Goal: Task Accomplishment & Management: Use online tool/utility

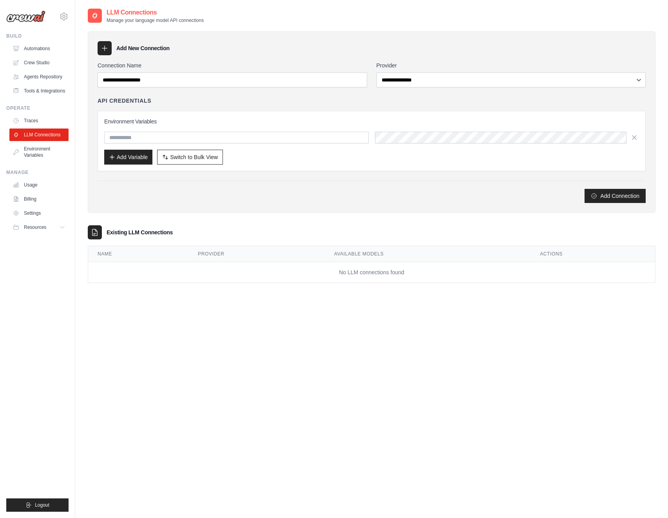
click at [29, 17] on img at bounding box center [25, 17] width 39 height 12
click at [31, 18] on img at bounding box center [25, 17] width 39 height 12
click at [65, 15] on icon at bounding box center [63, 16] width 9 height 9
click at [33, 16] on img at bounding box center [25, 17] width 39 height 12
click at [38, 50] on link "Automations" at bounding box center [39, 48] width 59 height 13
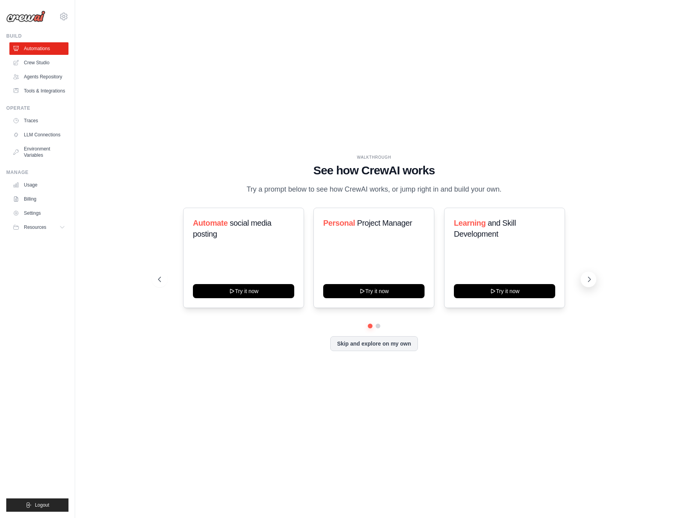
click at [589, 283] on icon at bounding box center [590, 279] width 8 height 8
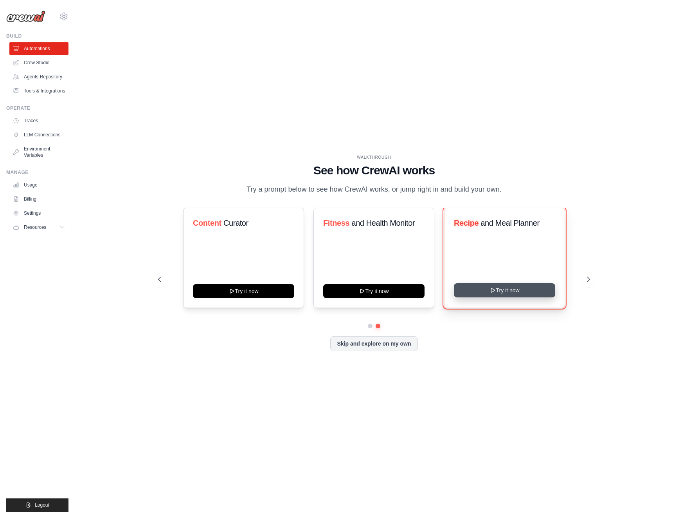
click at [501, 289] on button "Try it now" at bounding box center [504, 290] width 101 height 14
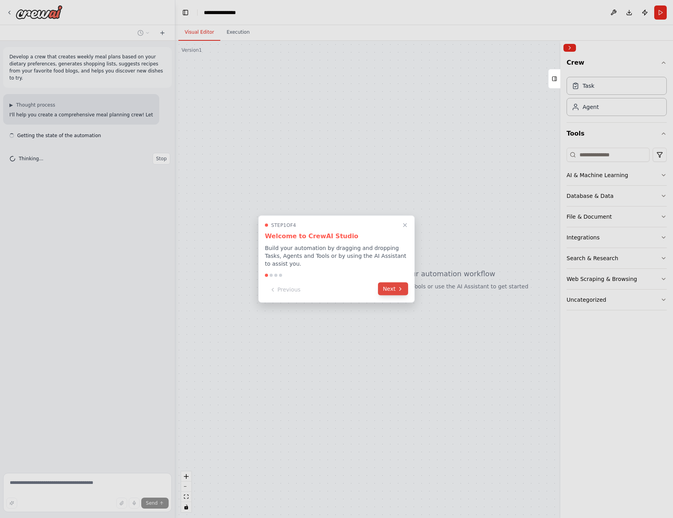
click at [391, 291] on button "Next" at bounding box center [393, 288] width 30 height 13
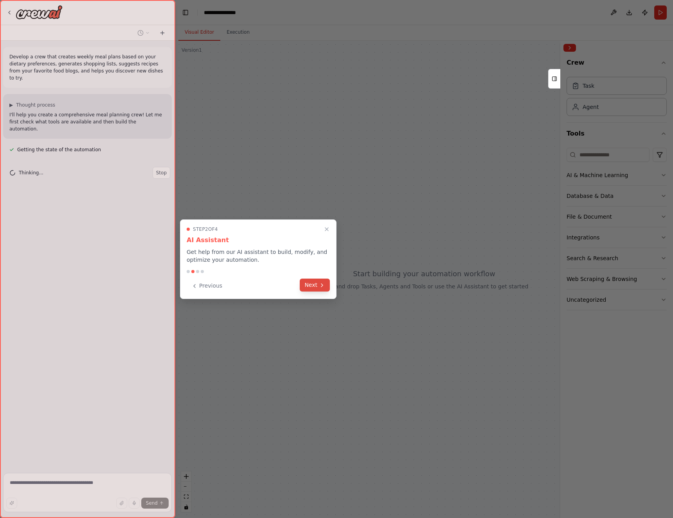
click at [311, 287] on button "Next" at bounding box center [315, 284] width 30 height 13
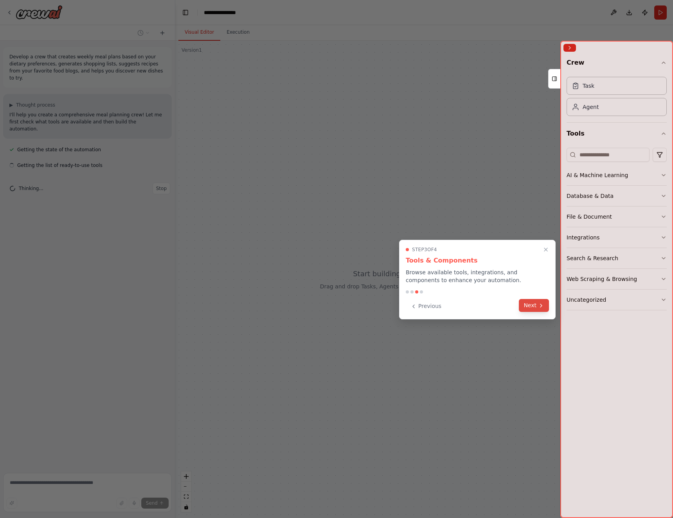
click at [533, 305] on button "Next" at bounding box center [534, 305] width 30 height 13
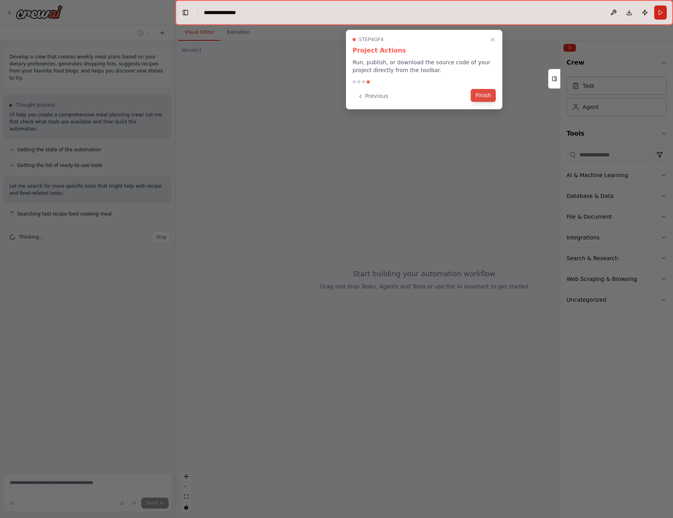
click at [480, 97] on button "Finish" at bounding box center [483, 95] width 25 height 13
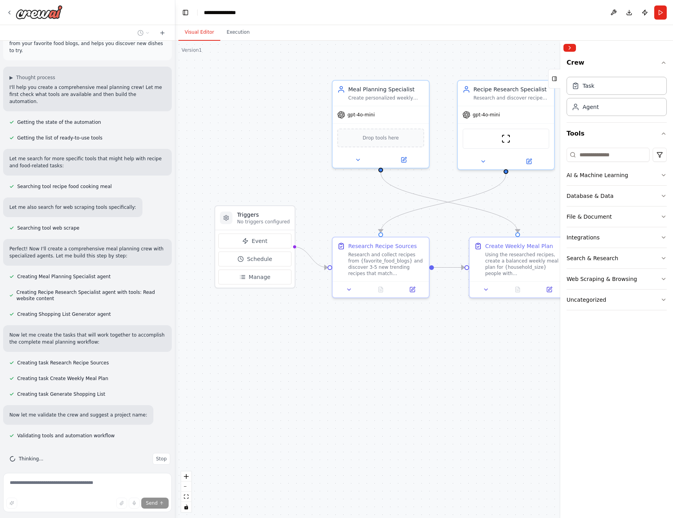
scroll to position [43, 0]
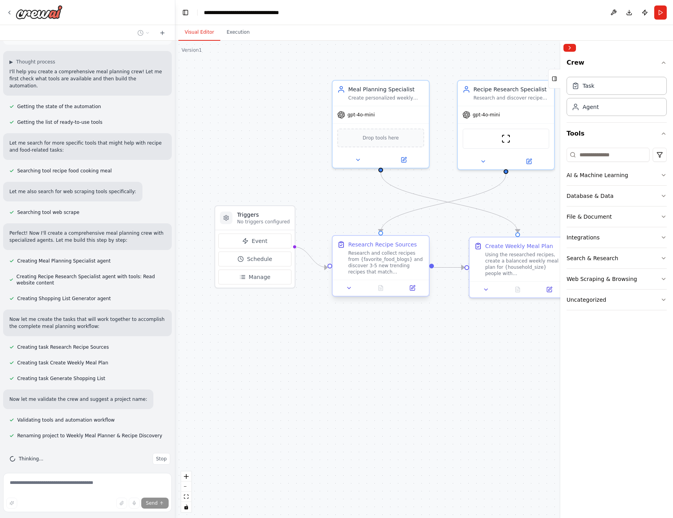
click at [361, 260] on div "Research and collect recipes from {favorite_food_blogs} and discover 3-5 new tr…" at bounding box center [386, 262] width 76 height 25
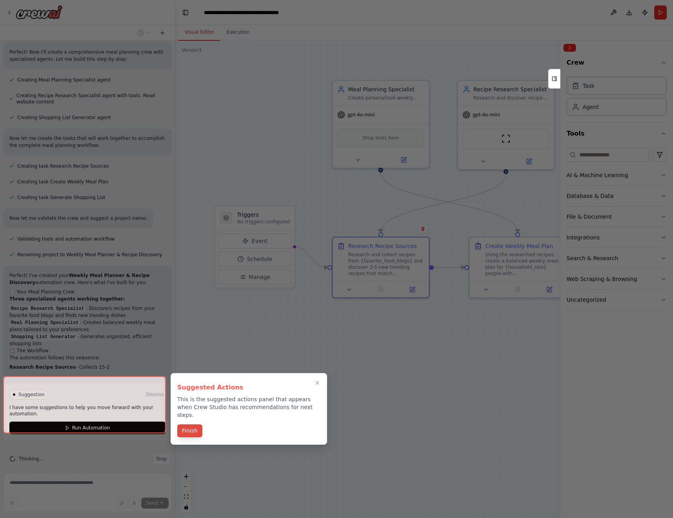
click at [193, 425] on button "Finish" at bounding box center [189, 430] width 25 height 13
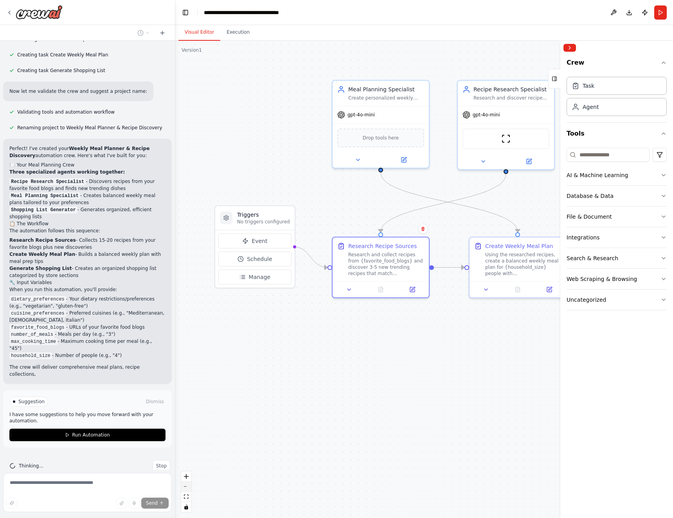
click at [187, 488] on button "zoom out" at bounding box center [186, 486] width 10 height 10
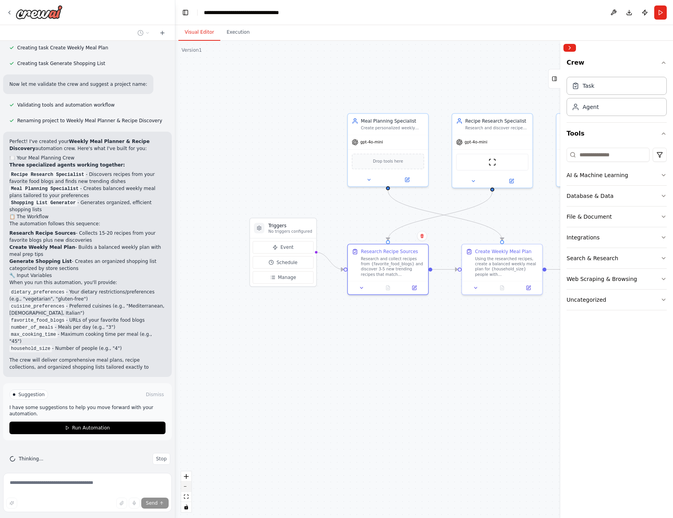
click at [187, 488] on button "zoom out" at bounding box center [186, 486] width 10 height 10
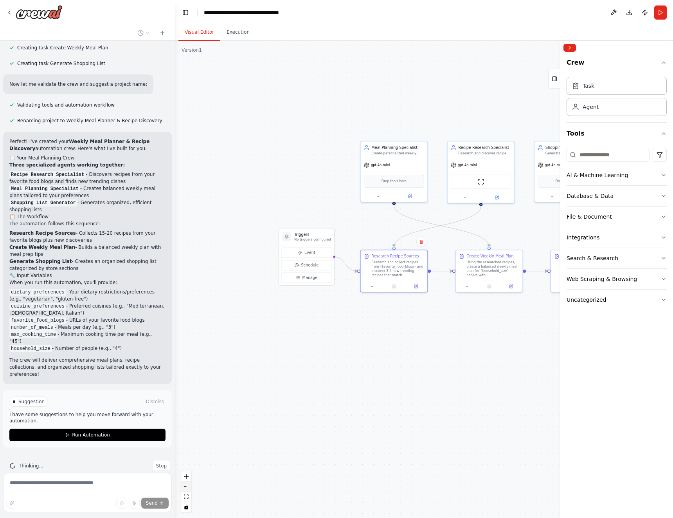
click at [187, 488] on button "zoom out" at bounding box center [186, 486] width 10 height 10
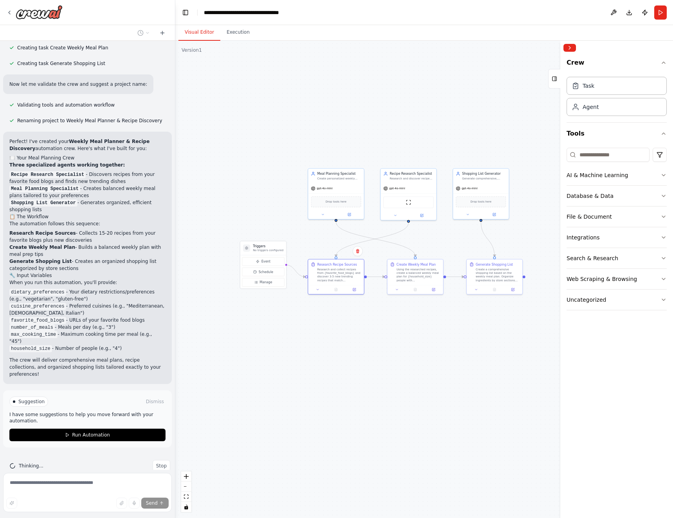
drag, startPoint x: 368, startPoint y: 387, endPoint x: 304, endPoint y: 392, distance: 63.6
click at [304, 392] on div ".deletable-edge-delete-btn { width: 20px; height: 20px; border: 0px solid #ffff…" at bounding box center [424, 279] width 498 height 477
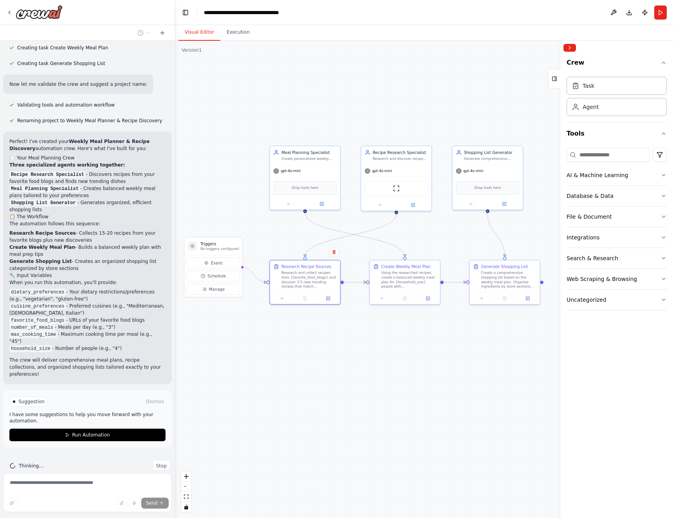
drag, startPoint x: 434, startPoint y: 346, endPoint x: 396, endPoint y: 379, distance: 50.3
click at [396, 379] on div ".deletable-edge-delete-btn { width: 20px; height: 20px; border: 0px solid #ffff…" at bounding box center [424, 279] width 498 height 477
click at [87, 432] on span "Run Automation" at bounding box center [91, 435] width 38 height 6
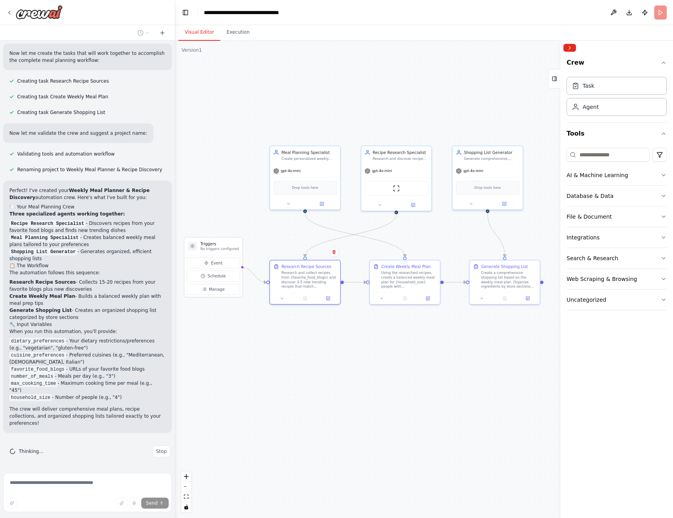
scroll to position [294, 0]
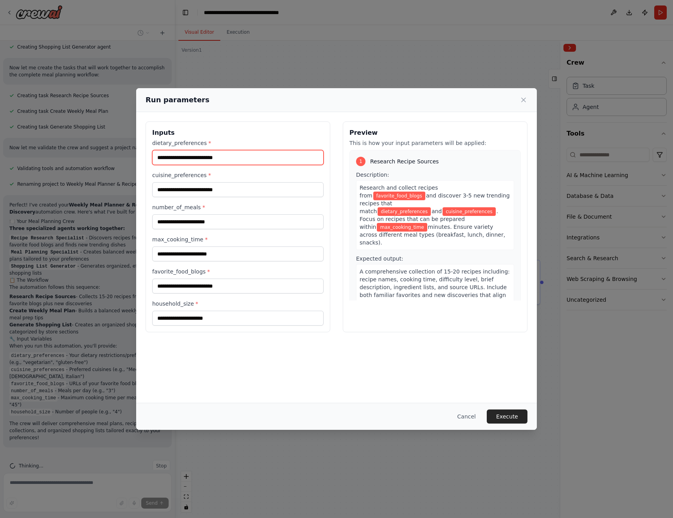
click at [182, 159] on input "dietary_preferences *" at bounding box center [238, 157] width 172 height 15
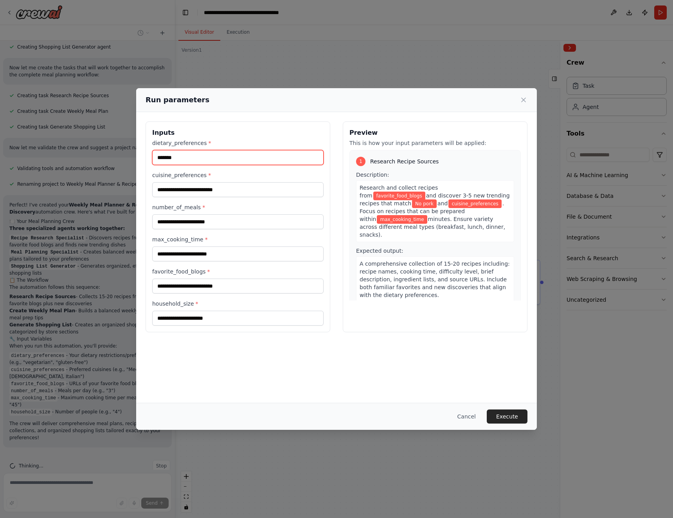
type input "*******"
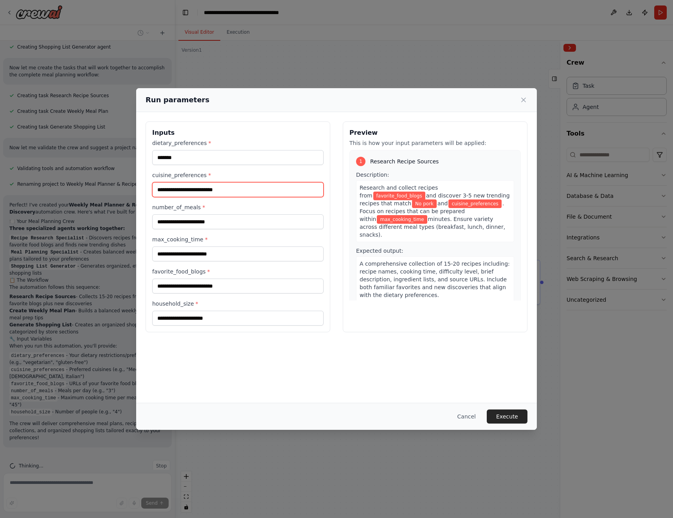
click at [199, 189] on input "cuisine_preferences *" at bounding box center [238, 189] width 172 height 15
type input "*******"
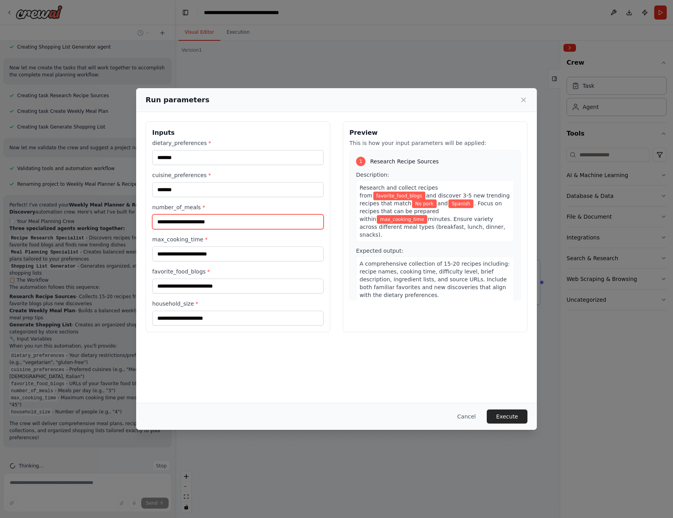
click at [194, 225] on input "number_of_meals *" at bounding box center [238, 221] width 172 height 15
type input "*"
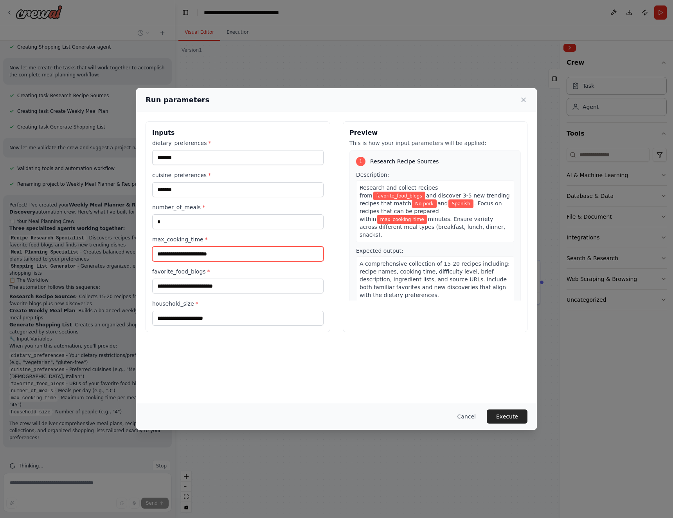
click at [190, 256] on input "max_cooking_time *" at bounding box center [238, 253] width 172 height 15
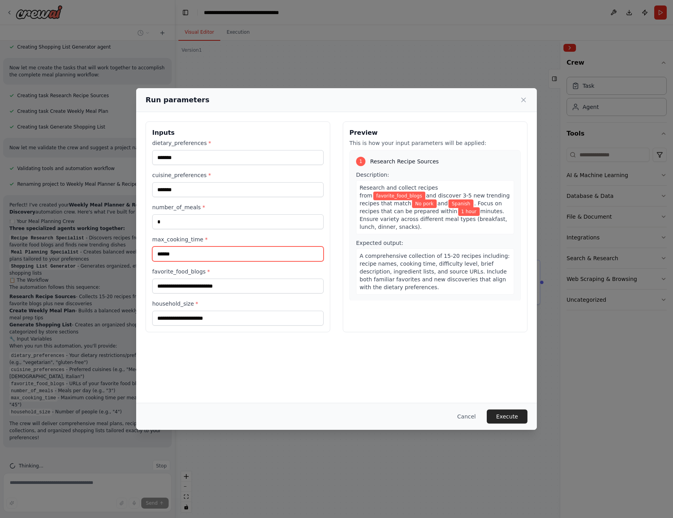
click at [191, 253] on input "******" at bounding box center [238, 253] width 172 height 15
type input "**"
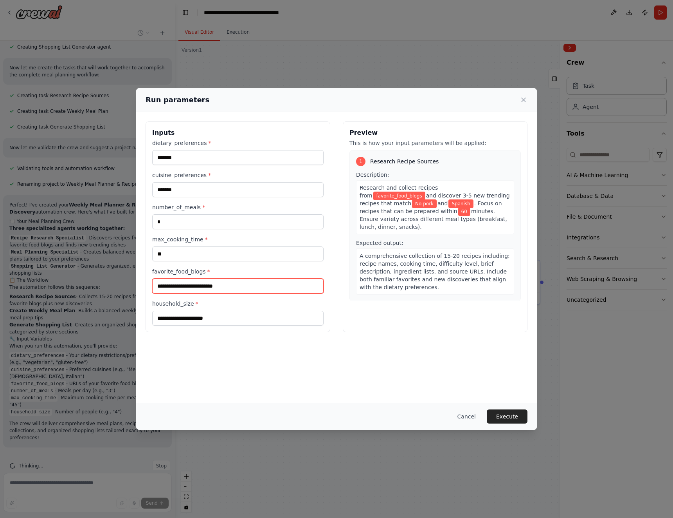
click at [194, 288] on input "favorite_food_blogs *" at bounding box center [238, 285] width 172 height 15
click at [190, 317] on input "household_size *" at bounding box center [238, 318] width 172 height 15
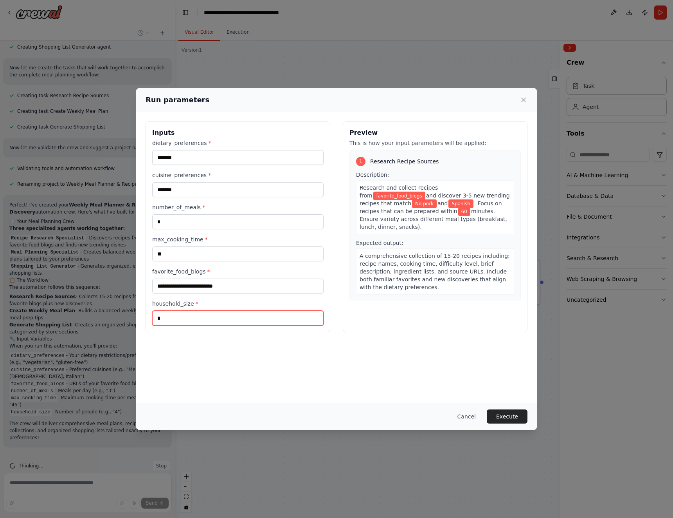
type input "*"
click at [227, 347] on div "Inputs dietary_preferences * ******* cuisine_preferences * ******* number_of_me…" at bounding box center [336, 257] width 401 height 291
click at [505, 418] on button "Execute" at bounding box center [507, 416] width 41 height 14
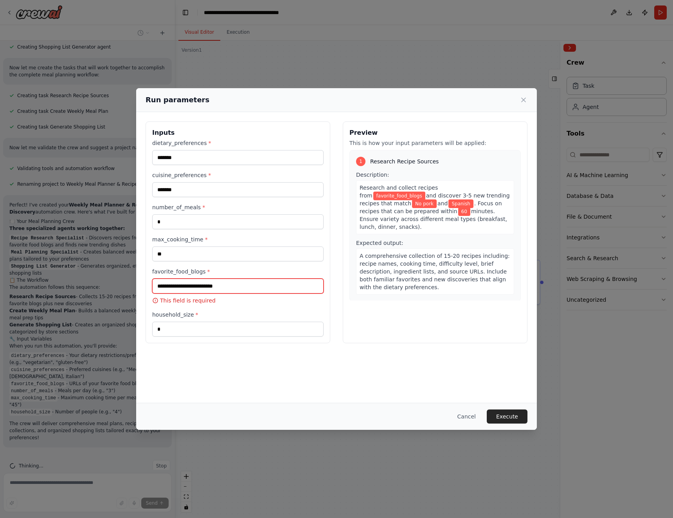
click at [222, 284] on input "favorite_food_blogs *" at bounding box center [238, 285] width 172 height 15
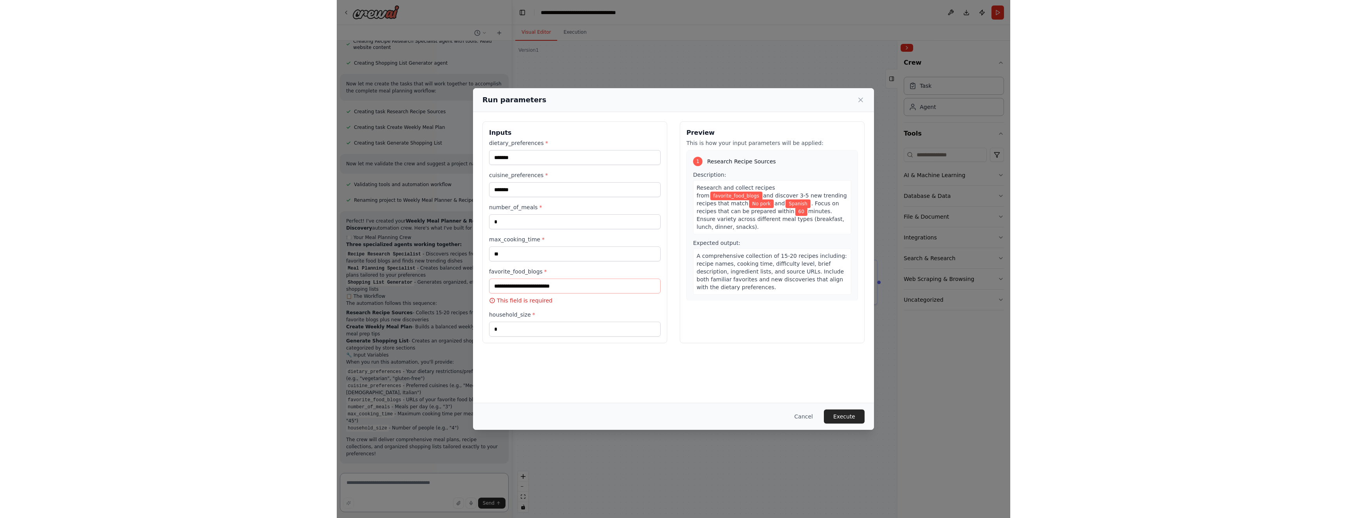
scroll to position [264, 0]
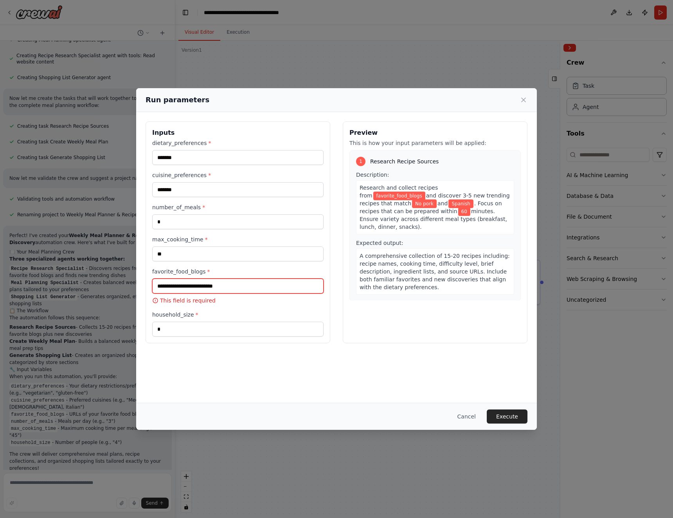
click at [199, 291] on input "favorite_food_blogs *" at bounding box center [238, 285] width 172 height 15
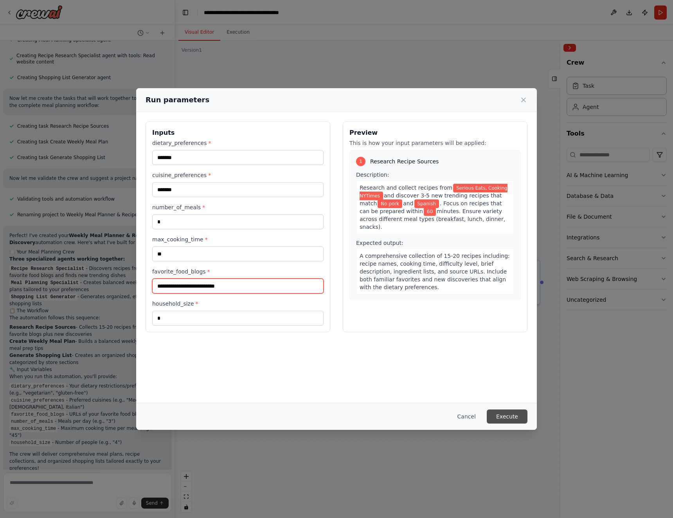
type input "**********"
click at [501, 414] on button "Execute" at bounding box center [507, 416] width 41 height 14
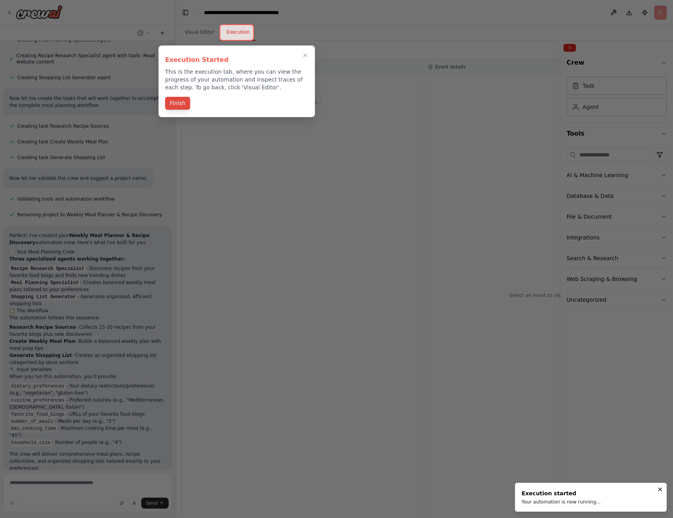
click at [177, 103] on button "Finish" at bounding box center [177, 103] width 25 height 13
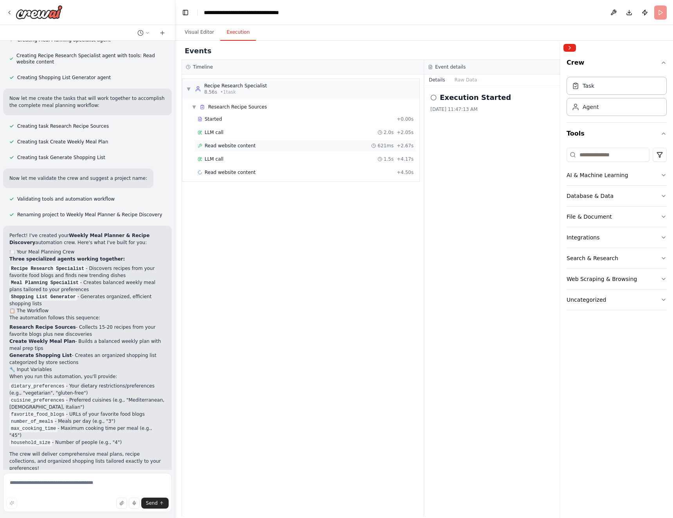
click at [246, 144] on span "Read website content" at bounding box center [230, 146] width 51 height 6
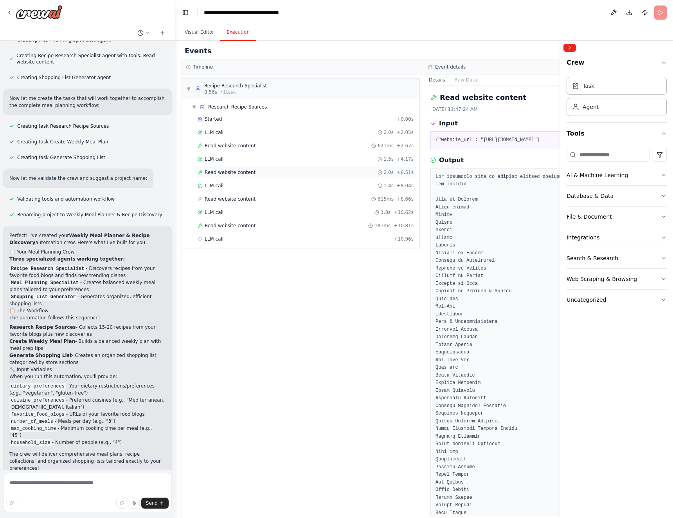
click at [246, 173] on span "Read website content" at bounding box center [230, 172] width 51 height 6
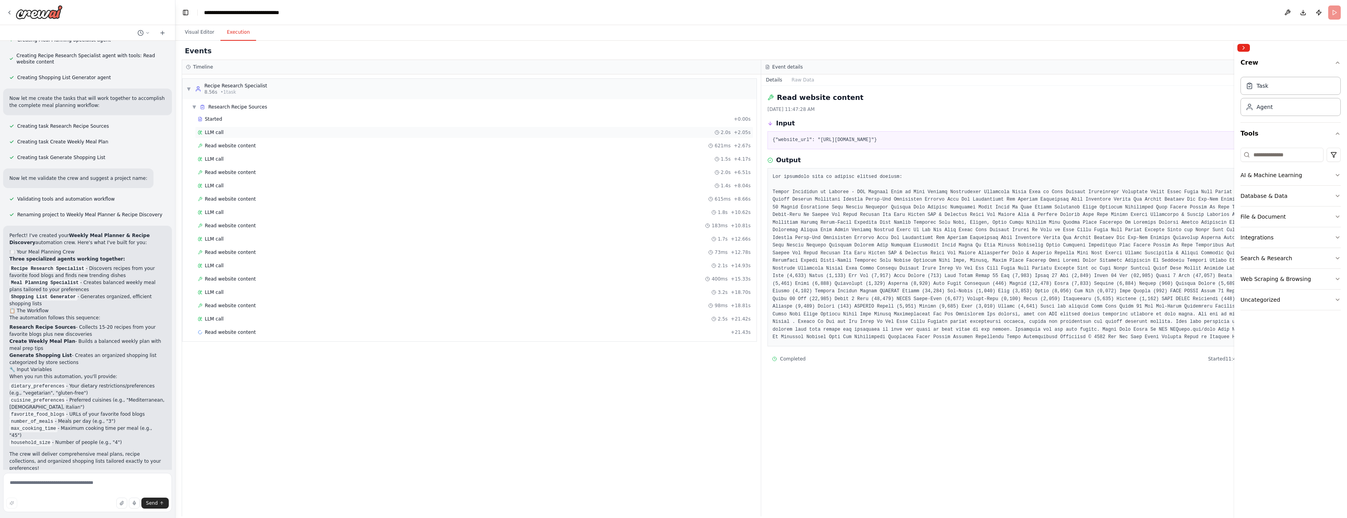
click at [220, 131] on span "LLM call" at bounding box center [214, 132] width 19 height 6
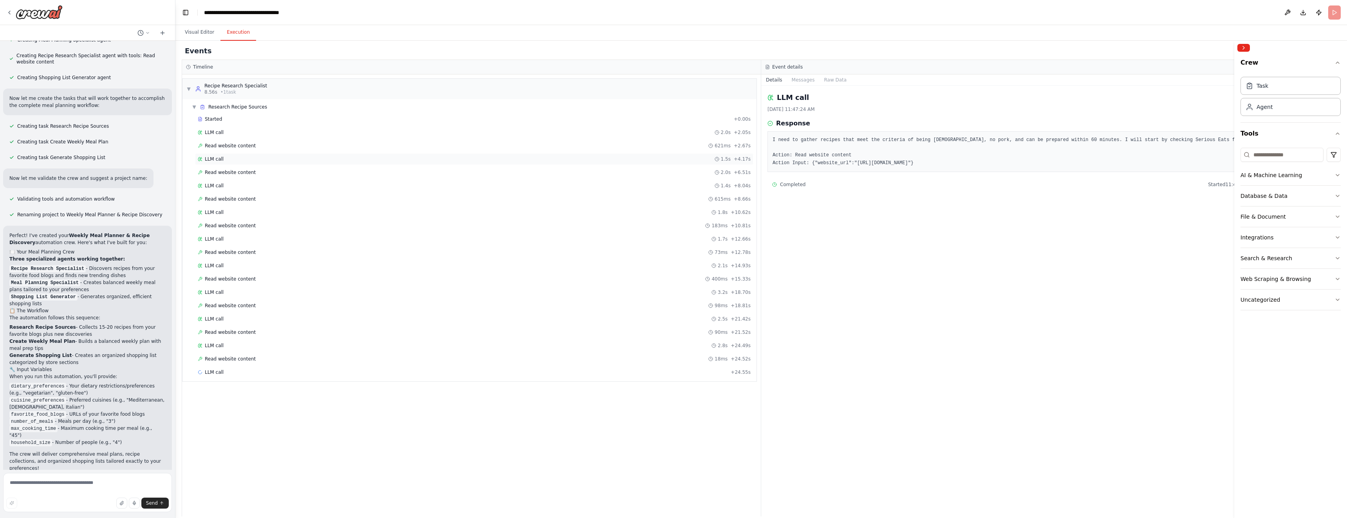
click at [217, 158] on span "LLM call" at bounding box center [214, 159] width 19 height 6
click at [217, 145] on span "Read website content" at bounding box center [230, 146] width 51 height 6
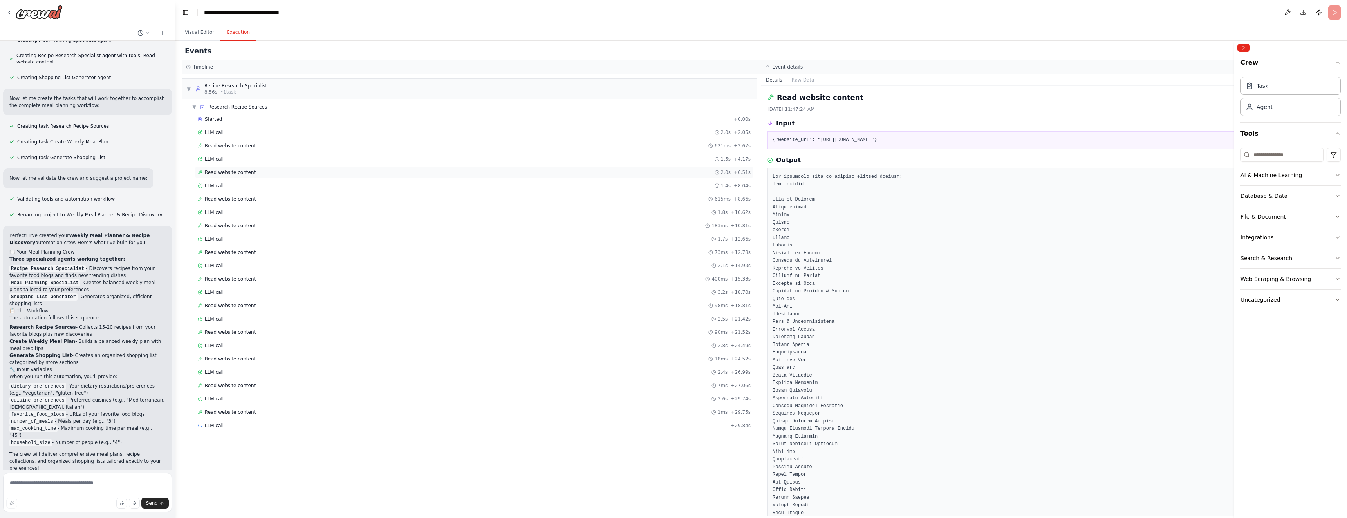
click at [217, 172] on span "Read website content" at bounding box center [230, 172] width 51 height 6
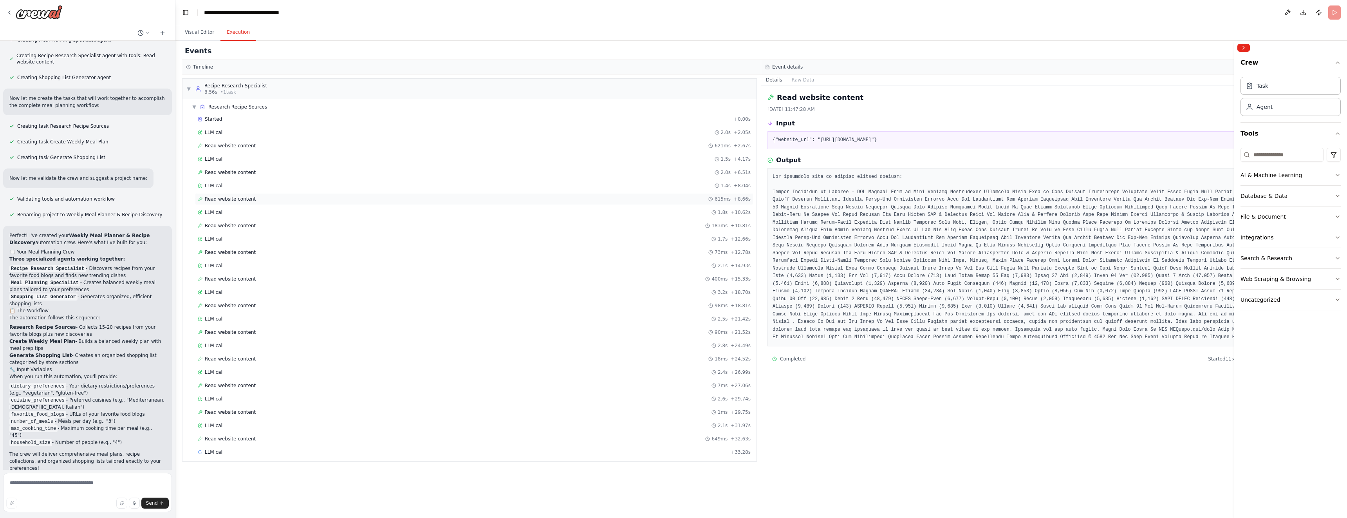
click at [219, 199] on span "Read website content" at bounding box center [230, 199] width 51 height 6
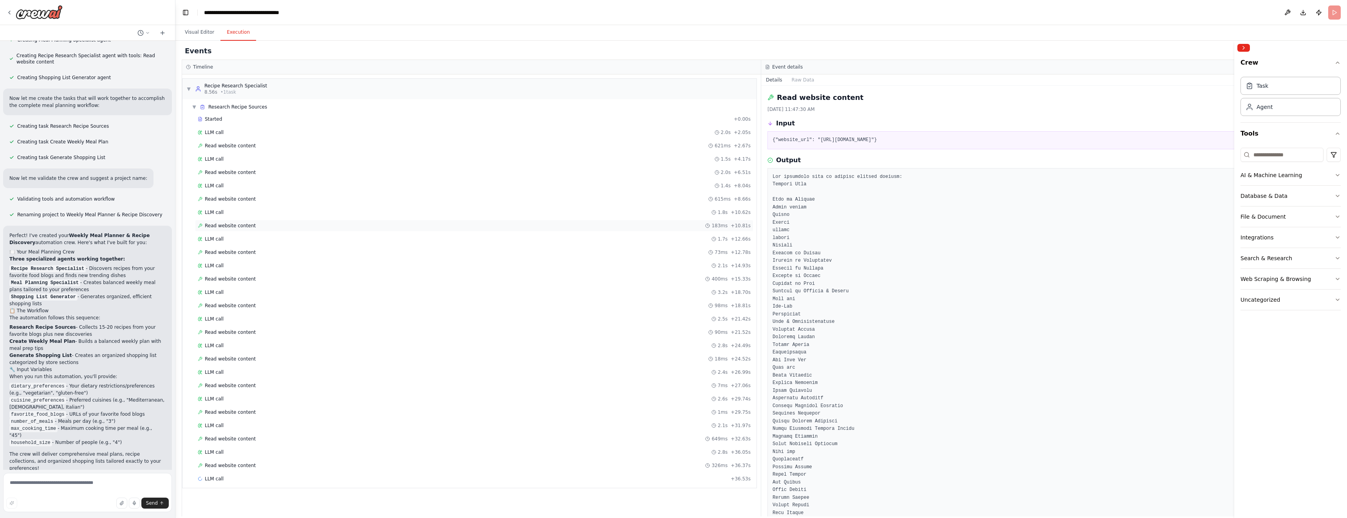
click at [217, 225] on span "Read website content" at bounding box center [230, 225] width 51 height 6
click at [217, 251] on span "Read website content" at bounding box center [230, 252] width 51 height 6
click at [220, 280] on span "Read website content" at bounding box center [230, 279] width 51 height 6
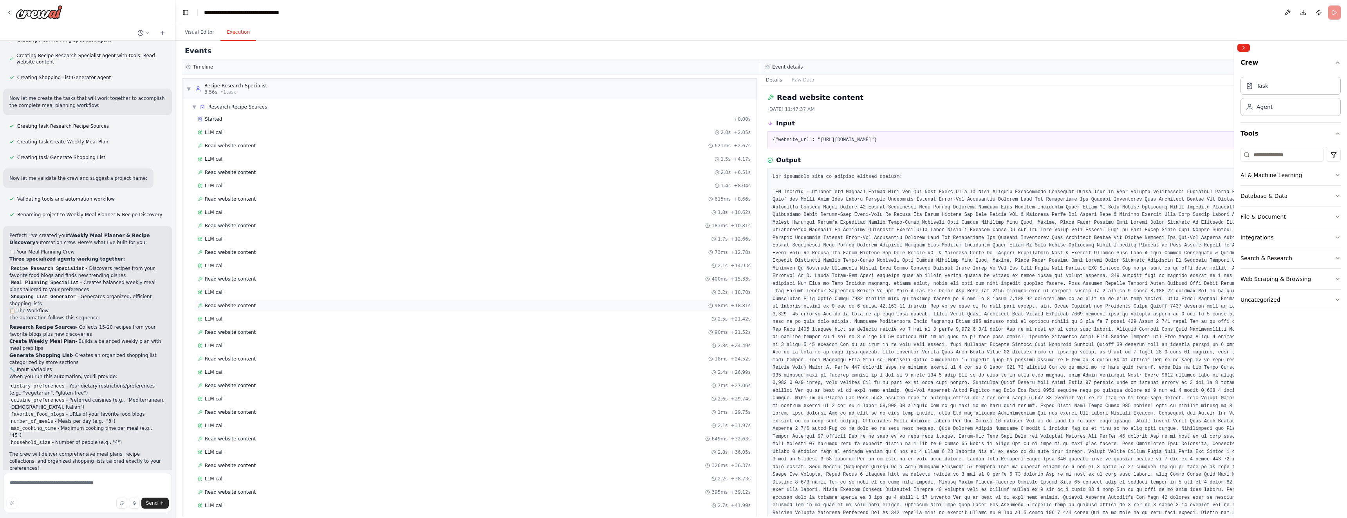
click at [221, 307] on span "Read website content" at bounding box center [230, 305] width 51 height 6
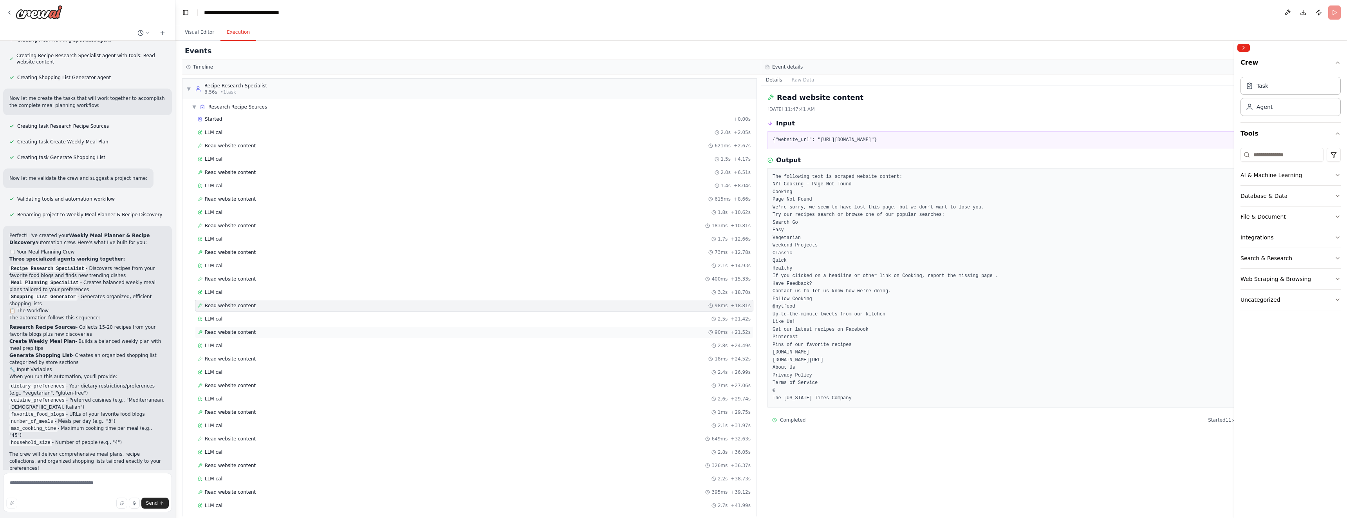
click at [221, 329] on span "Read website content" at bounding box center [230, 332] width 51 height 6
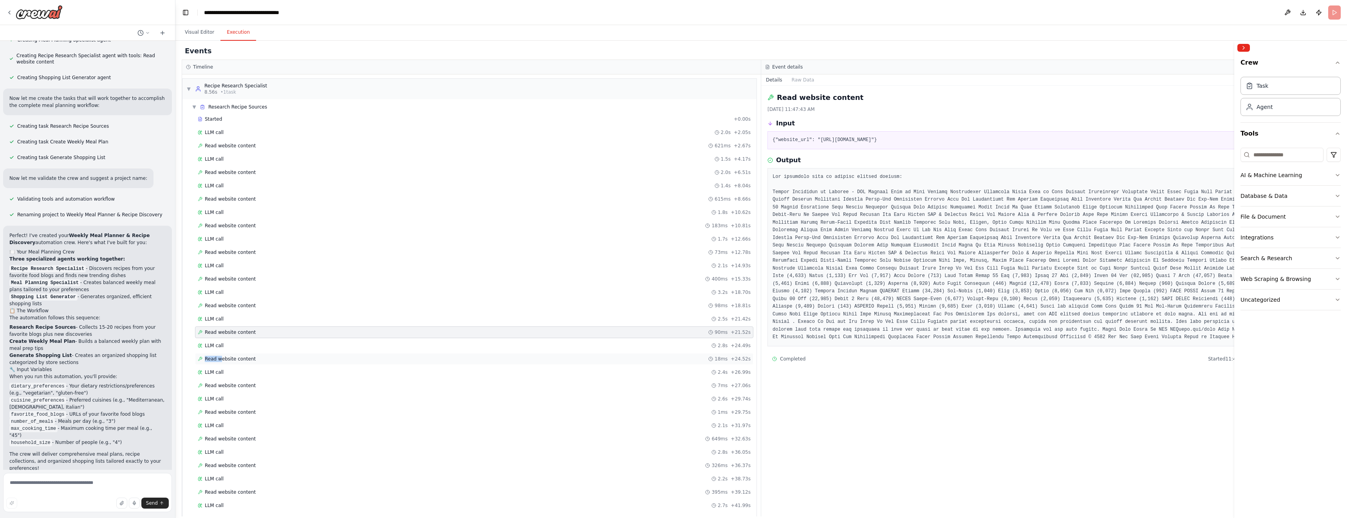
click at [221, 356] on span "Read website content" at bounding box center [230, 359] width 51 height 6
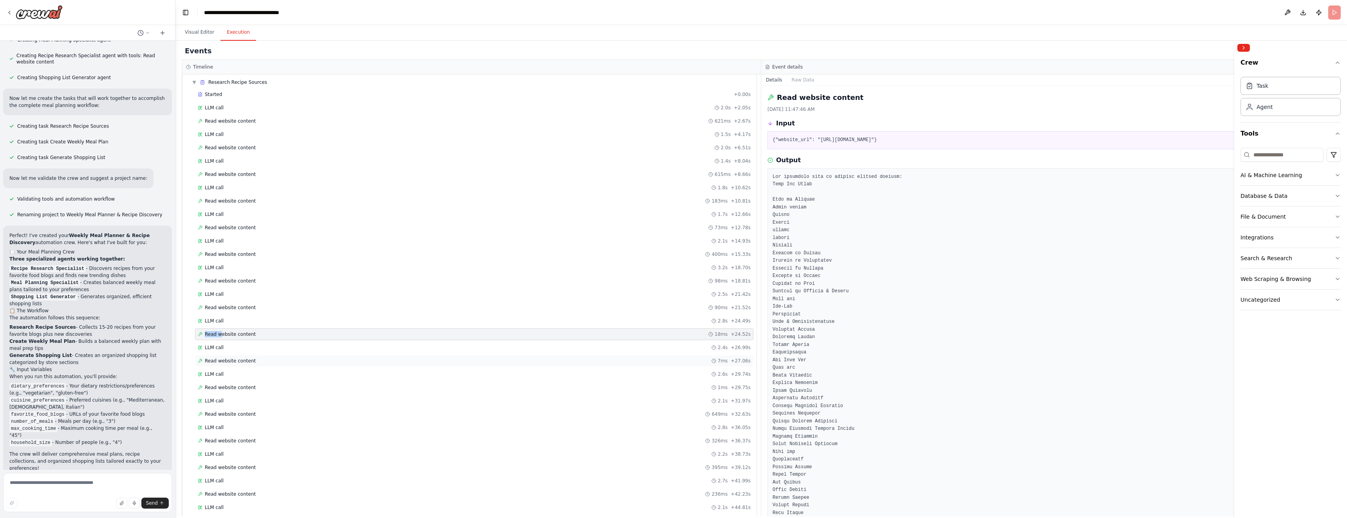
scroll to position [26, 0]
click at [225, 359] on span "Read website content" at bounding box center [230, 359] width 51 height 6
click at [224, 343] on span "Read website content" at bounding box center [230, 341] width 51 height 6
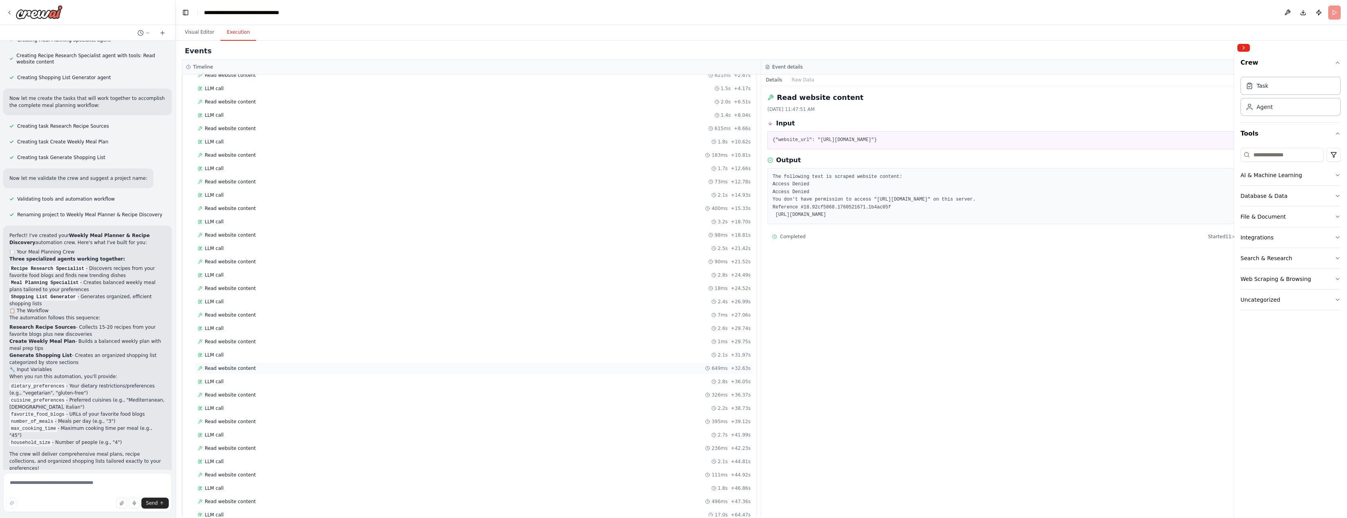
click at [226, 369] on span "Read website content" at bounding box center [230, 368] width 51 height 6
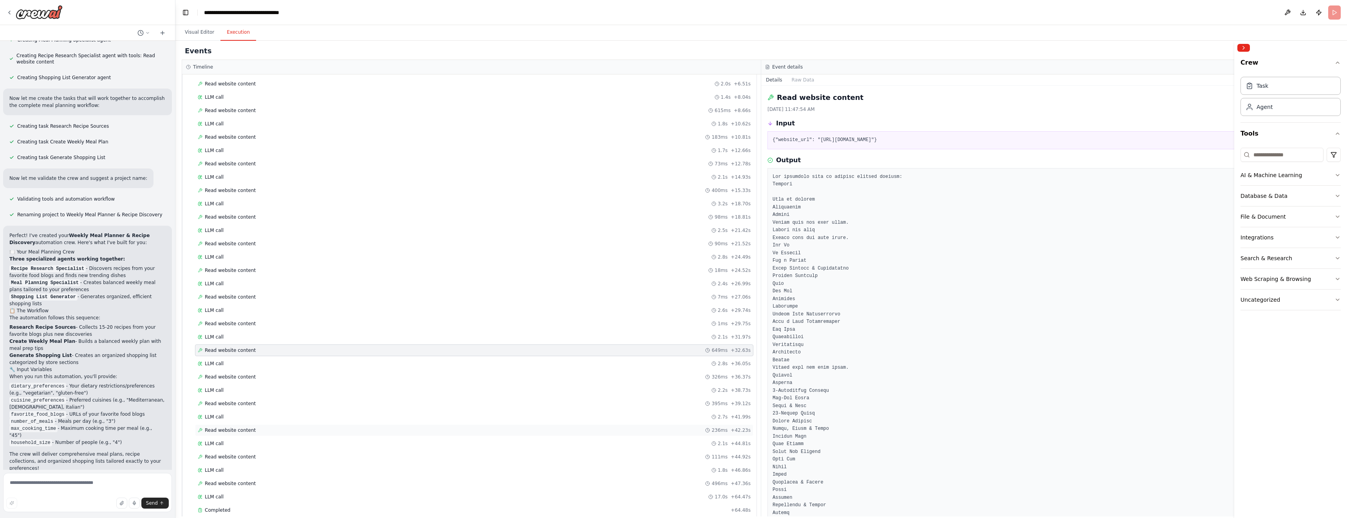
scroll to position [168, 0]
click at [224, 430] on span "Completed" at bounding box center [217, 430] width 25 height 6
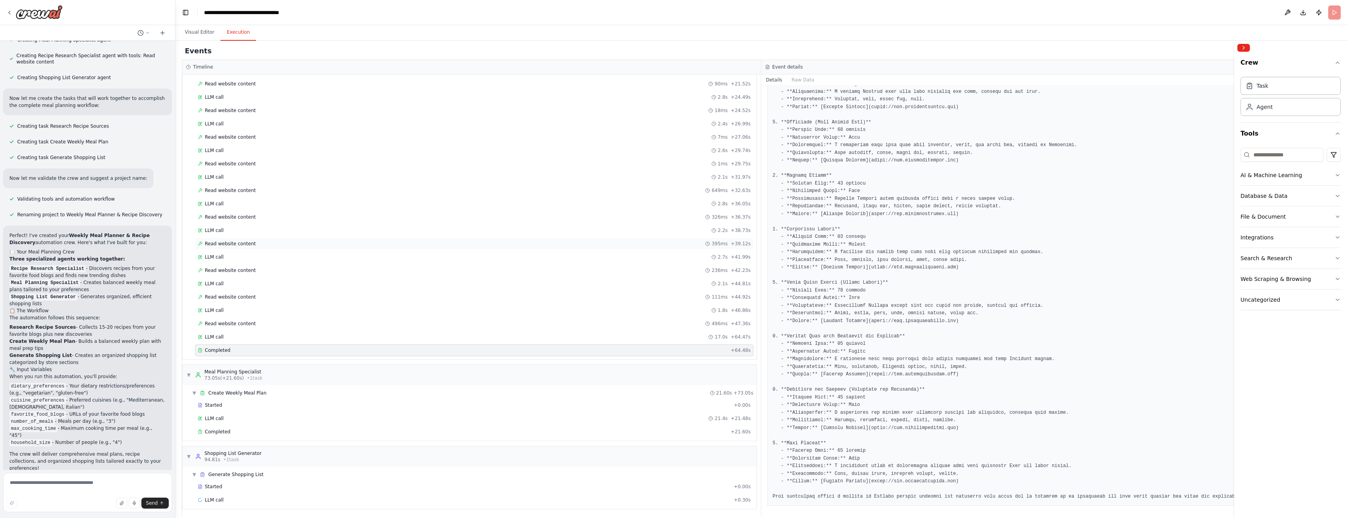
scroll to position [250, 0]
click at [240, 374] on span "73.05s (+21.60s)" at bounding box center [224, 376] width 40 height 6
click at [249, 426] on div "Meal Planning Specialist" at bounding box center [233, 426] width 58 height 6
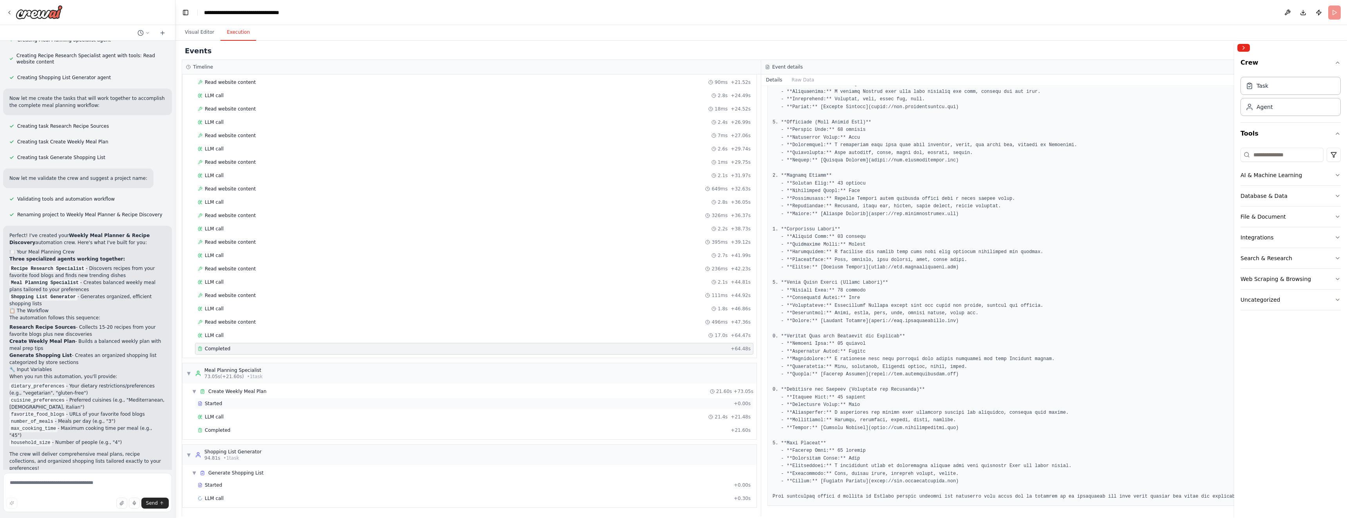
click at [215, 404] on span "Started" at bounding box center [213, 403] width 17 height 6
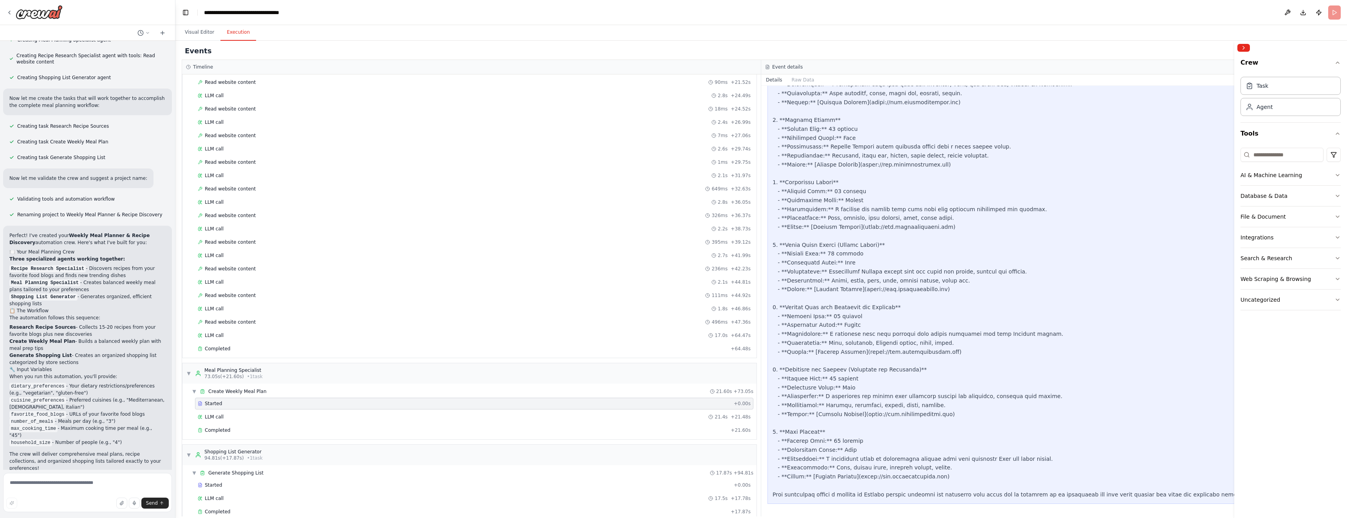
scroll to position [327, 0]
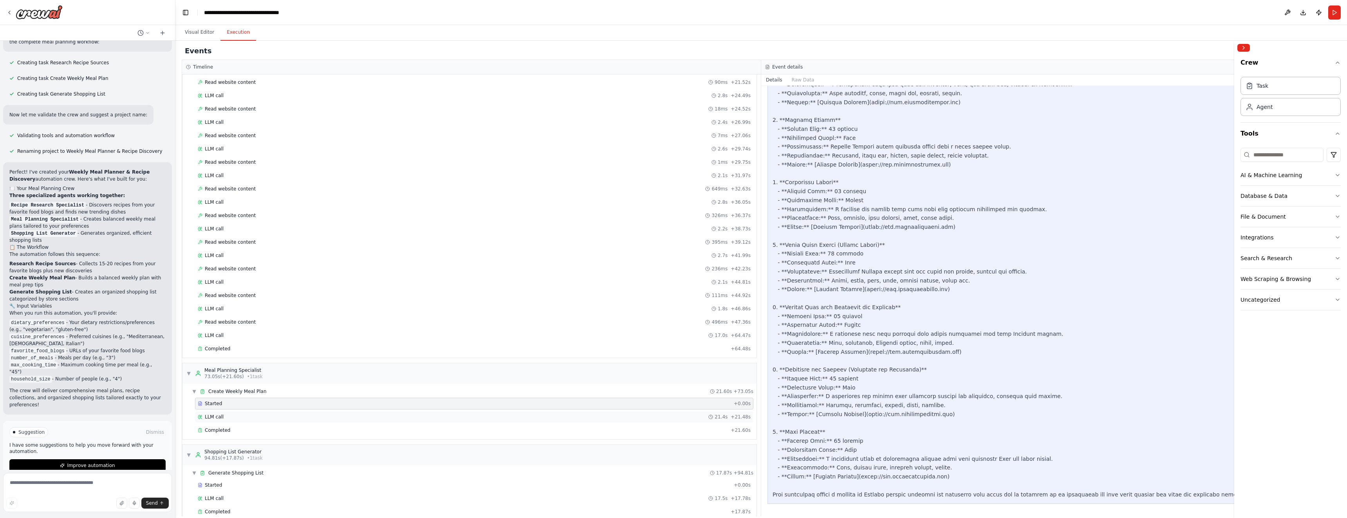
click at [219, 417] on span "LLM call" at bounding box center [214, 416] width 19 height 6
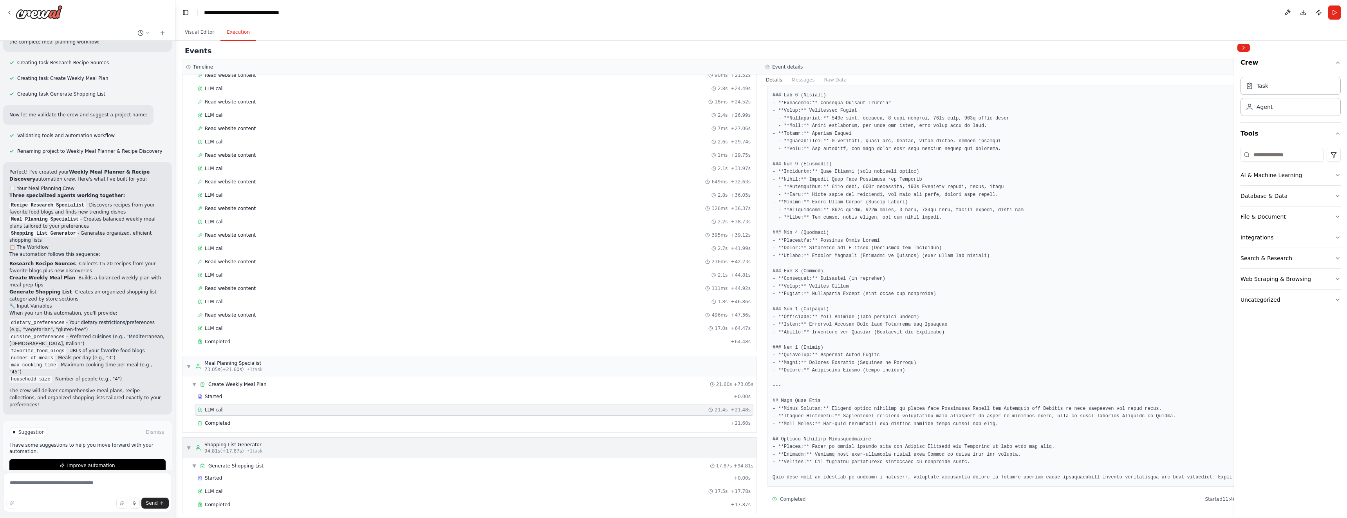
scroll to position [263, 0]
click at [235, 460] on span "Generate Shopping List" at bounding box center [235, 459] width 55 height 6
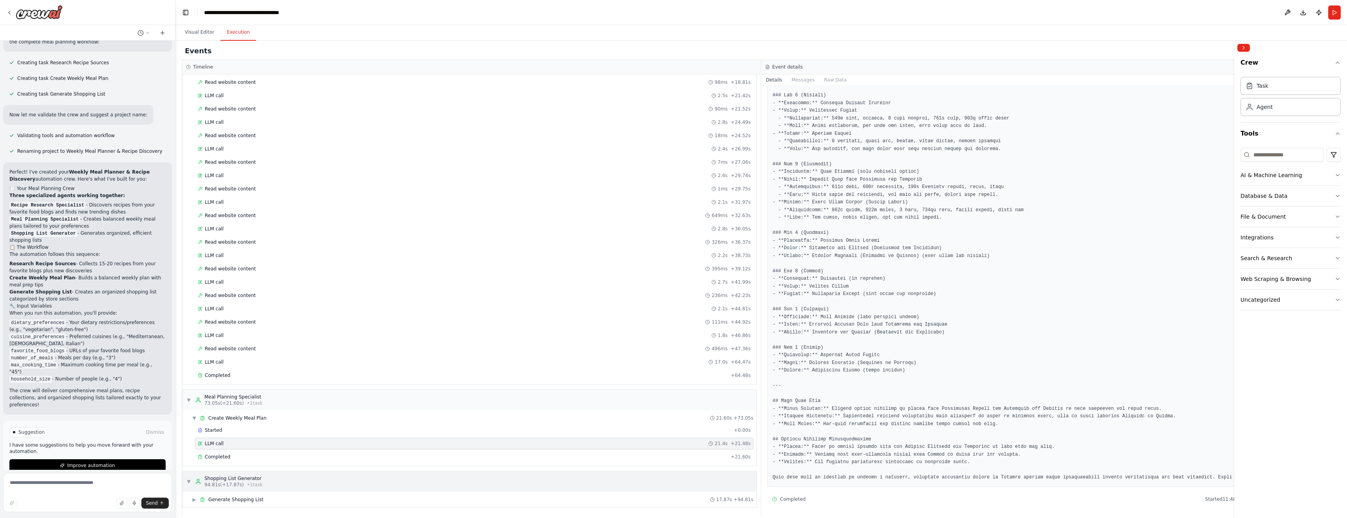
click at [237, 480] on div "Shopping List Generator" at bounding box center [233, 478] width 58 height 6
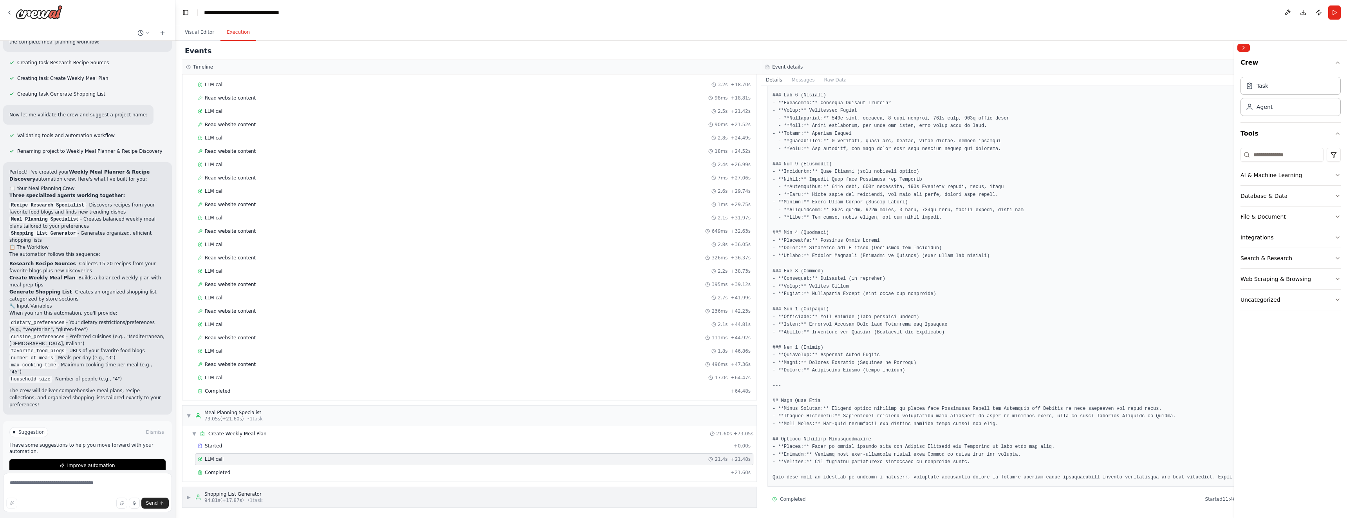
click at [242, 493] on div "Shopping List Generator" at bounding box center [233, 494] width 58 height 6
click at [245, 498] on span "Generate Shopping List" at bounding box center [235, 499] width 55 height 6
click at [224, 497] on span "Completed" at bounding box center [217, 498] width 25 height 6
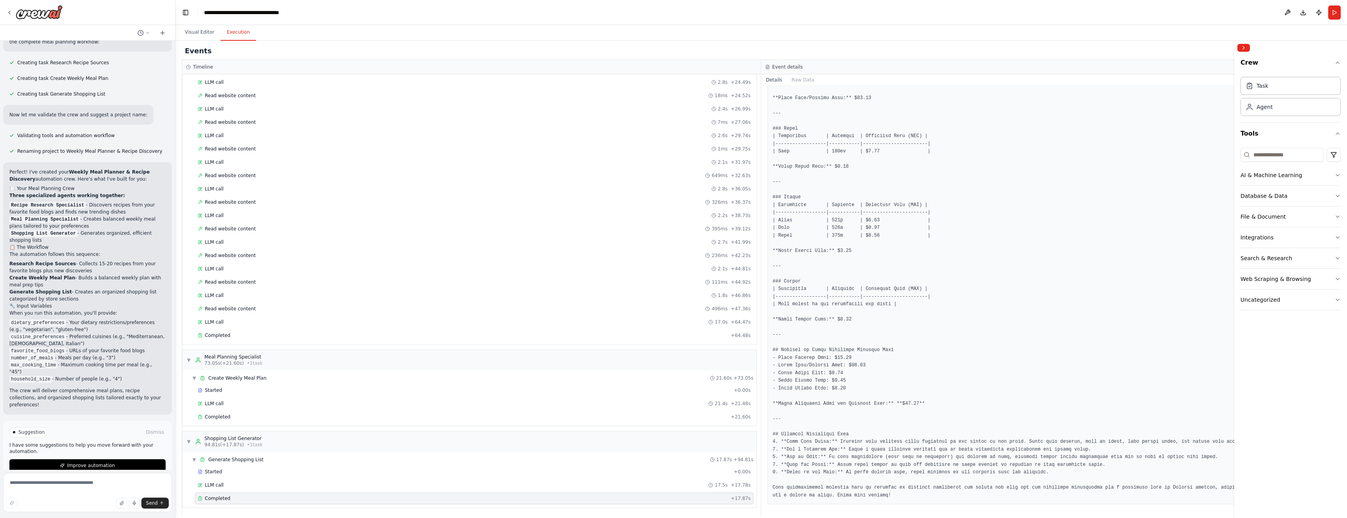
scroll to position [413, 0]
click at [83, 462] on span "Improve automation" at bounding box center [91, 465] width 48 height 6
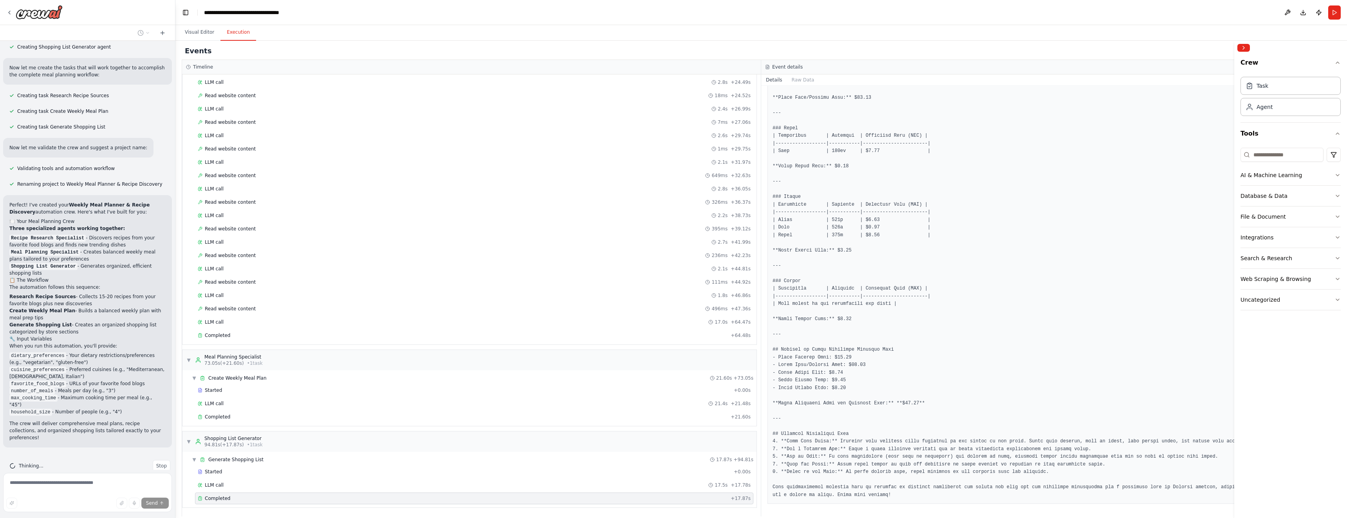
scroll to position [262, 0]
click at [199, 34] on button "Visual Editor" at bounding box center [200, 32] width 42 height 16
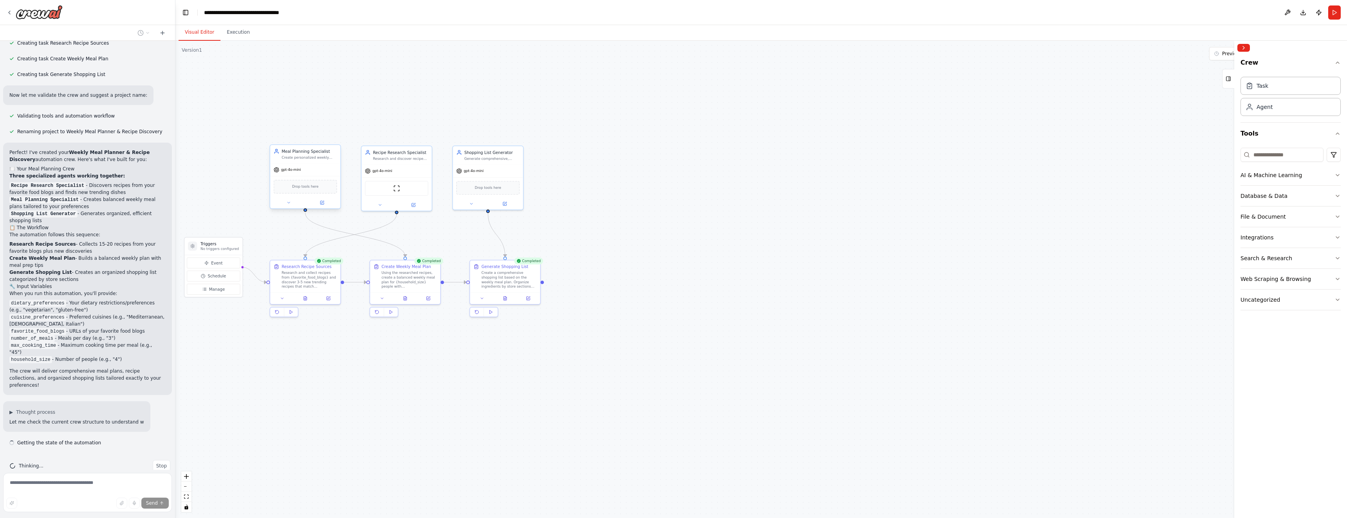
scroll to position [354, 0]
click at [397, 163] on div "gpt-4o-mini" at bounding box center [396, 169] width 70 height 13
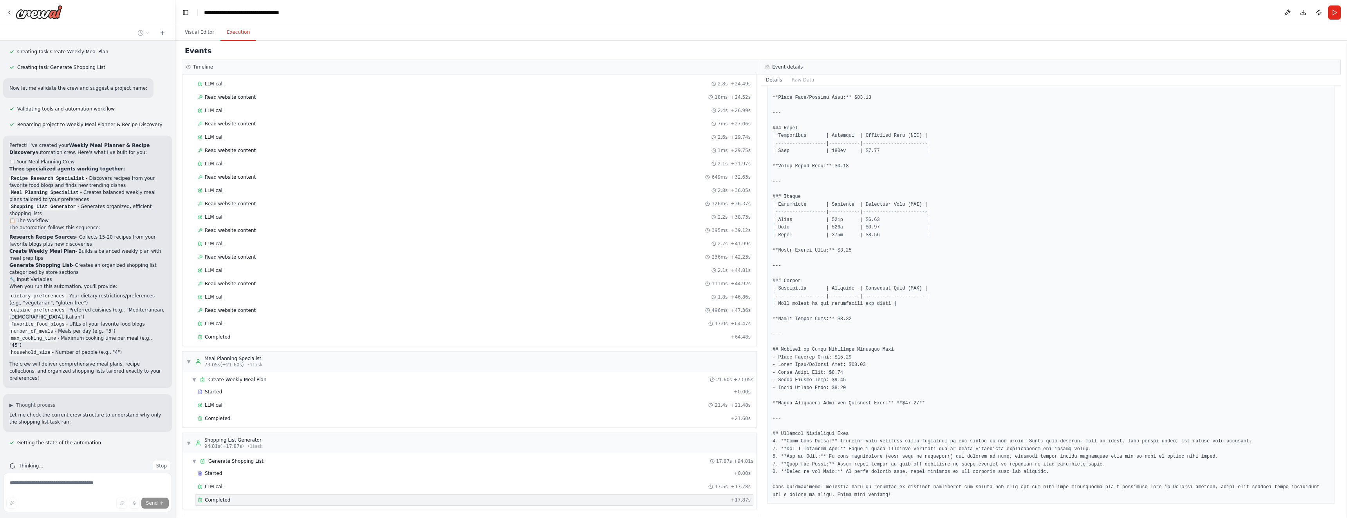
click at [240, 34] on button "Execution" at bounding box center [238, 32] width 36 height 16
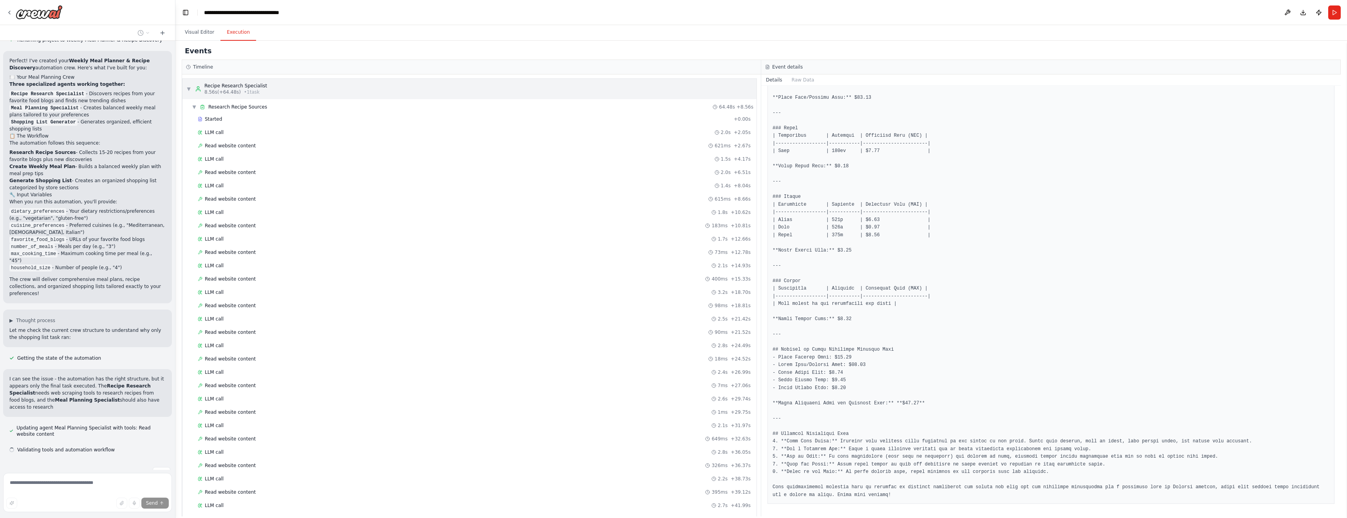
scroll to position [446, 0]
click at [190, 89] on span "▼" at bounding box center [188, 89] width 5 height 6
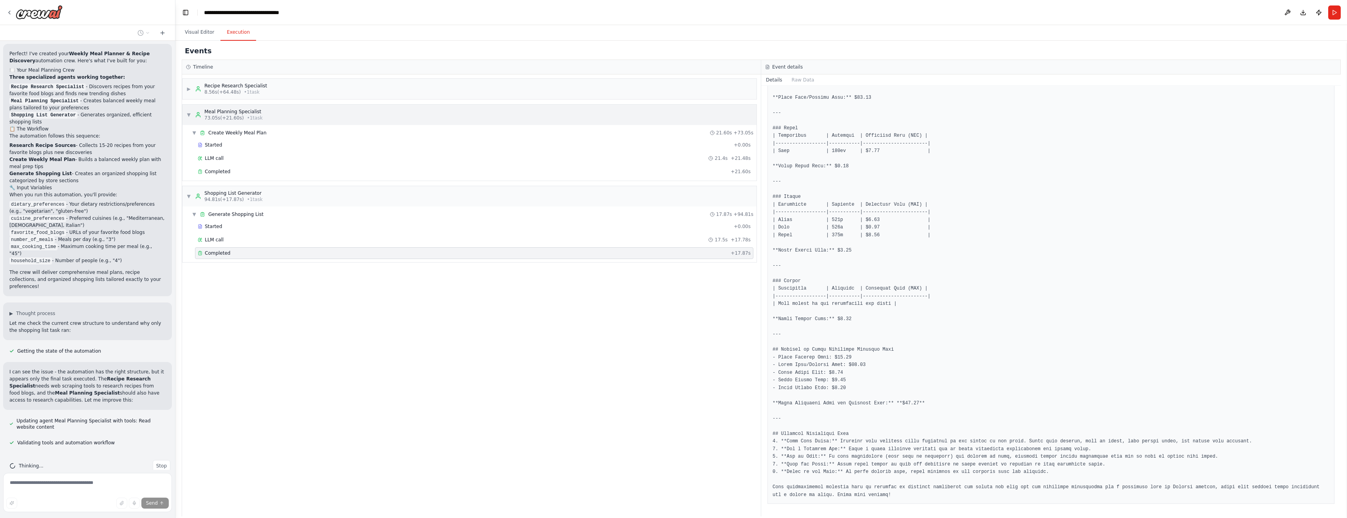
click at [241, 116] on span "73.05s (+21.60s)" at bounding box center [224, 118] width 40 height 6
click at [224, 114] on div "Meal Planning Specialist" at bounding box center [233, 111] width 58 height 6
click at [222, 132] on span "Create Weekly Meal Plan" at bounding box center [237, 133] width 58 height 6
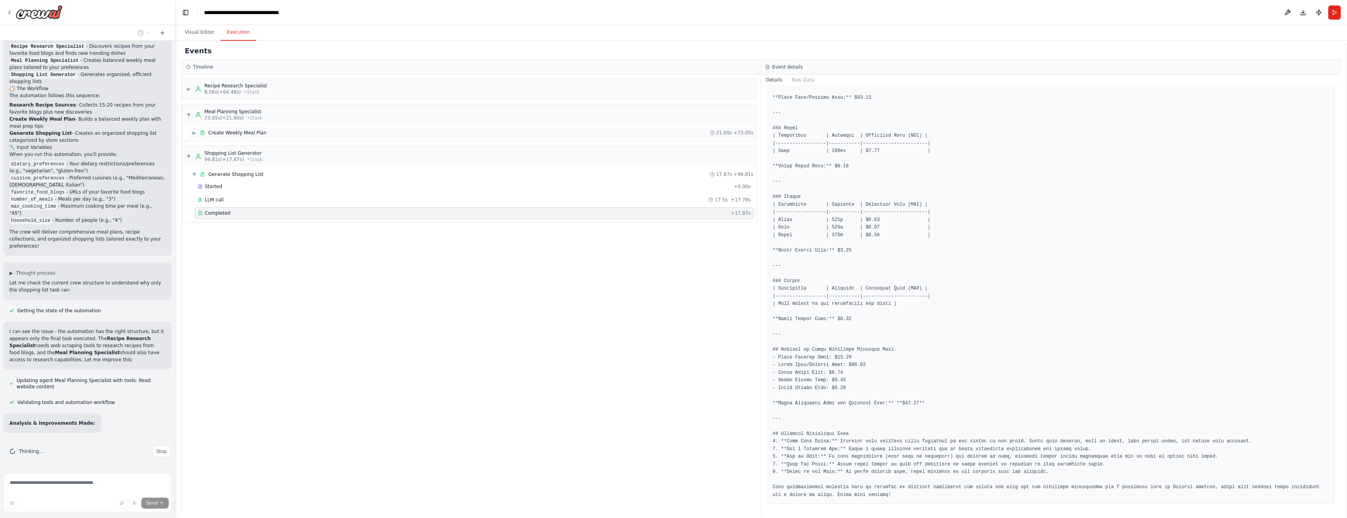
click at [222, 132] on span "Create Weekly Meal Plan" at bounding box center [237, 133] width 58 height 6
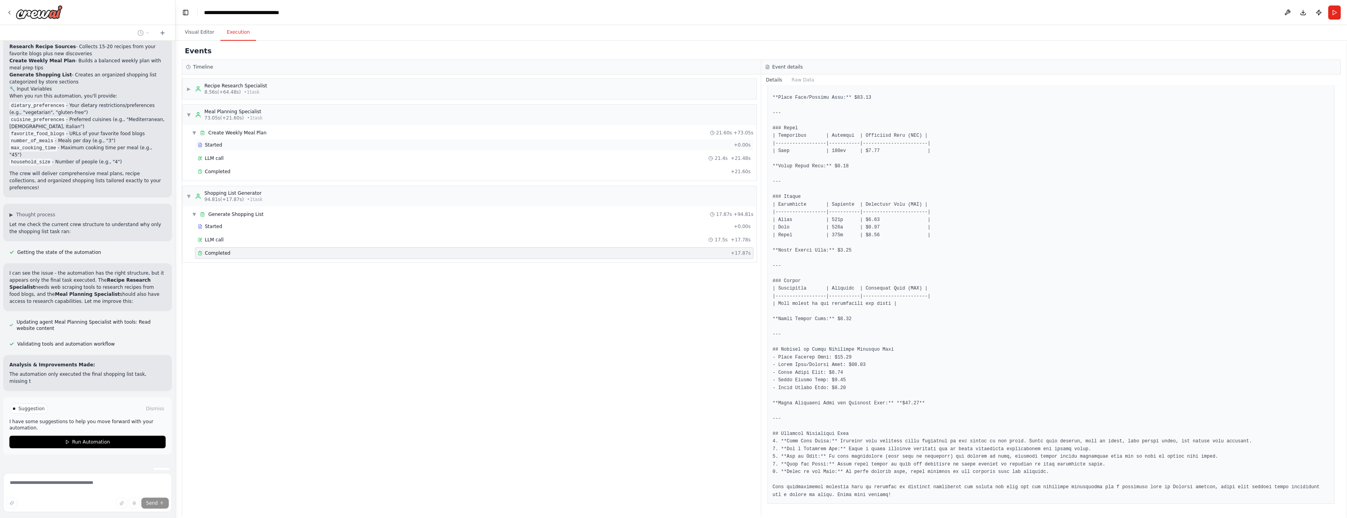
scroll to position [551, 0]
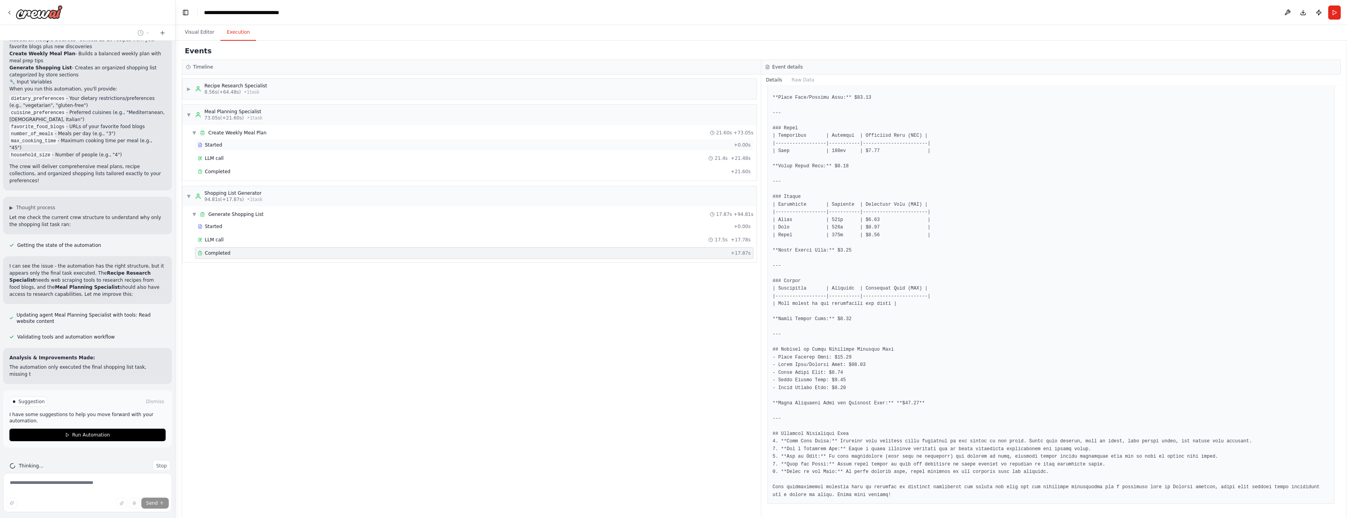
click at [219, 144] on span "Started" at bounding box center [213, 145] width 17 height 6
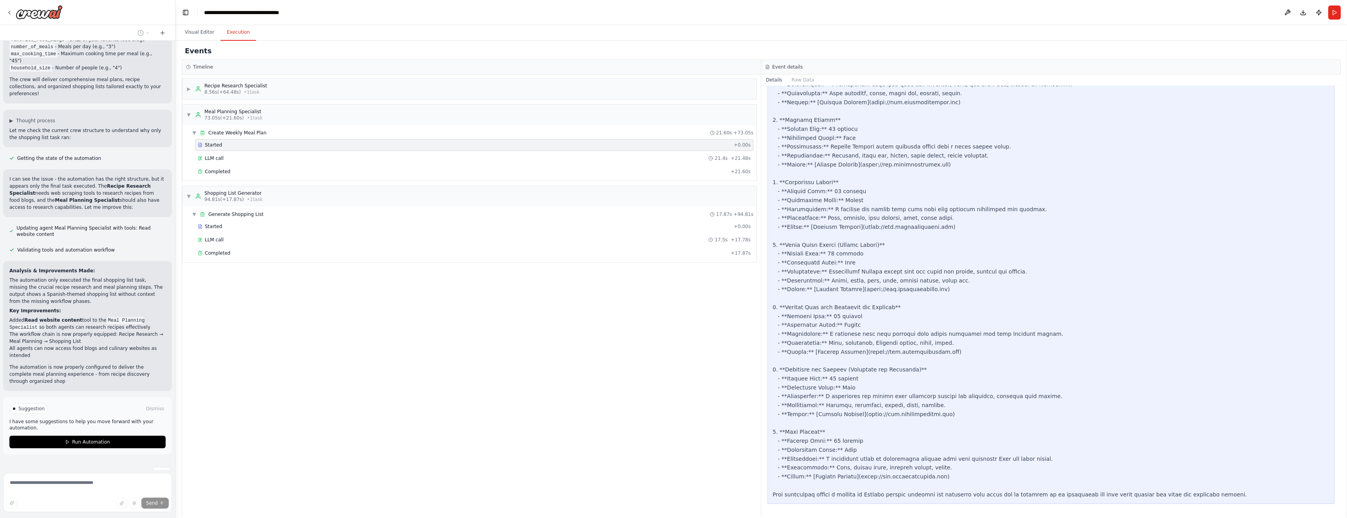
scroll to position [645, 0]
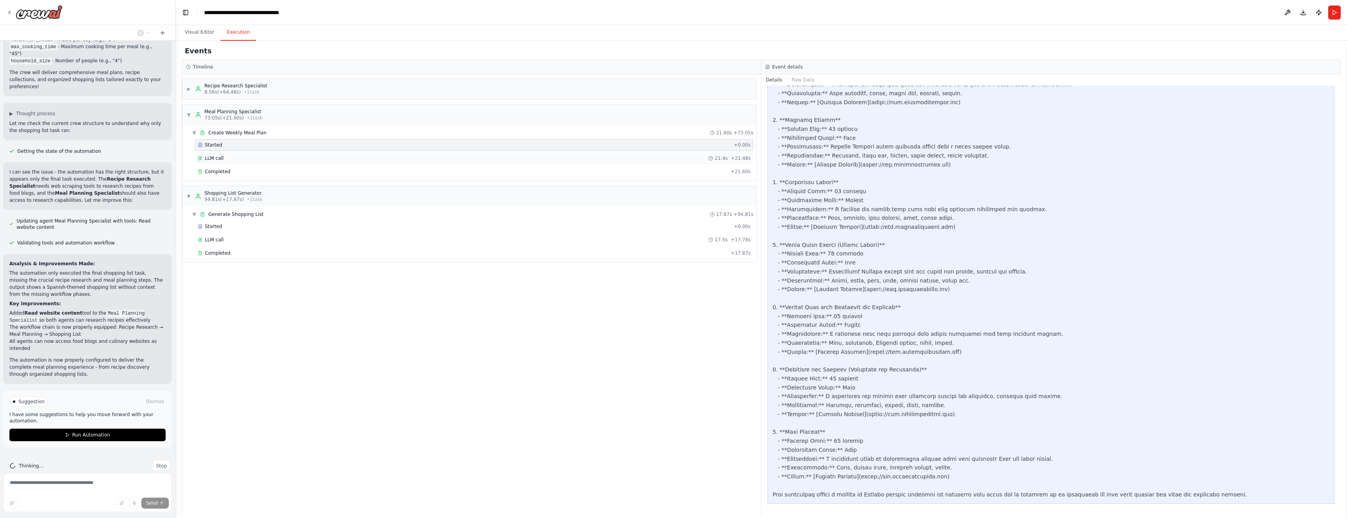
click at [226, 158] on div "LLM call 21.4s + 21.48s" at bounding box center [474, 158] width 553 height 6
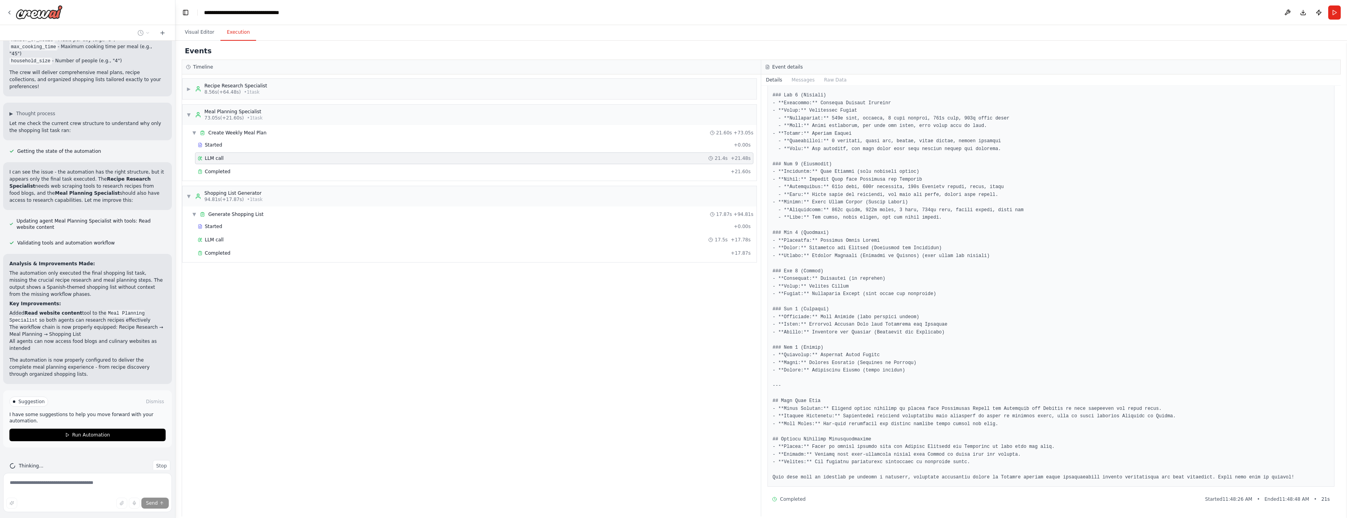
scroll to position [0, 0]
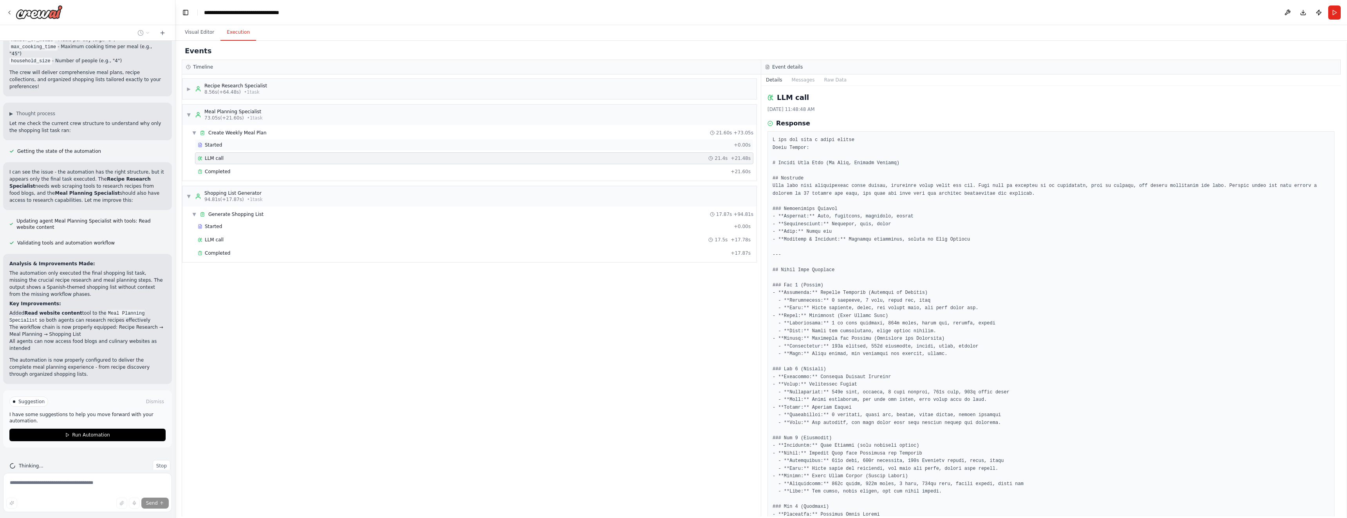
click at [217, 145] on span "Started" at bounding box center [213, 145] width 17 height 6
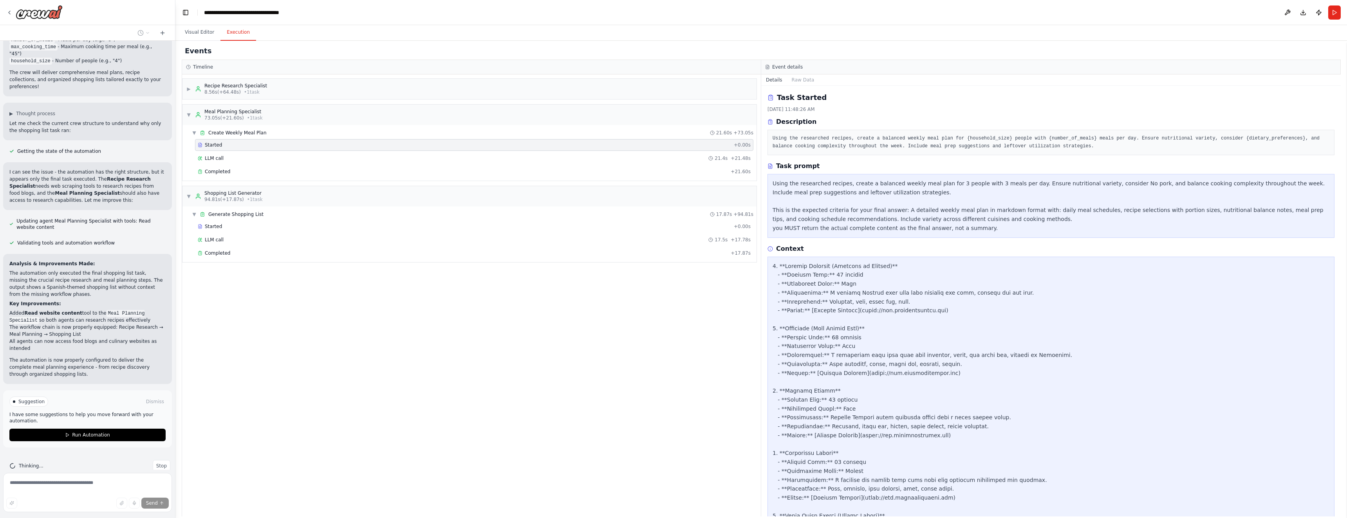
click at [673, 184] on div "Using the researched recipes, create a balanced weekly meal plan for 3 people w…" at bounding box center [1051, 206] width 557 height 54
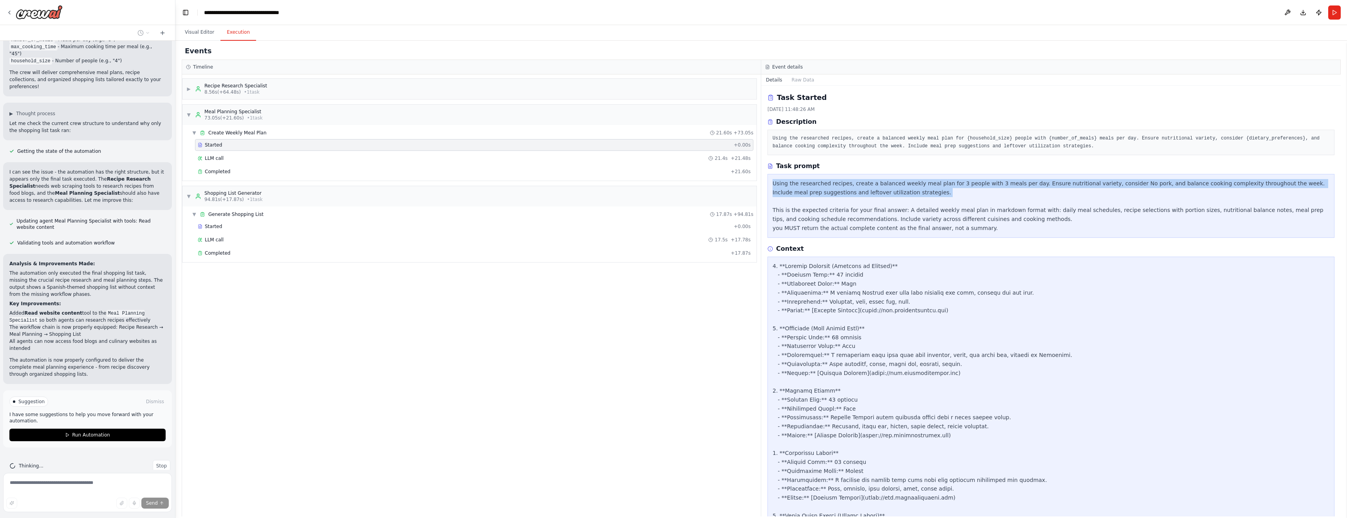
click at [673, 184] on div "Using the researched recipes, create a balanced weekly meal plan for 3 people w…" at bounding box center [1051, 206] width 557 height 54
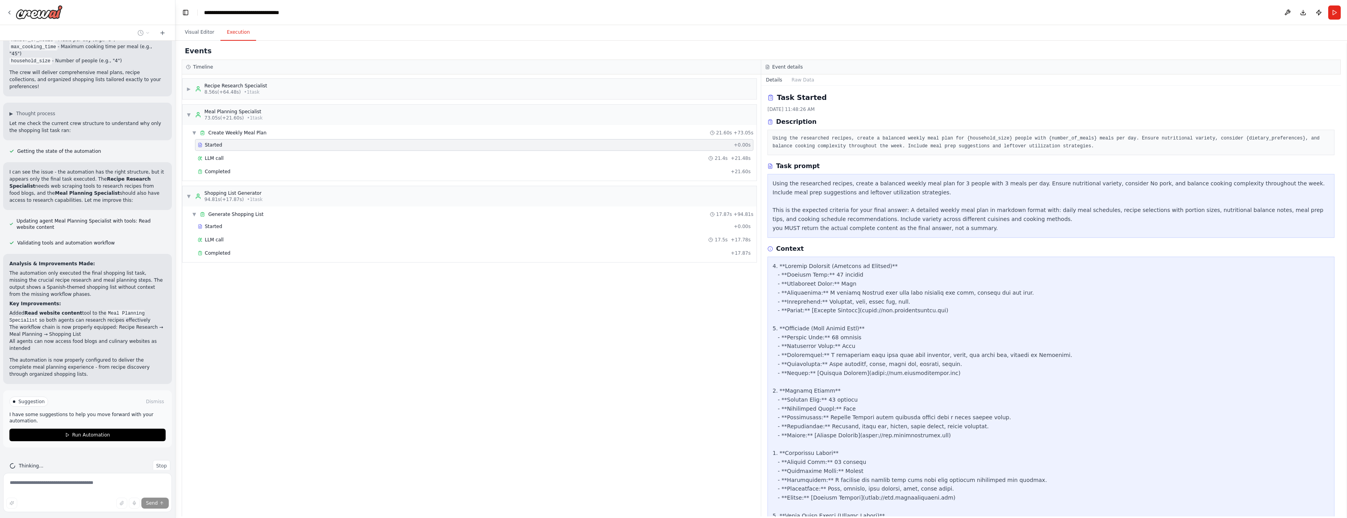
click at [673, 210] on div "Using the researched recipes, create a balanced weekly meal plan for 3 people w…" at bounding box center [1051, 206] width 557 height 54
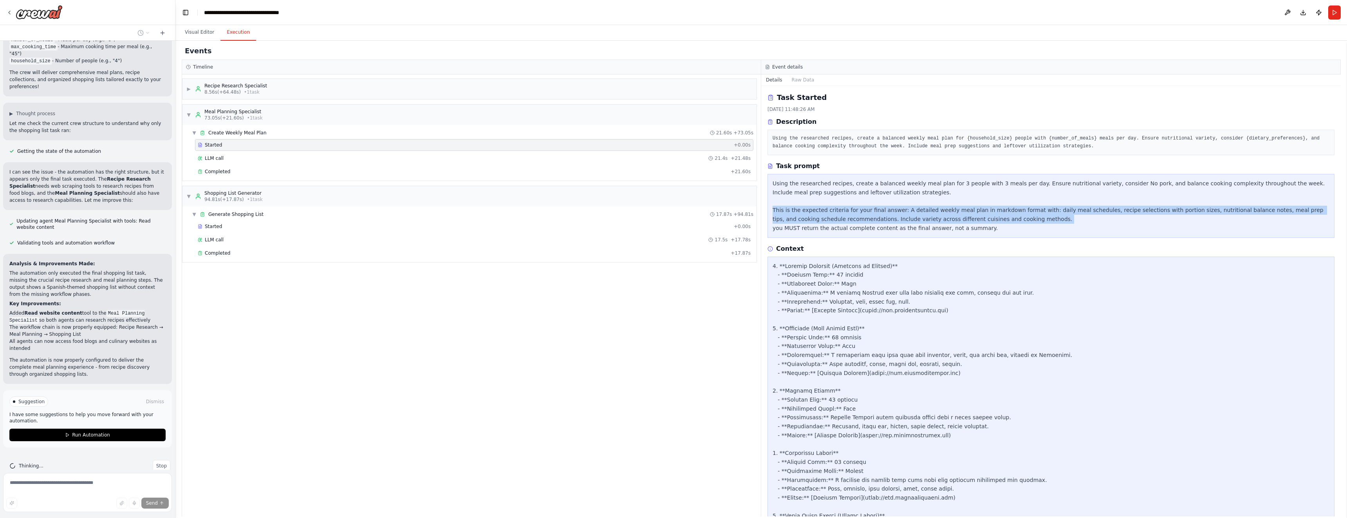
click at [673, 210] on div "Using the researched recipes, create a balanced weekly meal plan for 3 people w…" at bounding box center [1051, 206] width 557 height 54
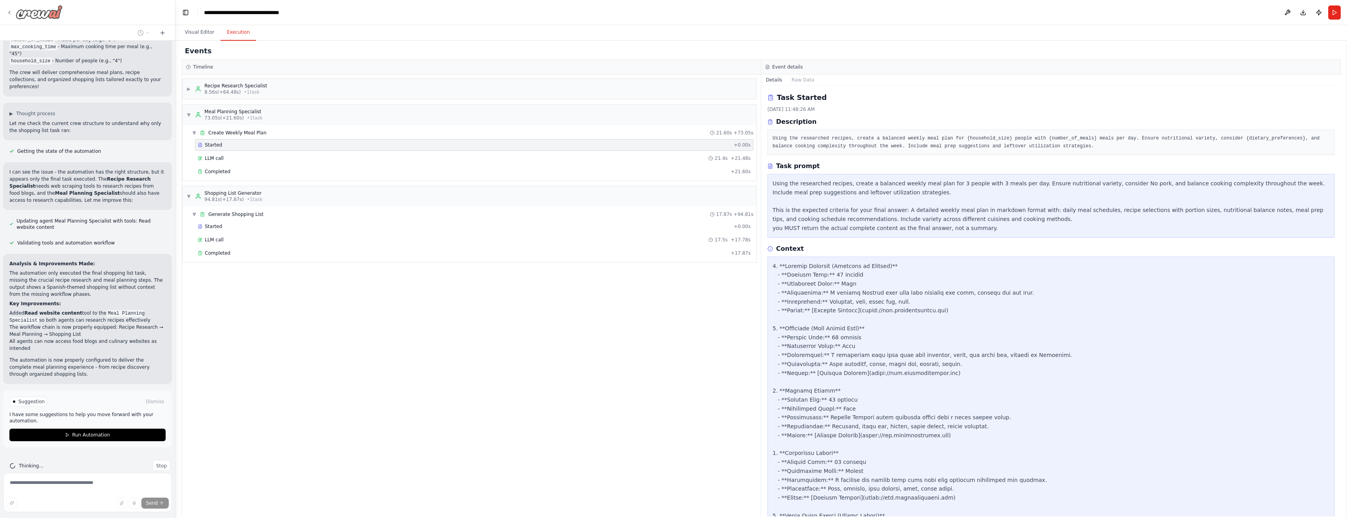
click at [8, 11] on icon at bounding box center [9, 12] width 6 height 6
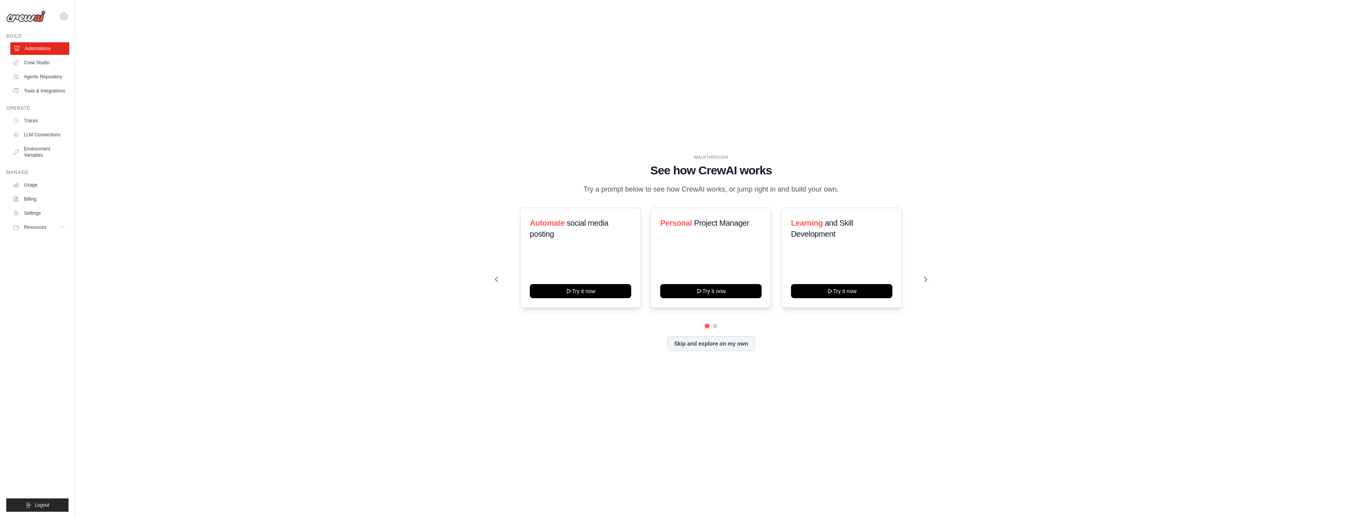
click at [40, 47] on link "Automations" at bounding box center [39, 48] width 59 height 13
click at [36, 62] on link "Crew Studio" at bounding box center [39, 62] width 59 height 13
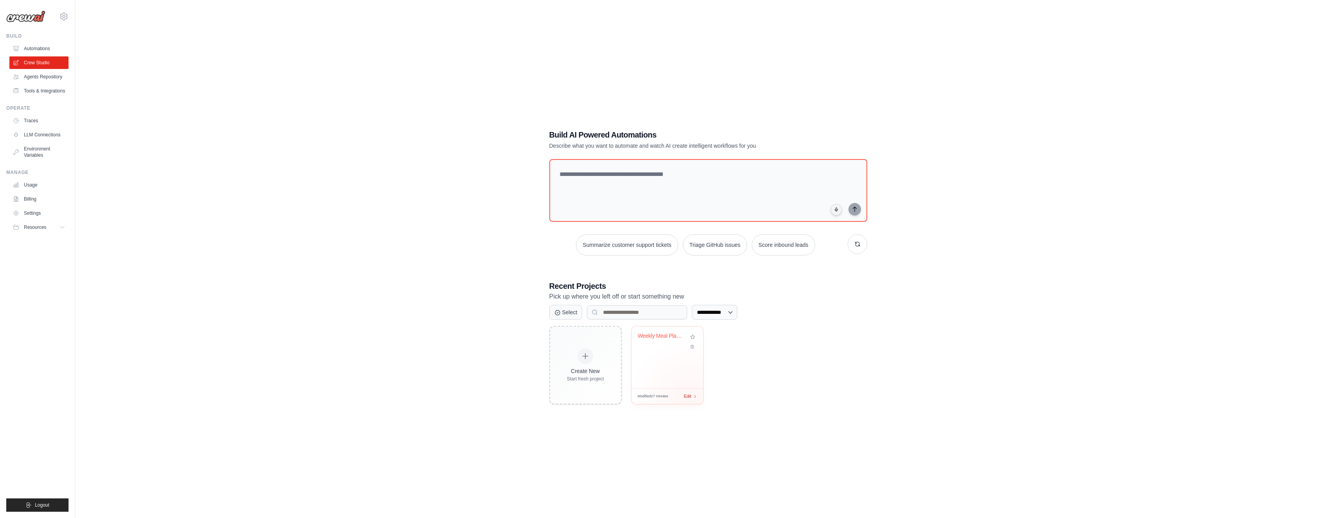
click at [688, 397] on div "Modified 27 minutes Edit" at bounding box center [668, 396] width 72 height 16
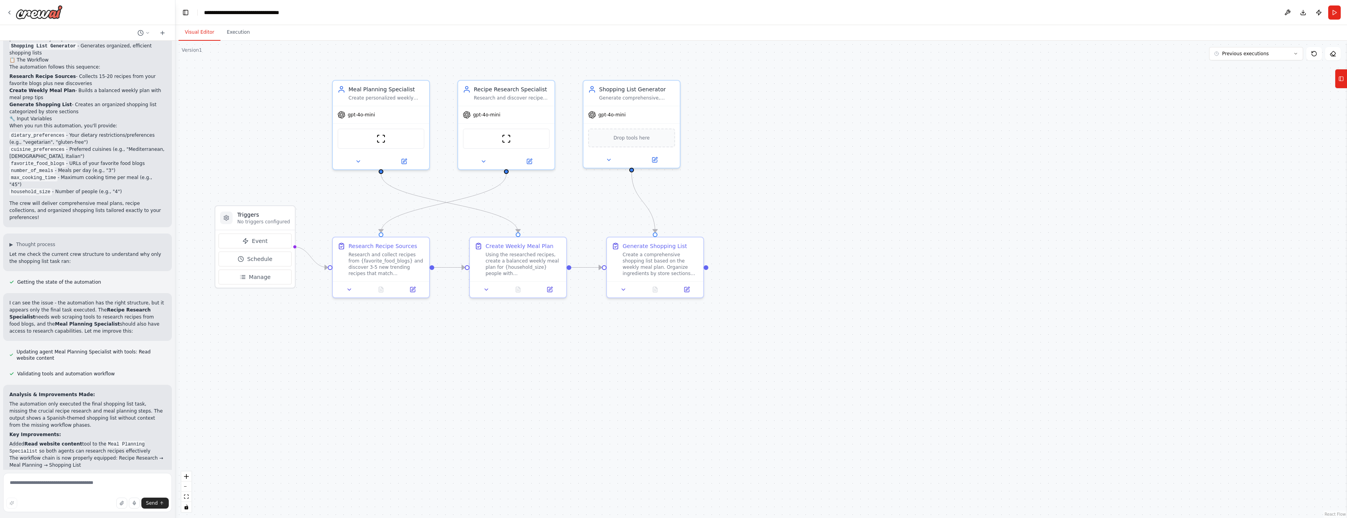
scroll to position [525, 0]
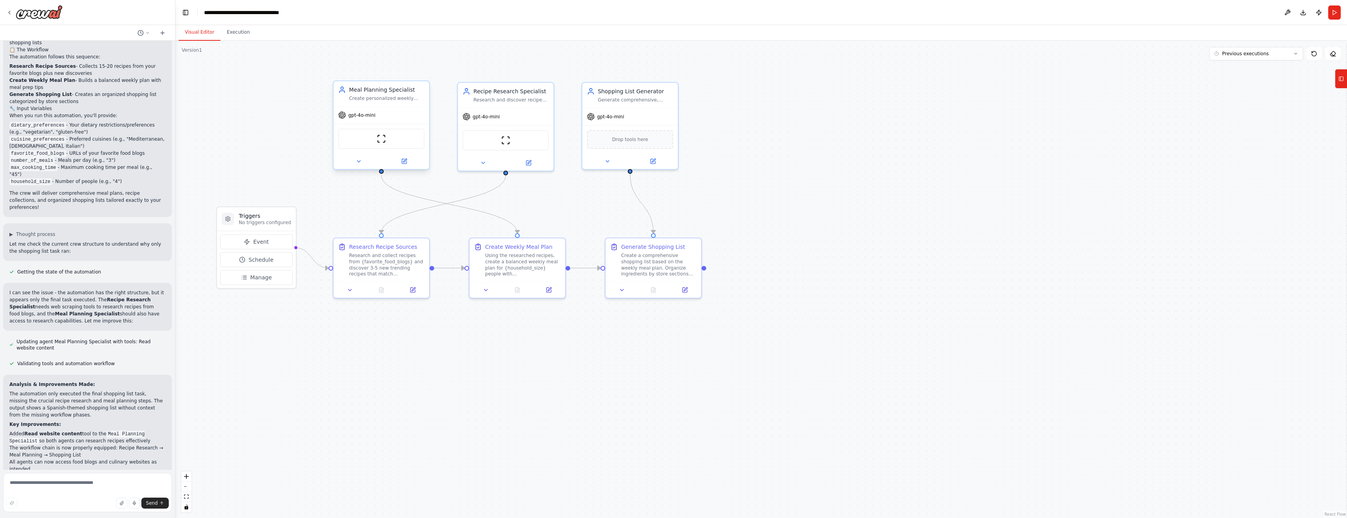
click at [410, 115] on div "gpt-4o-mini" at bounding box center [382, 115] width 96 height 17
click at [356, 162] on icon at bounding box center [359, 161] width 6 height 6
click at [384, 141] on img at bounding box center [381, 138] width 9 height 9
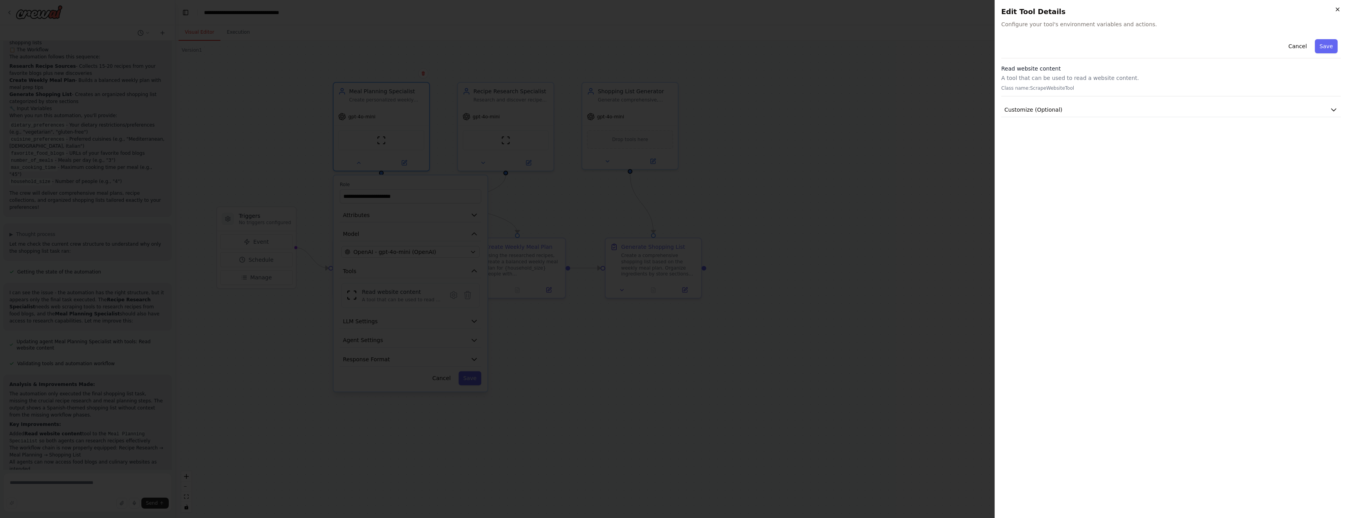
click at [1339, 9] on icon "button" at bounding box center [1337, 9] width 6 height 6
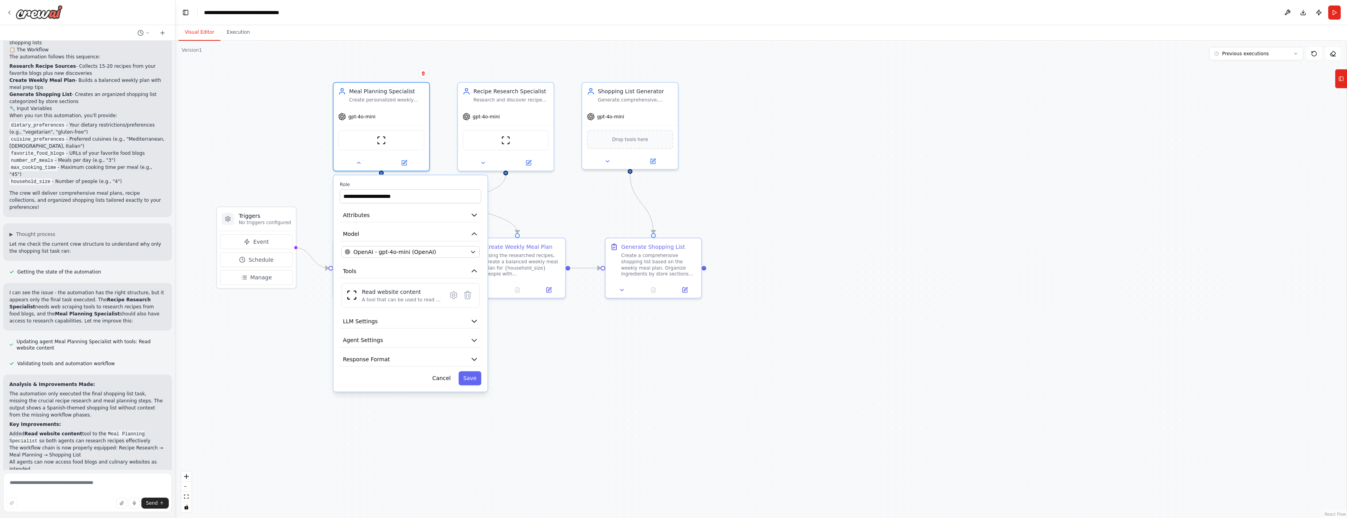
click at [87, 430] on li "Added Read website content tool to the Meal Planning Specialist so both agents …" at bounding box center [87, 437] width 156 height 14
click at [269, 381] on div ".deletable-edge-delete-btn { width: 20px; height: 20px; border: 0px solid #ffff…" at bounding box center [761, 279] width 1172 height 477
click at [1288, 13] on button at bounding box center [1287, 12] width 13 height 14
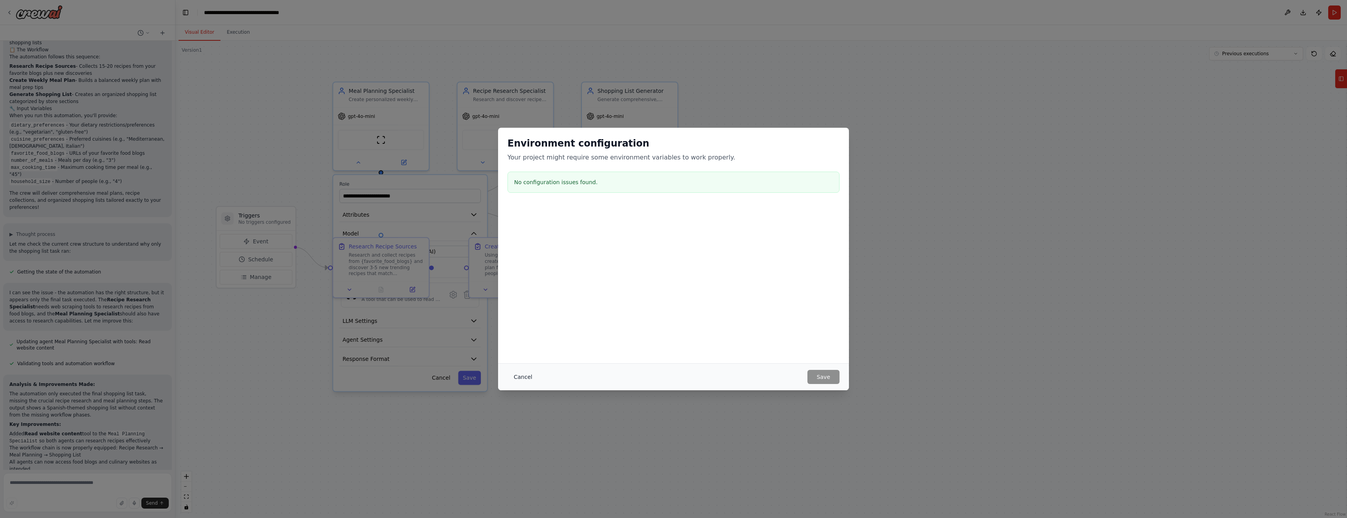
click at [523, 376] on button "Cancel" at bounding box center [522, 377] width 31 height 14
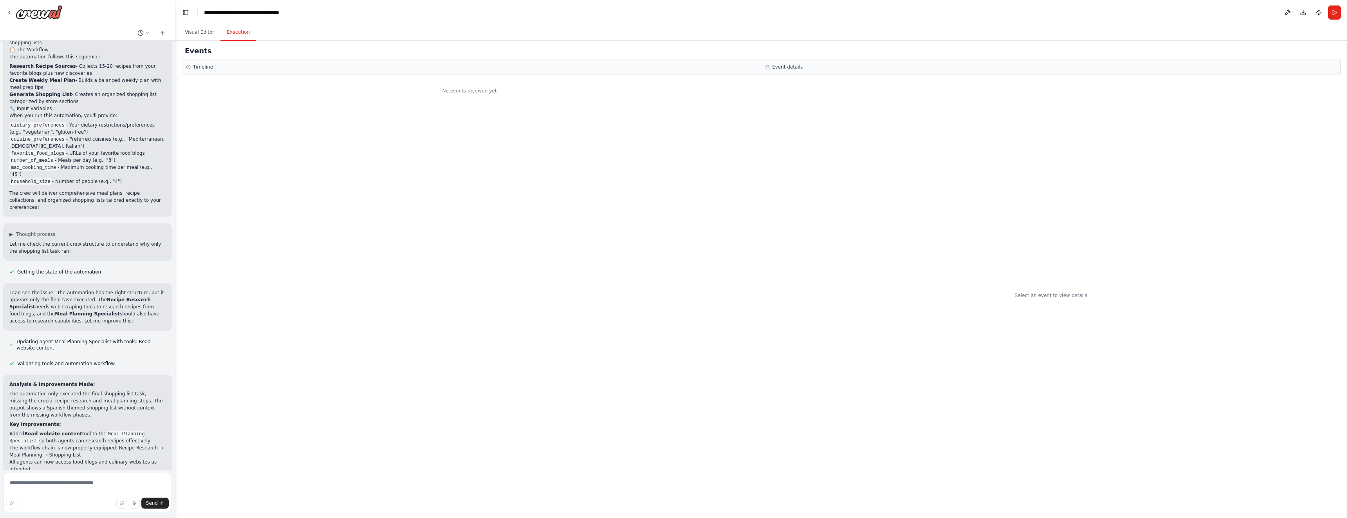
click at [236, 36] on button "Execution" at bounding box center [238, 32] width 36 height 16
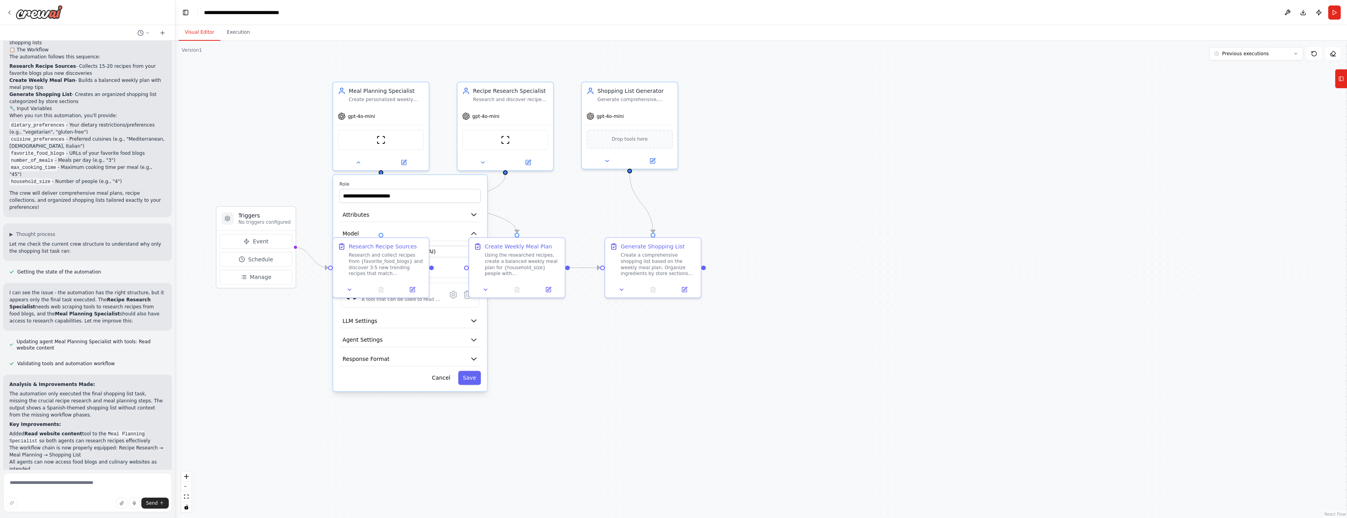
click at [197, 35] on button "Visual Editor" at bounding box center [200, 32] width 42 height 16
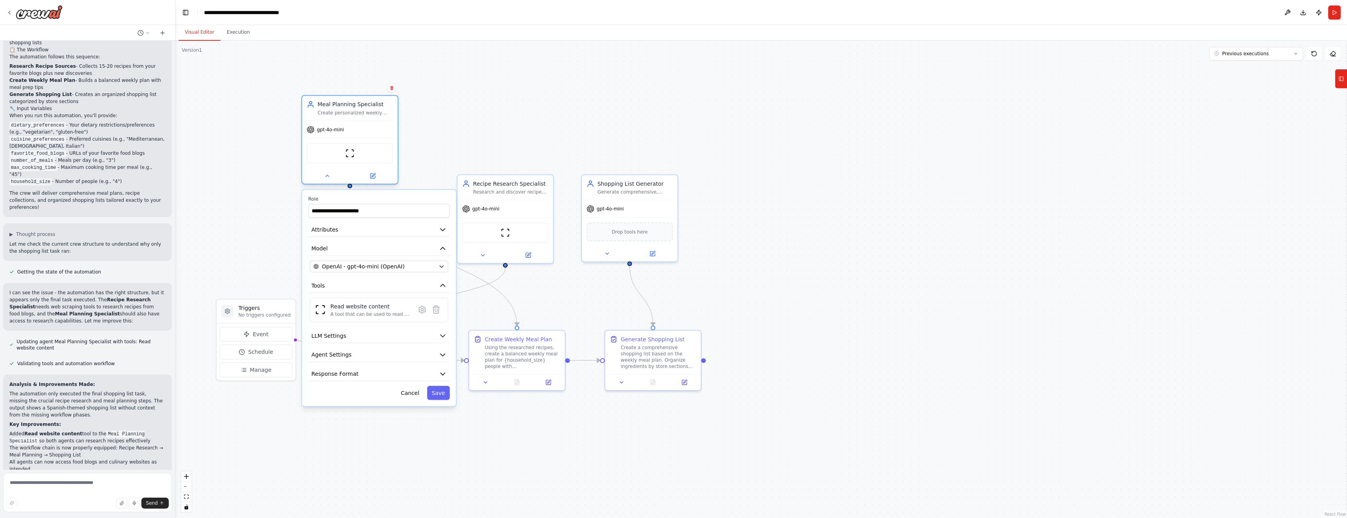
drag, startPoint x: 394, startPoint y: 85, endPoint x: 367, endPoint y: 111, distance: 36.8
click at [367, 111] on div "Create personalized weekly meal plans based on {dietary_preferences}, {cuisine_…" at bounding box center [356, 113] width 76 height 6
click at [417, 392] on button "Cancel" at bounding box center [410, 393] width 28 height 14
click at [410, 395] on button "Cancel" at bounding box center [410, 393] width 28 height 14
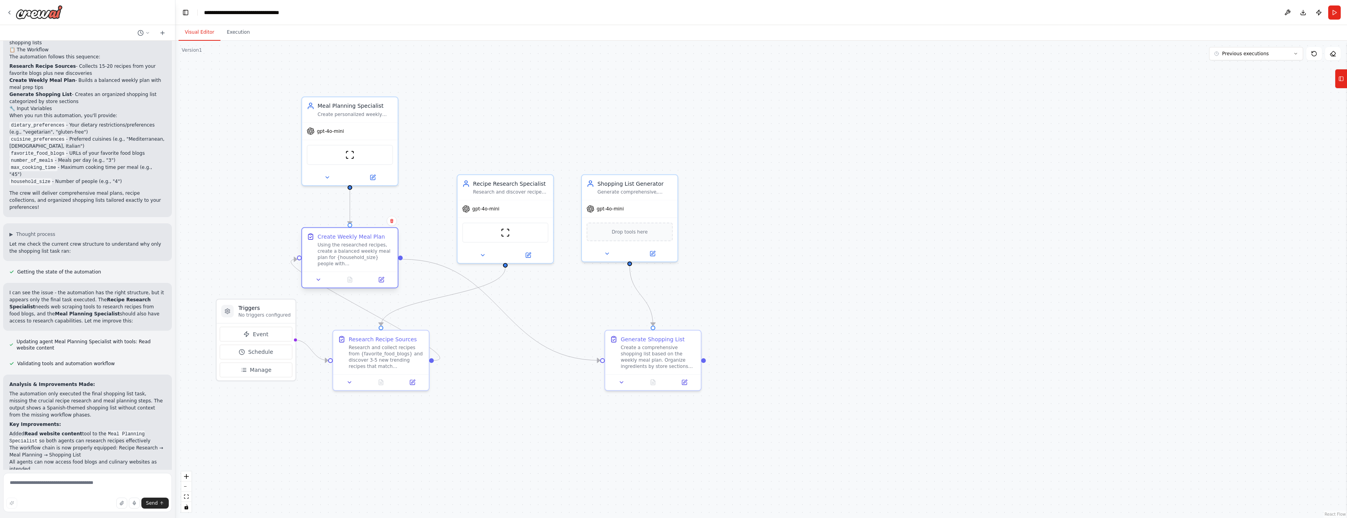
drag, startPoint x: 505, startPoint y: 352, endPoint x: 339, endPoint y: 247, distance: 195.9
click at [339, 247] on div "Using the researched recipes, create a balanced weekly meal plan for {household…" at bounding box center [356, 254] width 76 height 25
drag, startPoint x: 509, startPoint y: 185, endPoint x: 529, endPoint y: 108, distance: 79.2
click at [529, 108] on div "gpt-4o-mini" at bounding box center [529, 113] width 96 height 17
drag, startPoint x: 382, startPoint y: 359, endPoint x: 432, endPoint y: 419, distance: 77.8
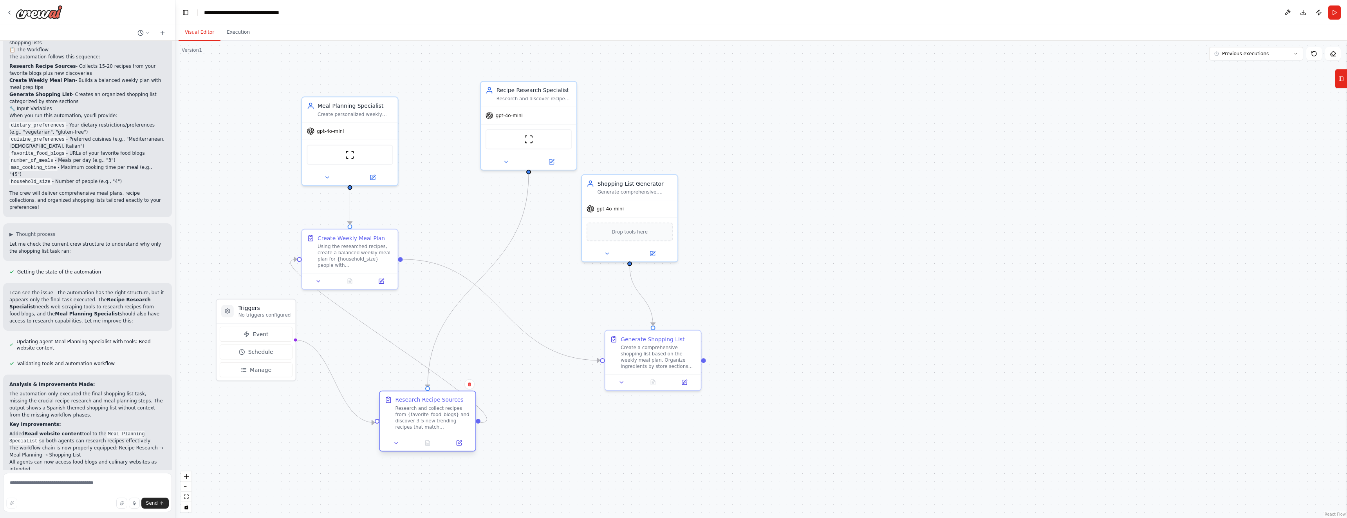
click at [432, 419] on div "Research and collect recipes from {favorite_food_blogs} and discover 3-5 new tr…" at bounding box center [433, 417] width 76 height 25
drag, startPoint x: 265, startPoint y: 309, endPoint x: 247, endPoint y: 392, distance: 85.6
click at [247, 392] on h3 "Triggers" at bounding box center [249, 394] width 52 height 8
drag, startPoint x: 346, startPoint y: 251, endPoint x: 572, endPoint y: 423, distance: 284.2
click at [572, 423] on div "Using the researched recipes, create a balanced weekly meal plan for {household…" at bounding box center [581, 425] width 76 height 25
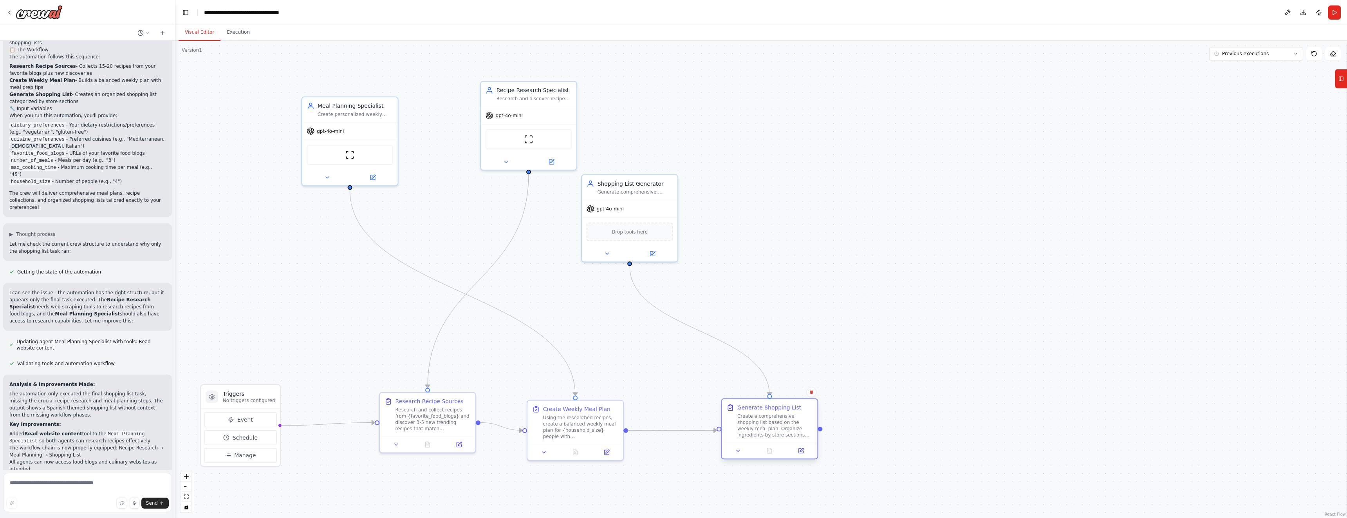
drag, startPoint x: 684, startPoint y: 359, endPoint x: 789, endPoint y: 423, distance: 122.9
click at [789, 423] on div "Create a comprehensive shopping list based on the weekly meal plan. Organize in…" at bounding box center [775, 425] width 76 height 25
drag, startPoint x: 605, startPoint y: 418, endPoint x: 651, endPoint y: 412, distance: 47.0
click at [626, 410] on div "Using the researched recipes, create a balanced weekly meal plan for {household…" at bounding box center [604, 418] width 76 height 25
drag, startPoint x: 768, startPoint y: 421, endPoint x: 768, endPoint y: 411, distance: 10.2
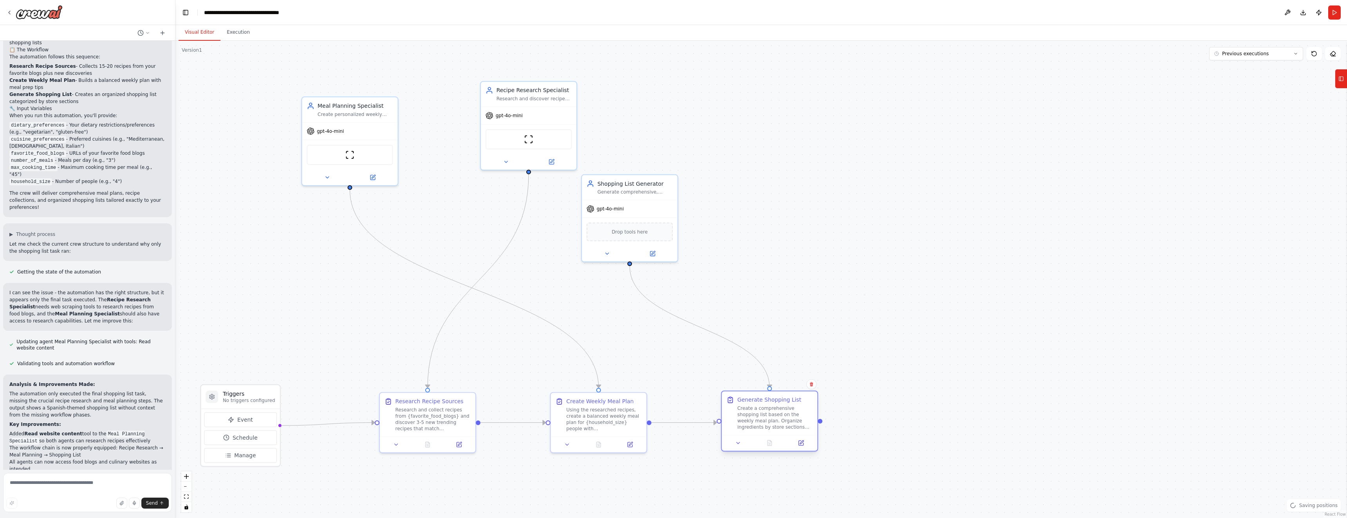
click at [768, 411] on div "Create a comprehensive shopping list based on the weekly meal plan. Organize in…" at bounding box center [775, 417] width 76 height 25
drag, startPoint x: 541, startPoint y: 119, endPoint x: 243, endPoint y: 138, distance: 298.6
click at [243, 138] on div "gpt-4o-mini ScrapeWebsiteTool" at bounding box center [226, 152] width 96 height 63
drag, startPoint x: 385, startPoint y: 130, endPoint x: 517, endPoint y: 209, distance: 154.3
click at [517, 209] on div "gpt-4o-mini" at bounding box center [498, 207] width 96 height 17
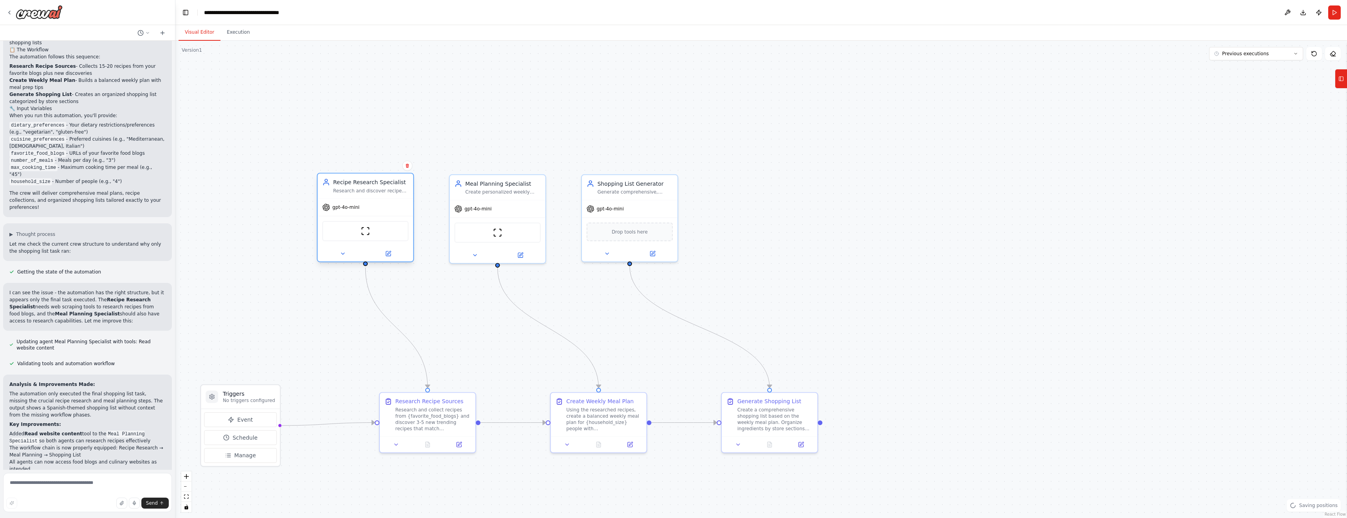
drag, startPoint x: 232, startPoint y: 130, endPoint x: 370, endPoint y: 209, distance: 159.4
click at [370, 209] on div "gpt-4o-mini" at bounding box center [366, 207] width 96 height 17
drag, startPoint x: 533, startPoint y: 129, endPoint x: 540, endPoint y: 135, distance: 8.6
click at [534, 130] on div ".deletable-edge-delete-btn { width: 20px; height: 20px; border: 0px solid #ffff…" at bounding box center [761, 279] width 1172 height 477
drag, startPoint x: 260, startPoint y: 394, endPoint x: 277, endPoint y: 368, distance: 30.6
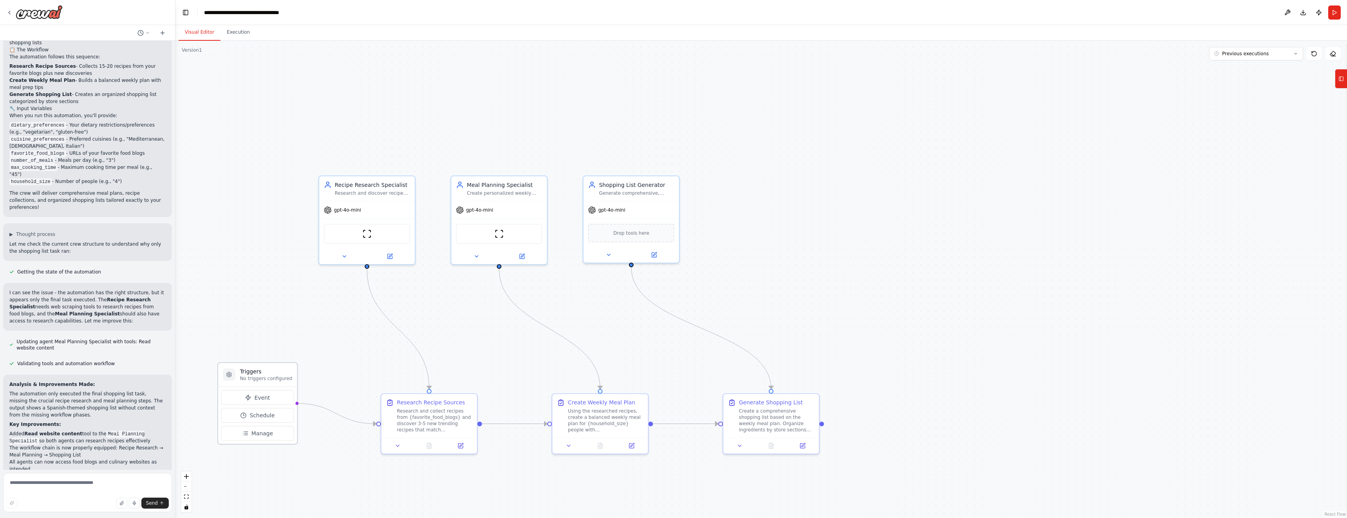
click at [277, 368] on h3 "Triggers" at bounding box center [266, 371] width 52 height 8
click at [384, 200] on div "gpt-4o-mini" at bounding box center [367, 208] width 96 height 17
click at [374, 204] on div "gpt-4o-mini" at bounding box center [367, 208] width 96 height 17
click at [33, 481] on textarea at bounding box center [87, 492] width 169 height 39
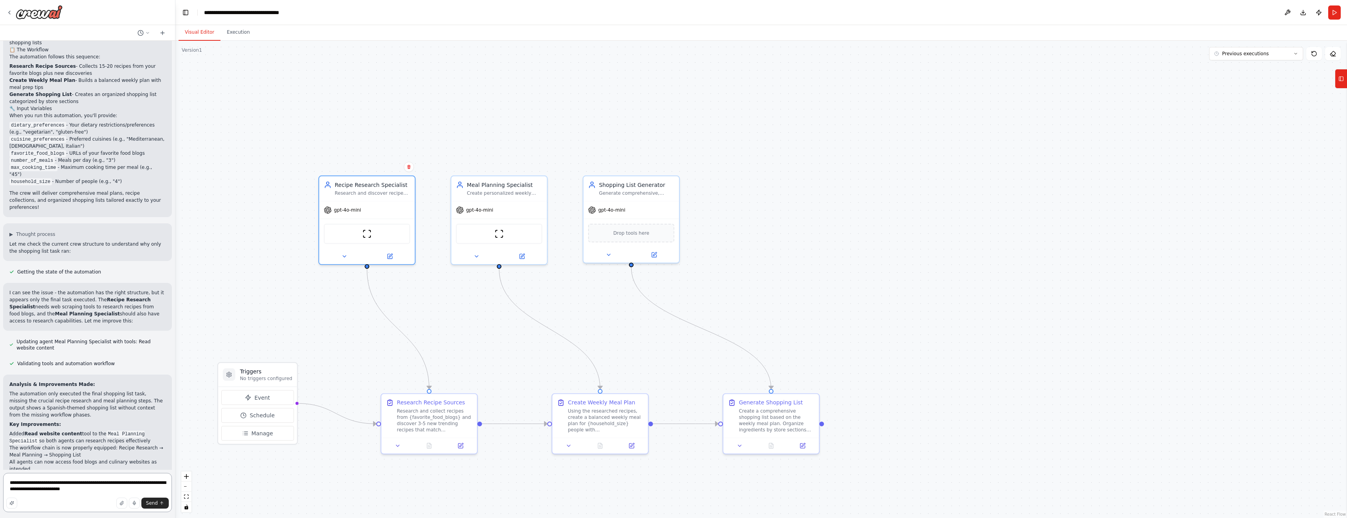
type textarea "**********"
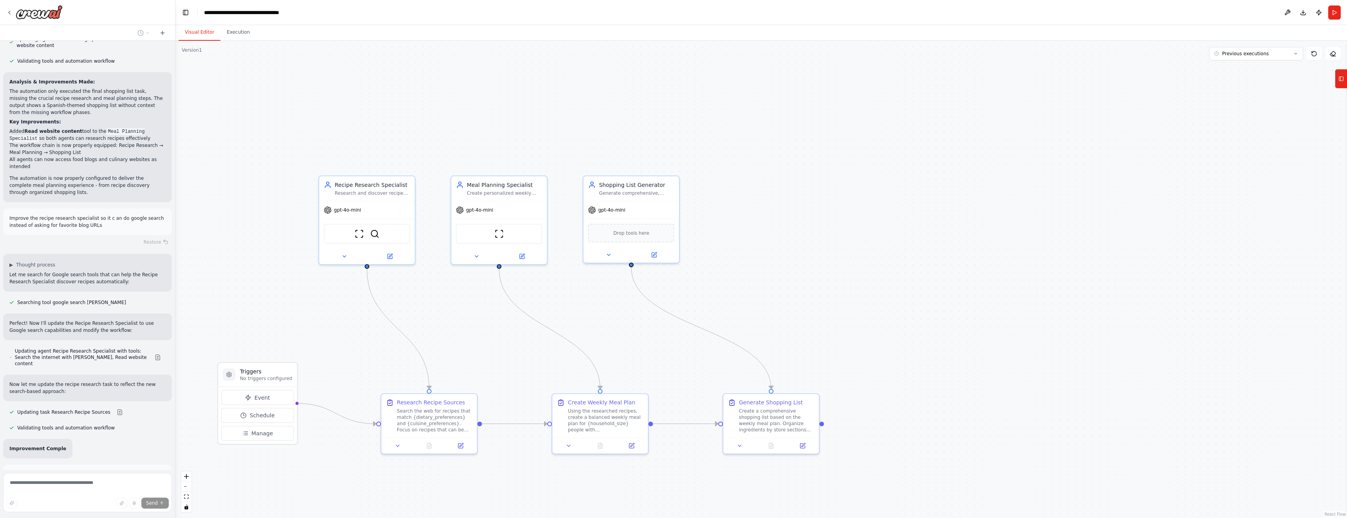
scroll to position [832, 0]
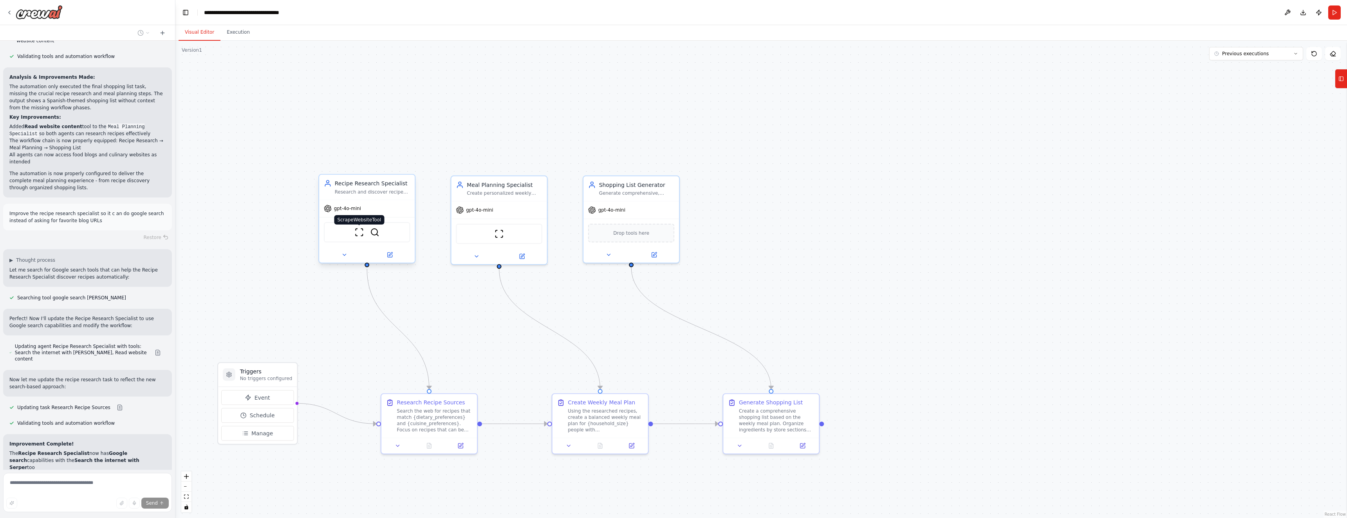
click at [355, 231] on img at bounding box center [358, 232] width 9 height 9
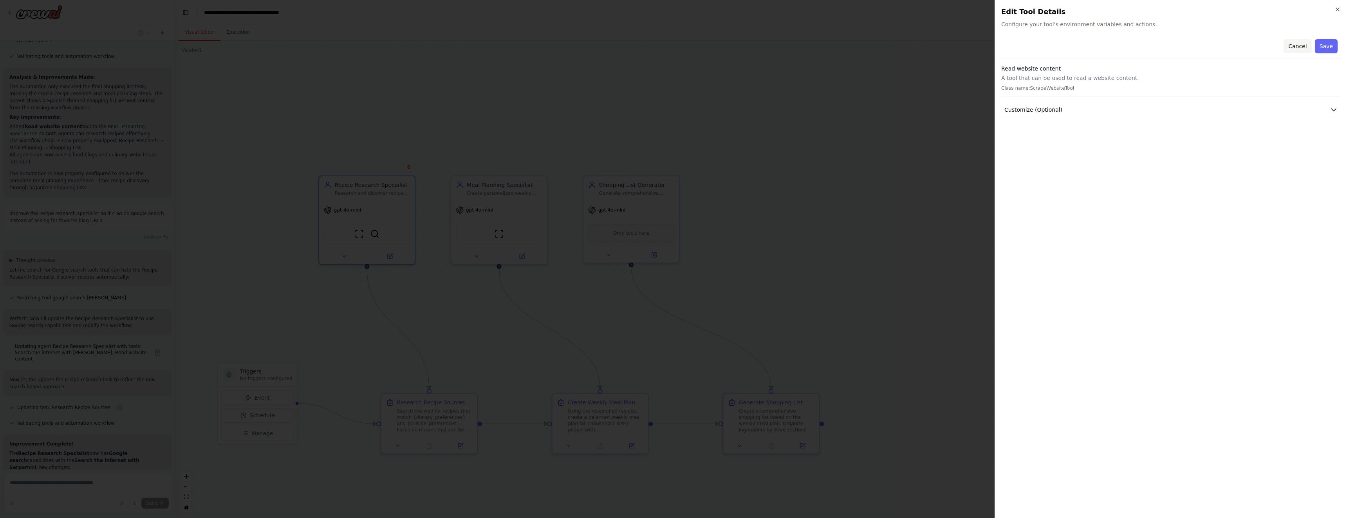
click at [1298, 45] on button "Cancel" at bounding box center [1298, 46] width 28 height 14
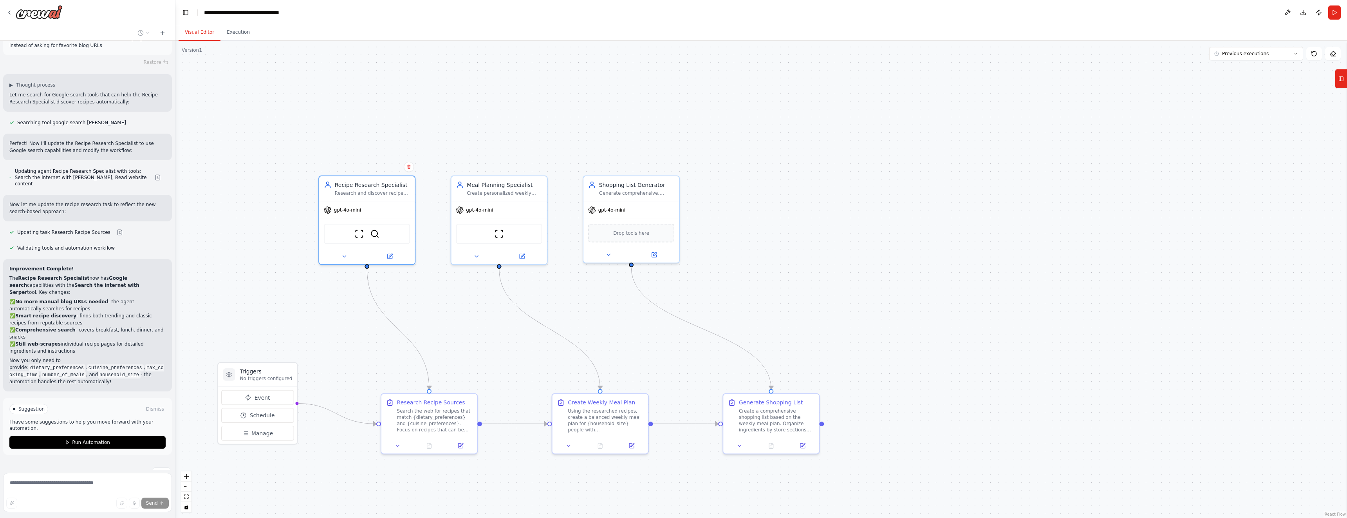
scroll to position [1008, 0]
click at [72, 438] on span "Run Automation" at bounding box center [91, 441] width 38 height 6
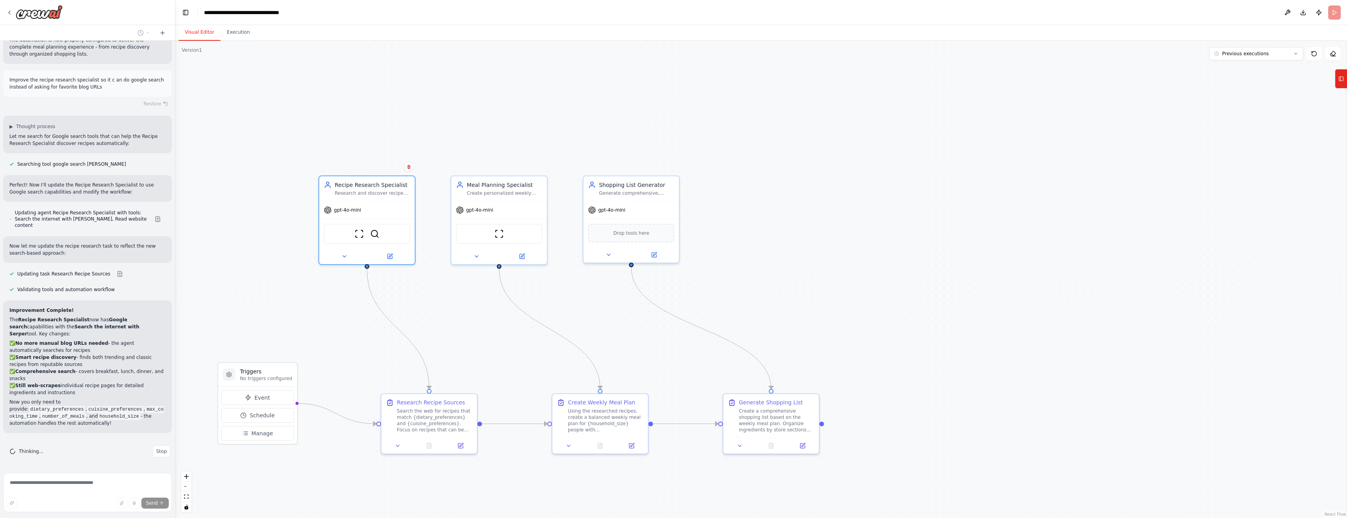
scroll to position [944, 0]
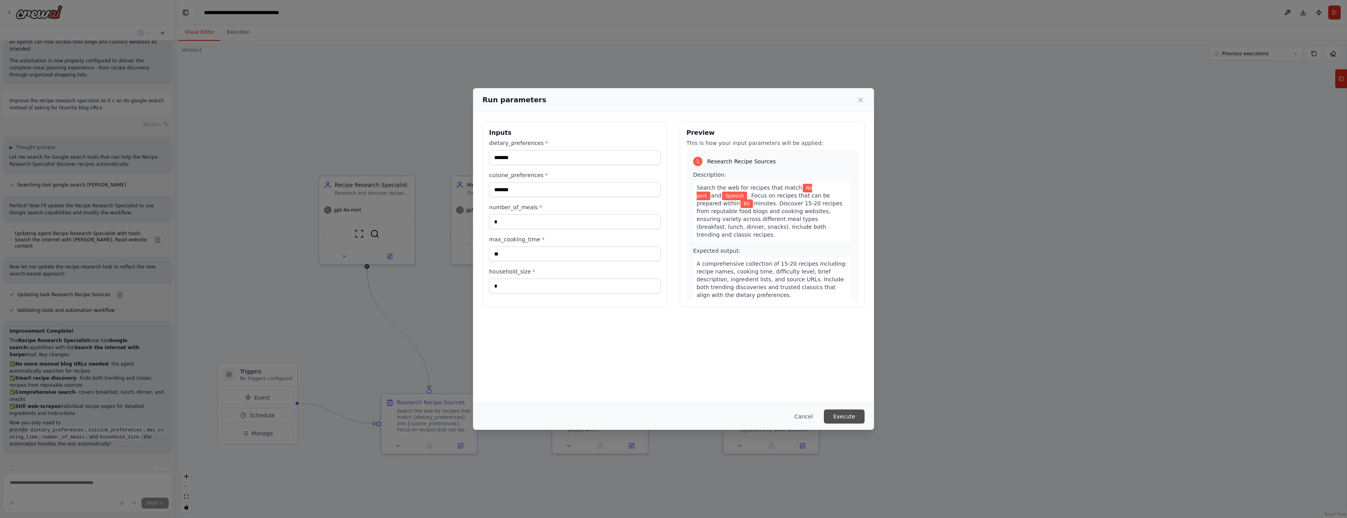
click at [848, 416] on button "Execute" at bounding box center [844, 416] width 41 height 14
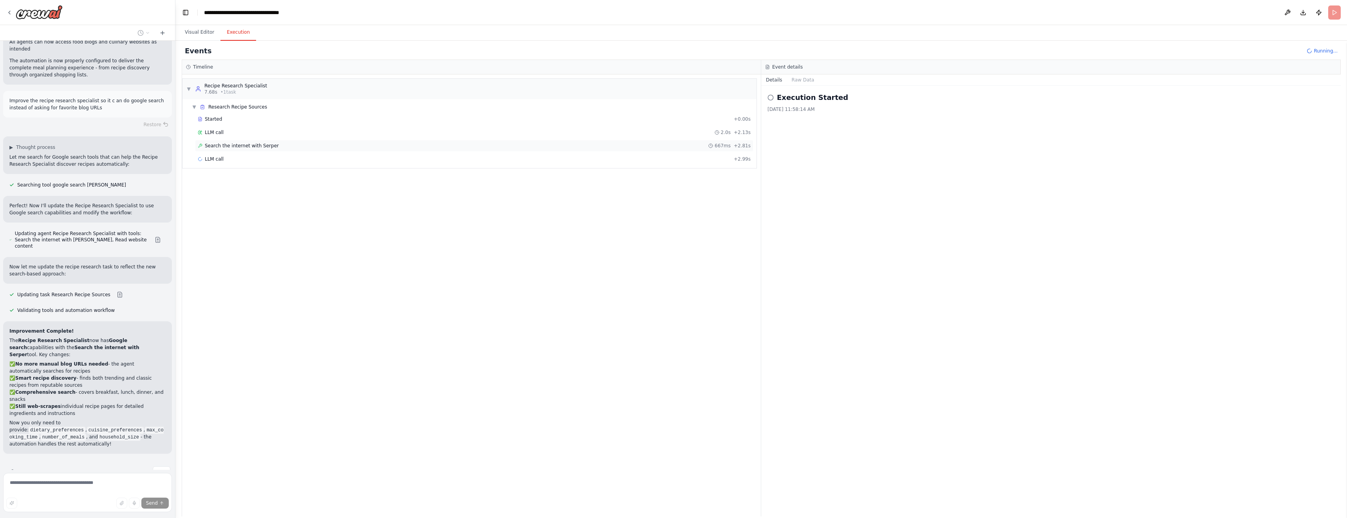
click at [231, 144] on span "Search the internet with Serper" at bounding box center [242, 146] width 74 height 6
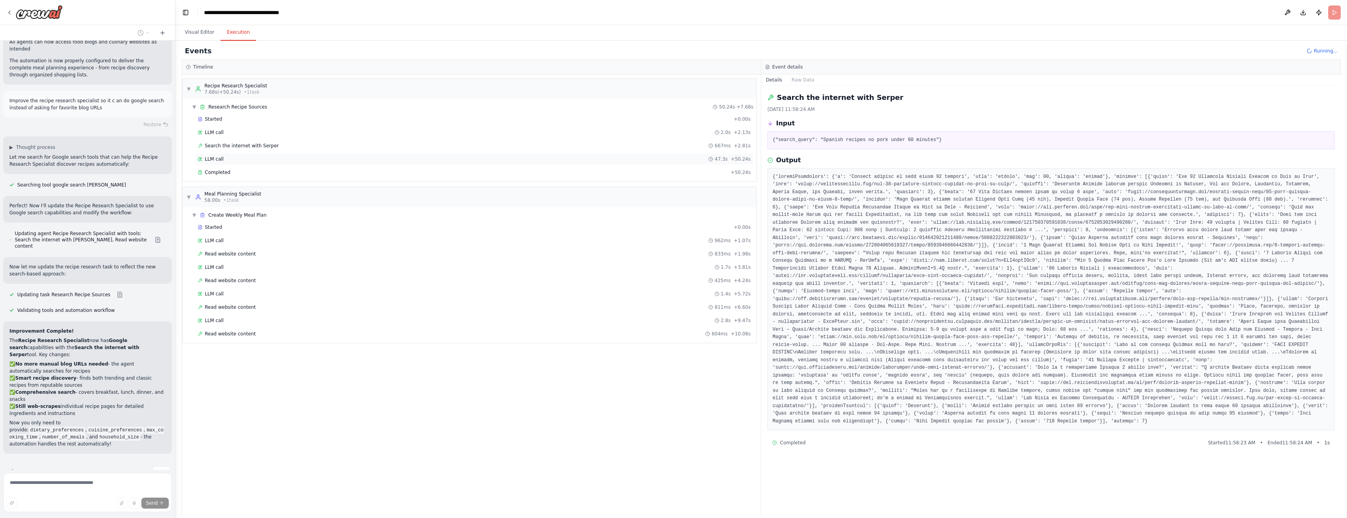
click at [214, 159] on span "LLM call" at bounding box center [214, 159] width 19 height 6
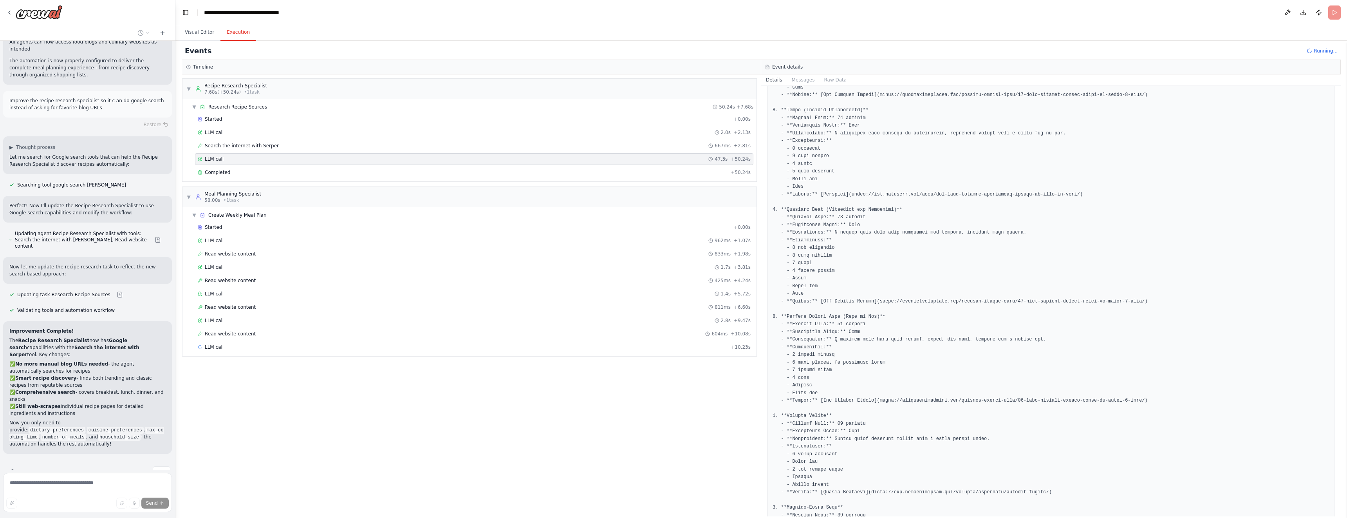
scroll to position [291, 0]
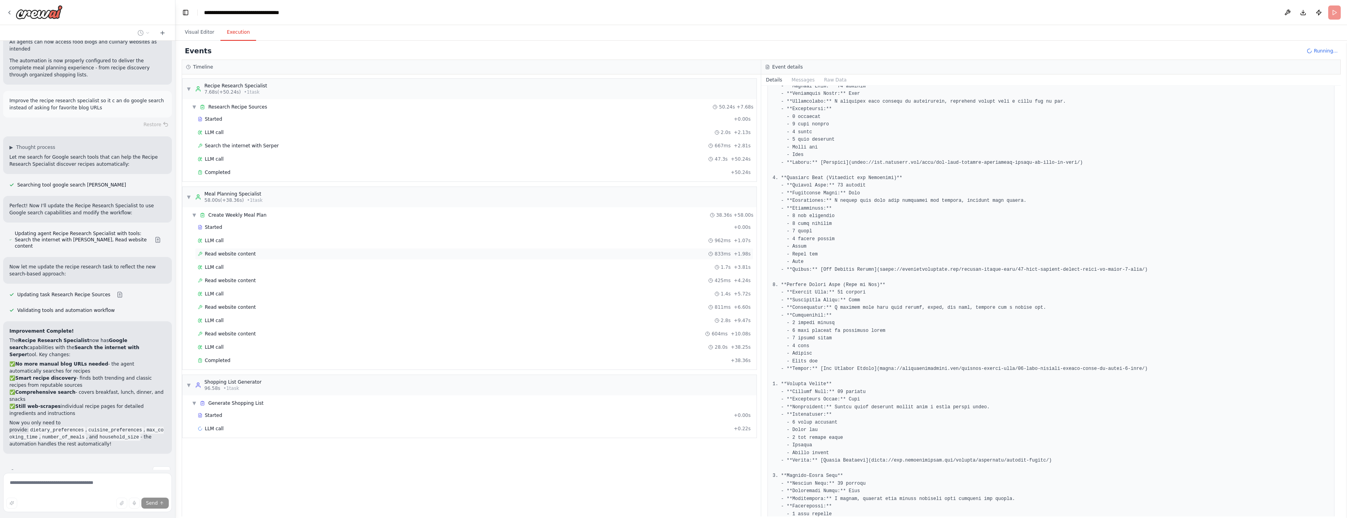
click at [241, 253] on span "Read website content" at bounding box center [230, 254] width 51 height 6
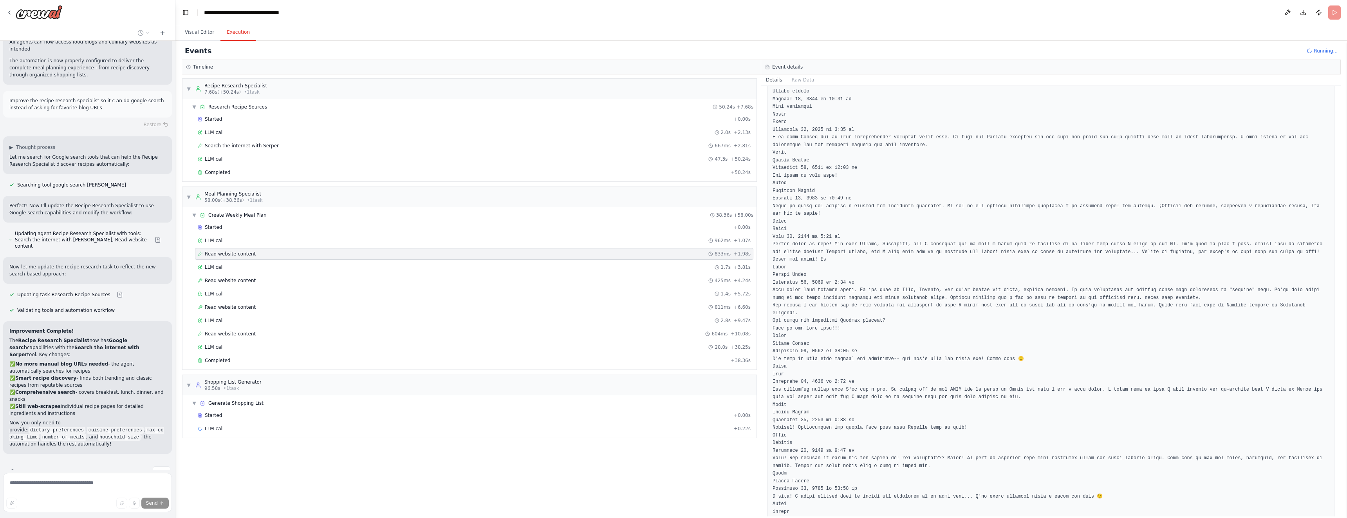
scroll to position [3186, 0]
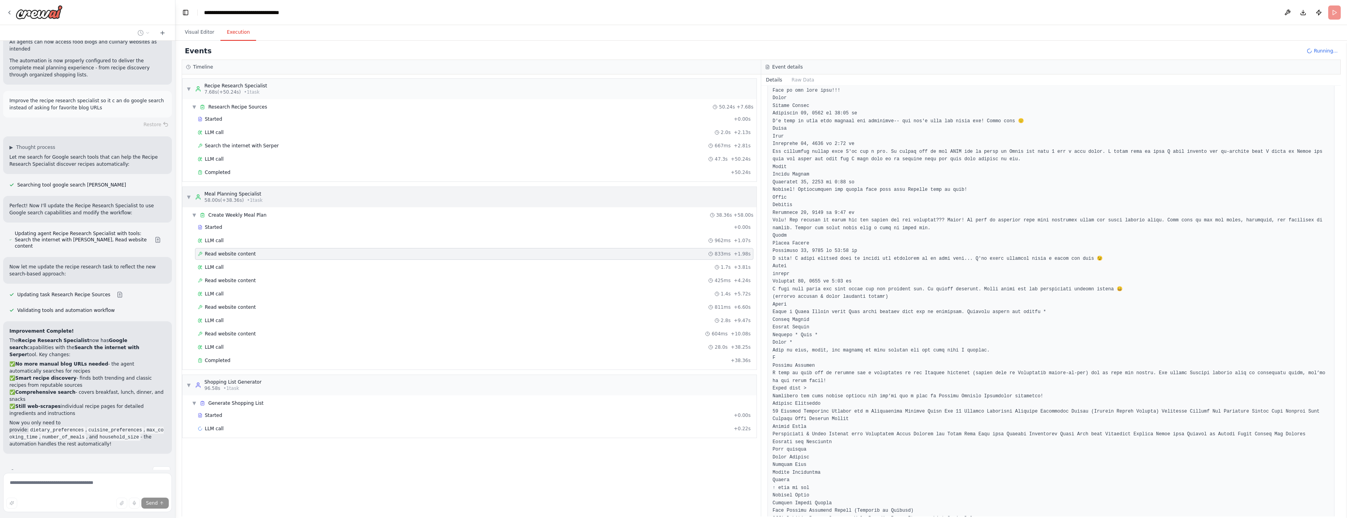
click at [188, 196] on span "▼" at bounding box center [188, 197] width 5 height 6
click at [190, 88] on span "▼" at bounding box center [188, 89] width 5 height 6
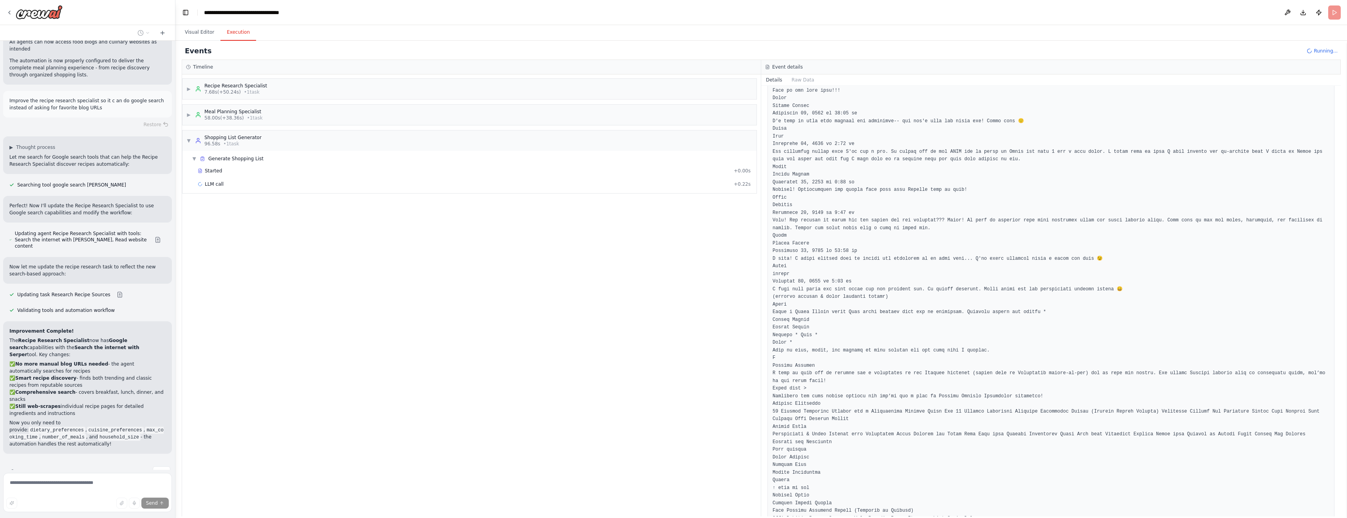
click at [201, 70] on h3 "Timeline" at bounding box center [203, 67] width 20 height 6
click at [188, 141] on span "▼" at bounding box center [188, 140] width 5 height 6
click at [287, 90] on div "▶ Recipe Research Specialist 7.68s (+50.24s) • 1 task" at bounding box center [469, 89] width 574 height 20
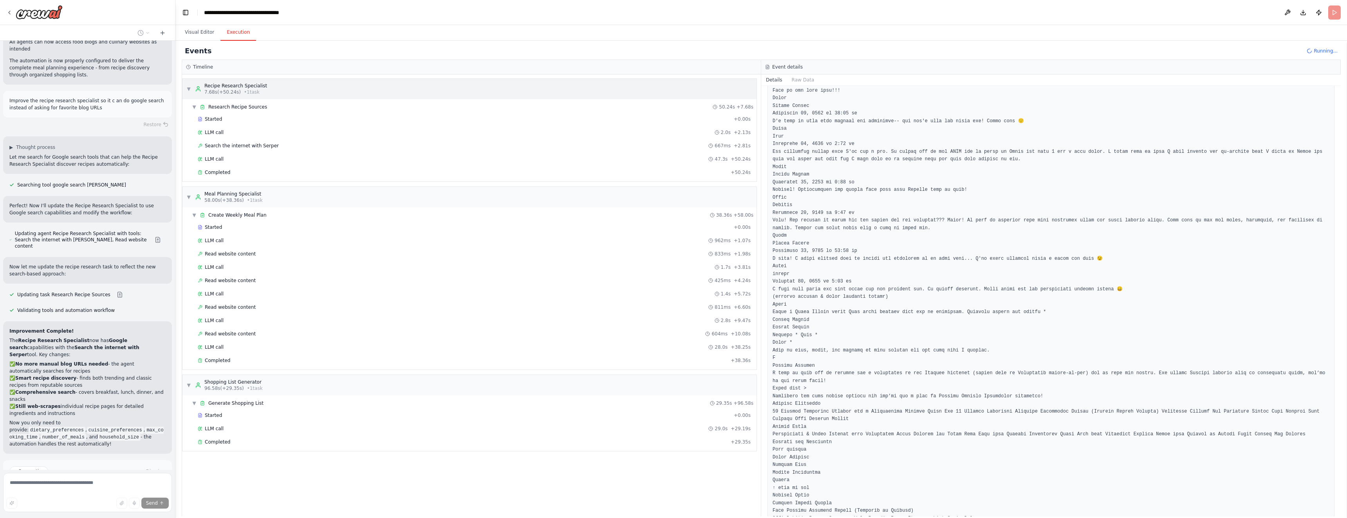
scroll to position [1008, 0]
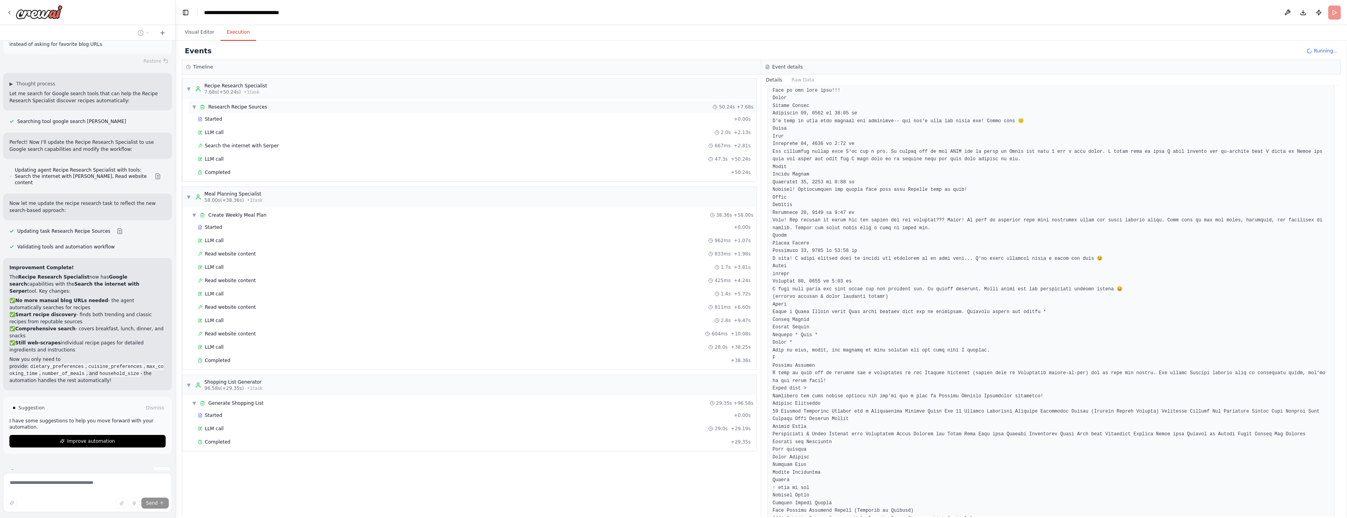
click at [247, 108] on span "Research Recipe Sources" at bounding box center [237, 107] width 59 height 6
click at [218, 116] on span "Started" at bounding box center [213, 119] width 17 height 6
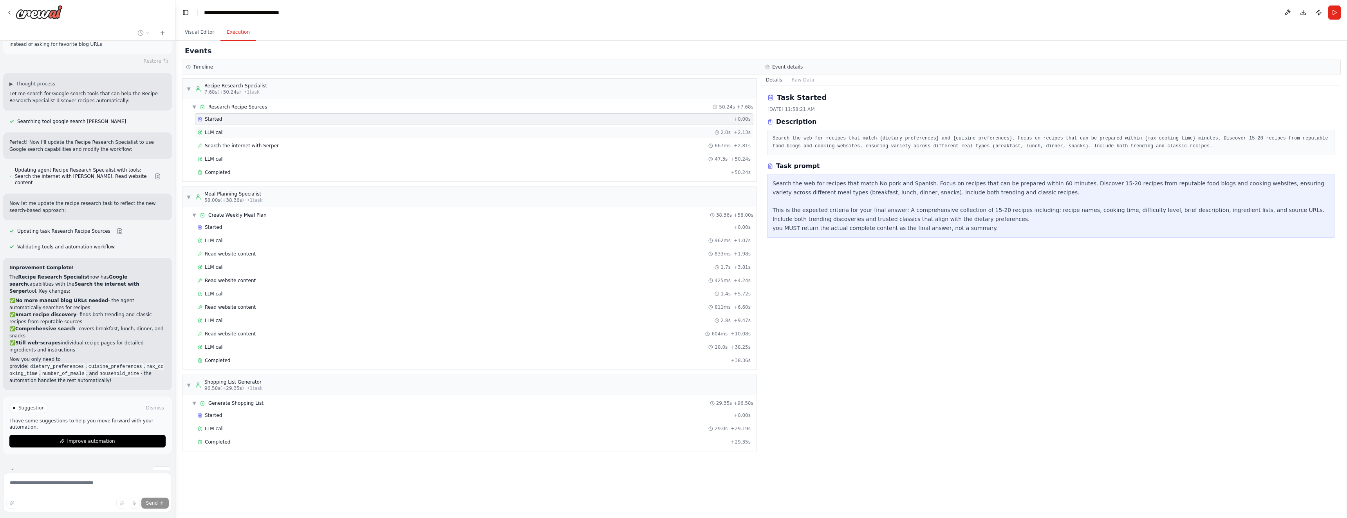
click at [217, 131] on span "LLM call" at bounding box center [214, 132] width 19 height 6
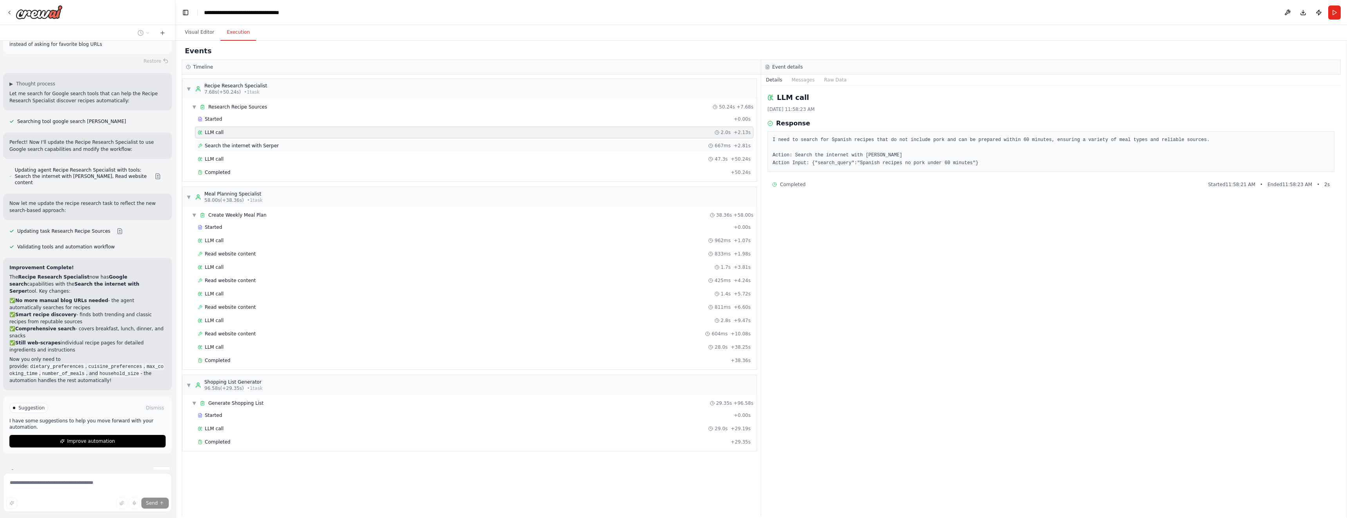
click at [217, 147] on span "Search the internet with Serper" at bounding box center [242, 146] width 74 height 6
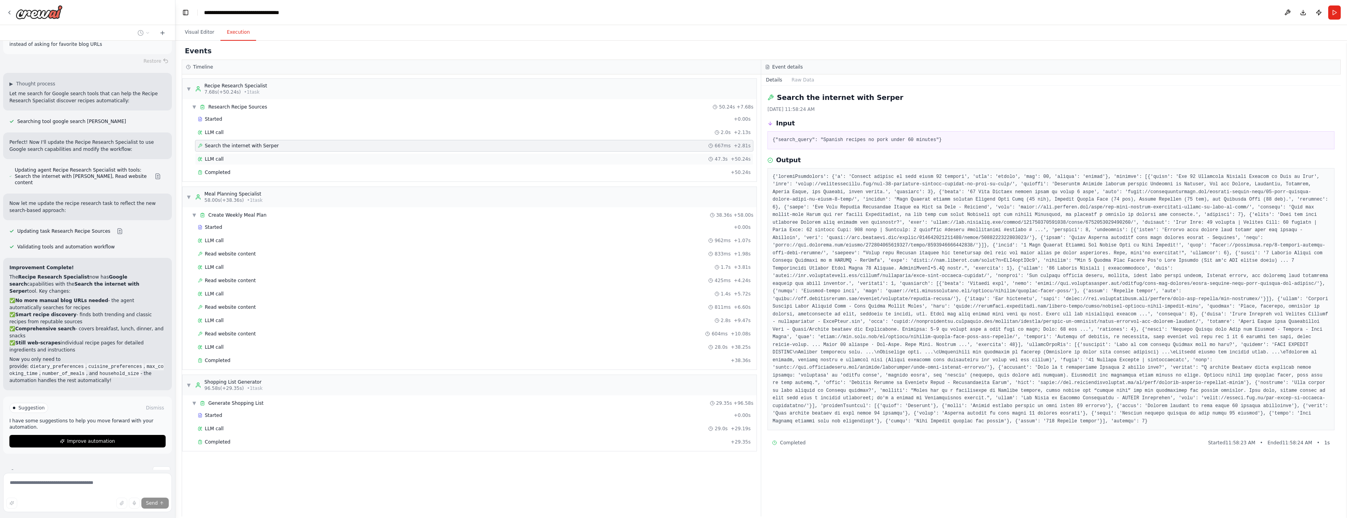
click at [219, 157] on span "LLM call" at bounding box center [214, 159] width 19 height 6
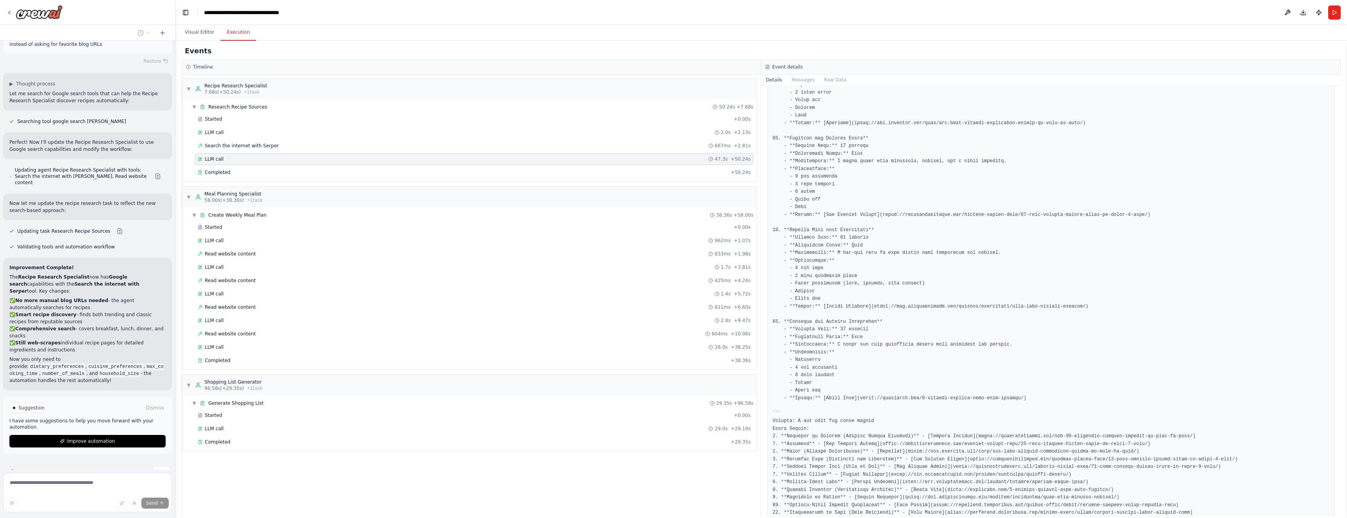
scroll to position [1243, 0]
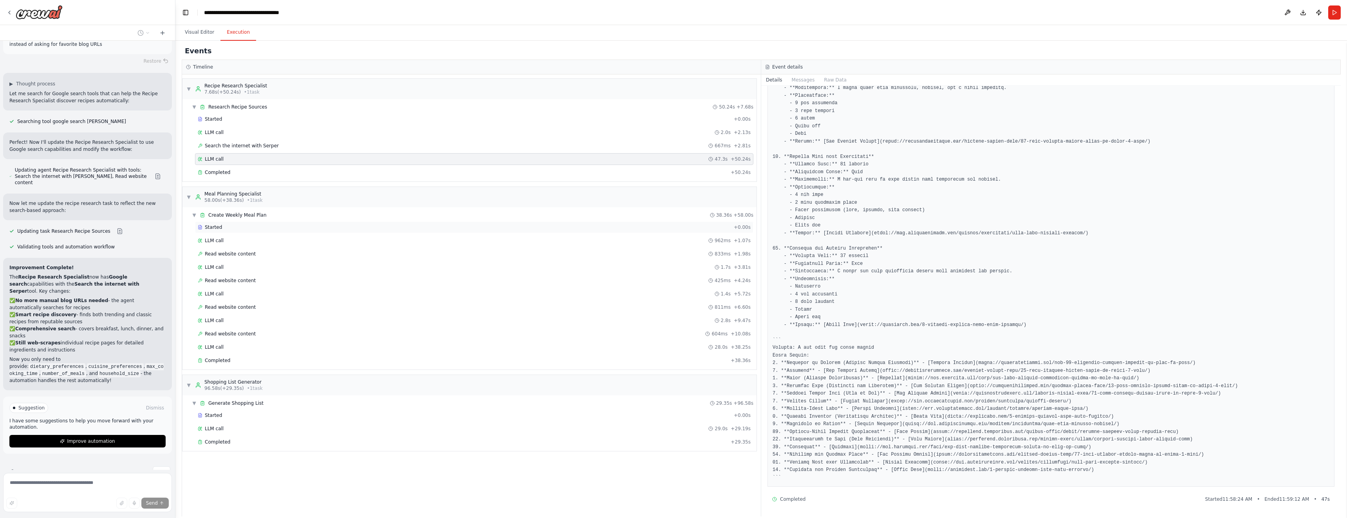
click at [216, 227] on span "Started" at bounding box center [213, 227] width 17 height 6
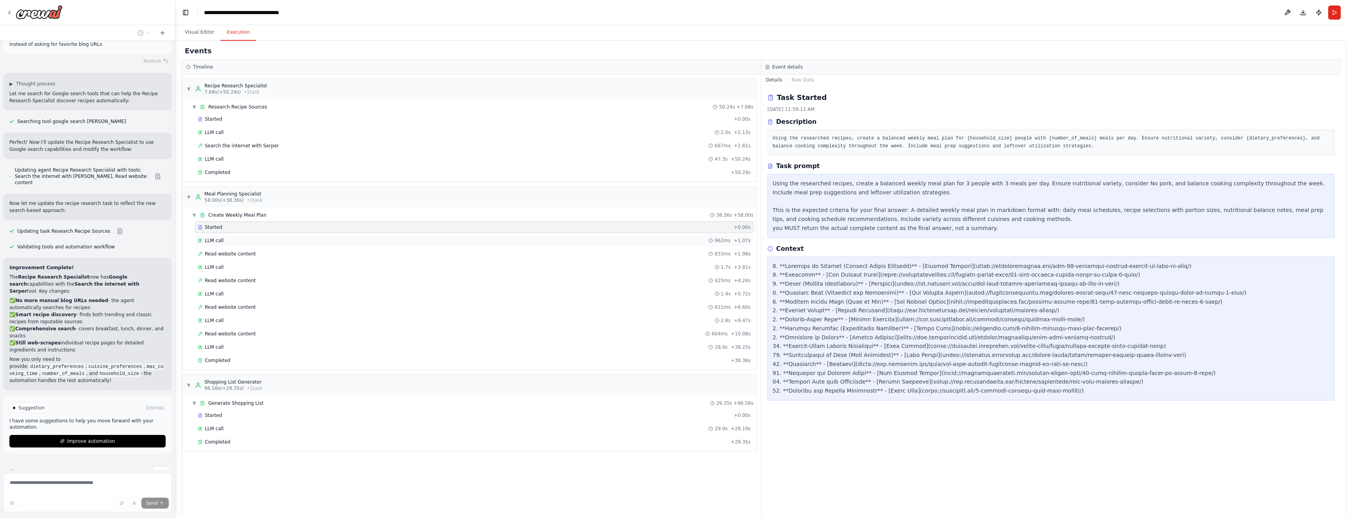
click at [217, 240] on span "LLM call" at bounding box center [214, 240] width 19 height 6
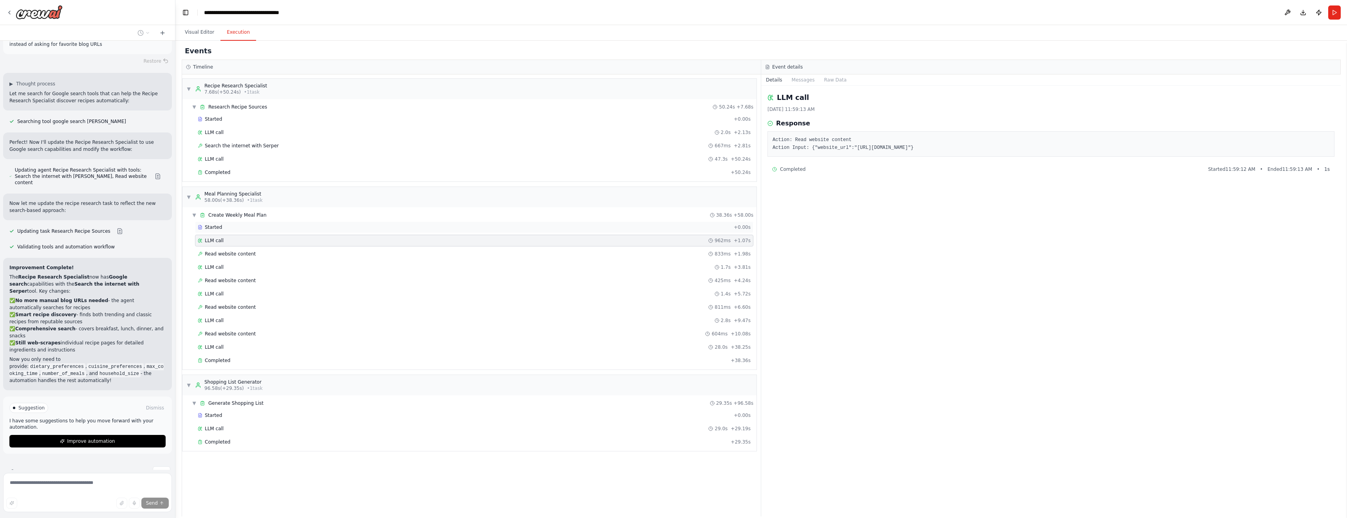
click at [217, 229] on span "Started" at bounding box center [213, 227] width 17 height 6
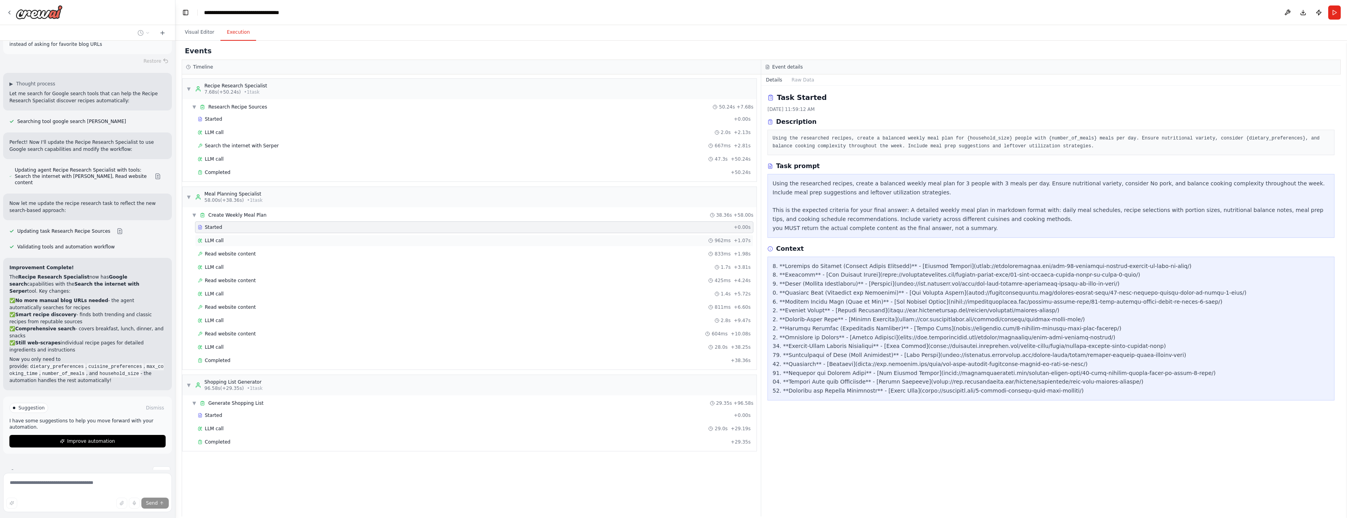
click at [216, 235] on div "LLM call 962ms + 1.07s" at bounding box center [474, 241] width 558 height 12
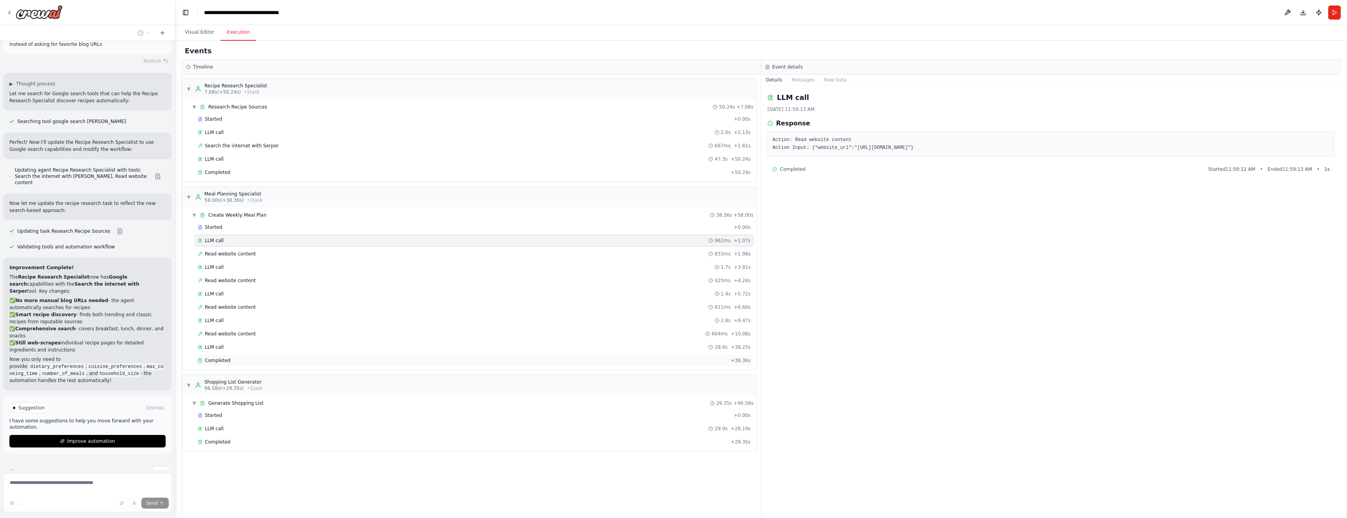
click at [219, 358] on span "Completed" at bounding box center [217, 360] width 25 height 6
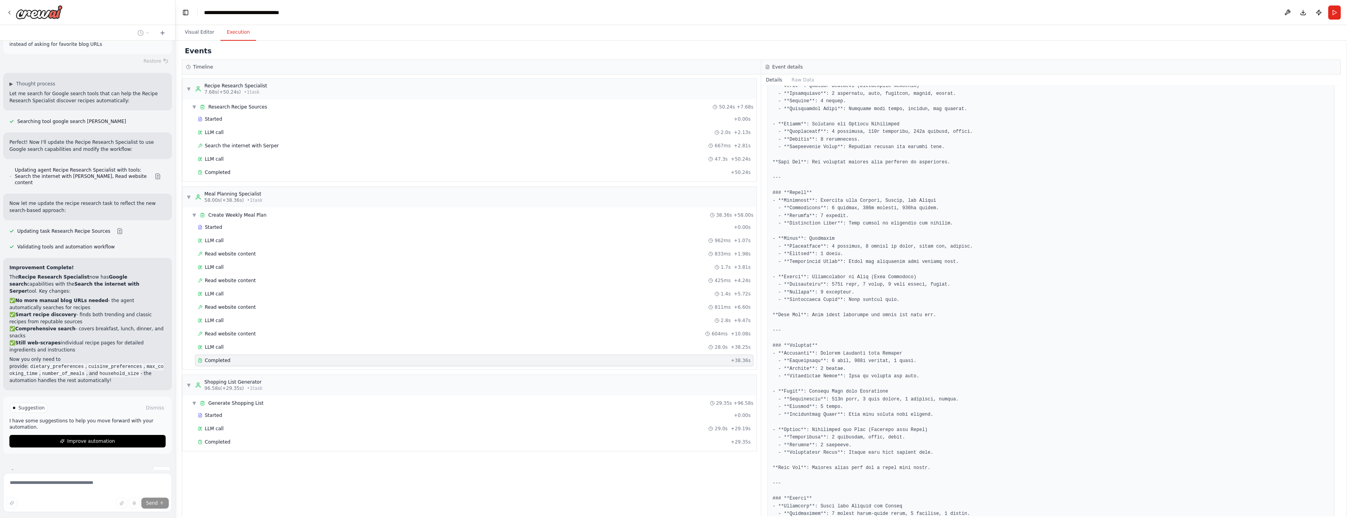
scroll to position [856, 0]
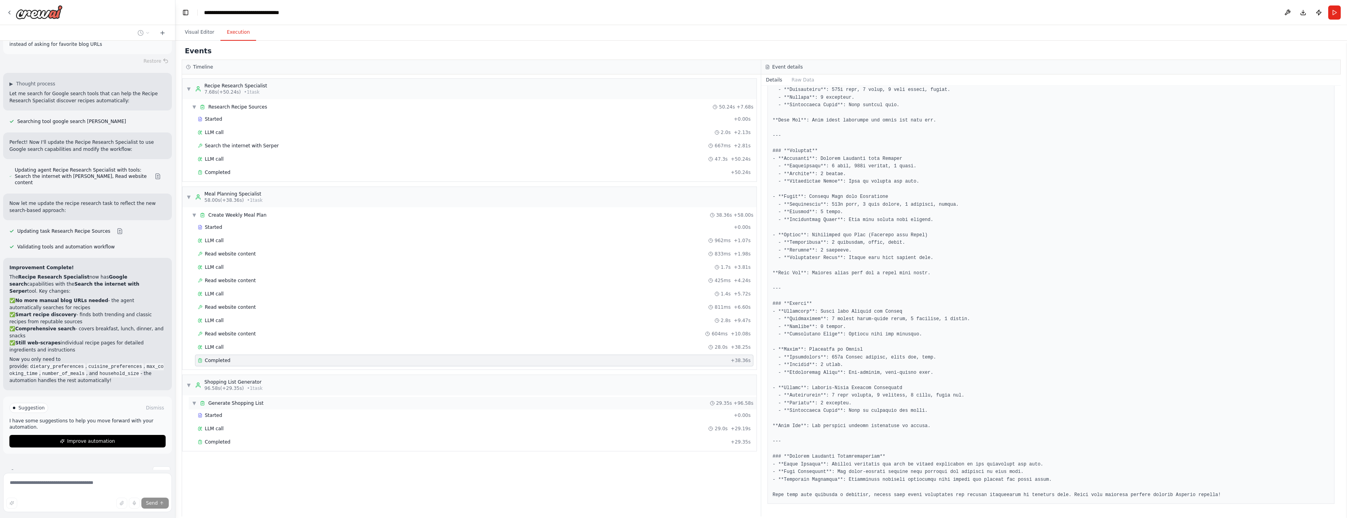
click at [236, 402] on span "Generate Shopping List" at bounding box center [235, 403] width 55 height 6
click at [237, 404] on span "Generate Shopping List" at bounding box center [235, 403] width 55 height 6
click at [211, 415] on span "Started" at bounding box center [213, 415] width 17 height 6
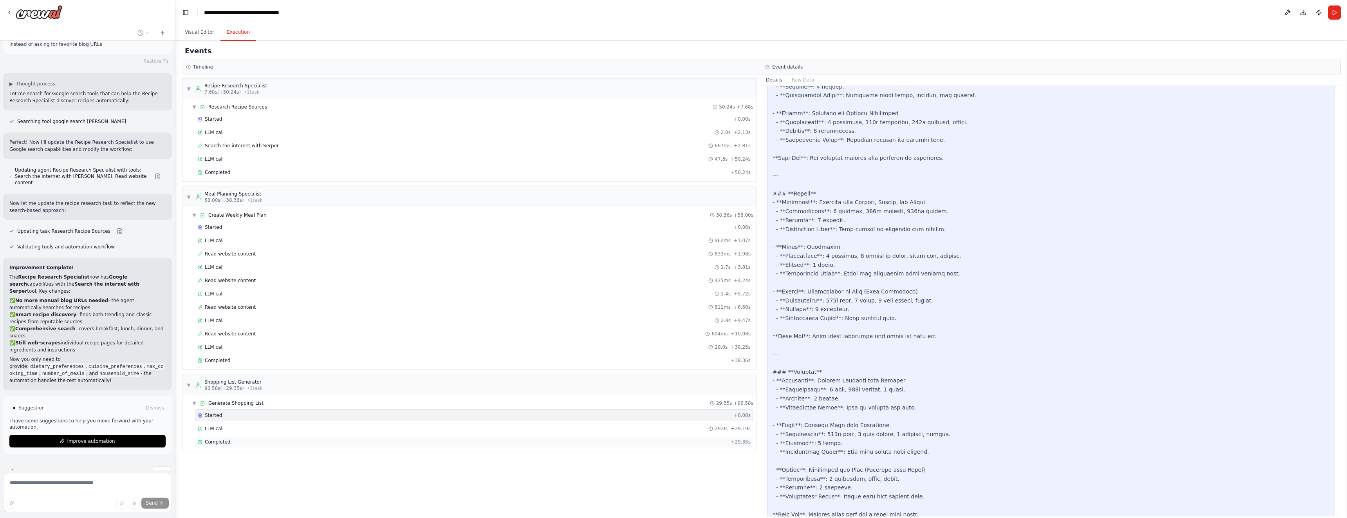
click at [222, 440] on span "Completed" at bounding box center [217, 442] width 25 height 6
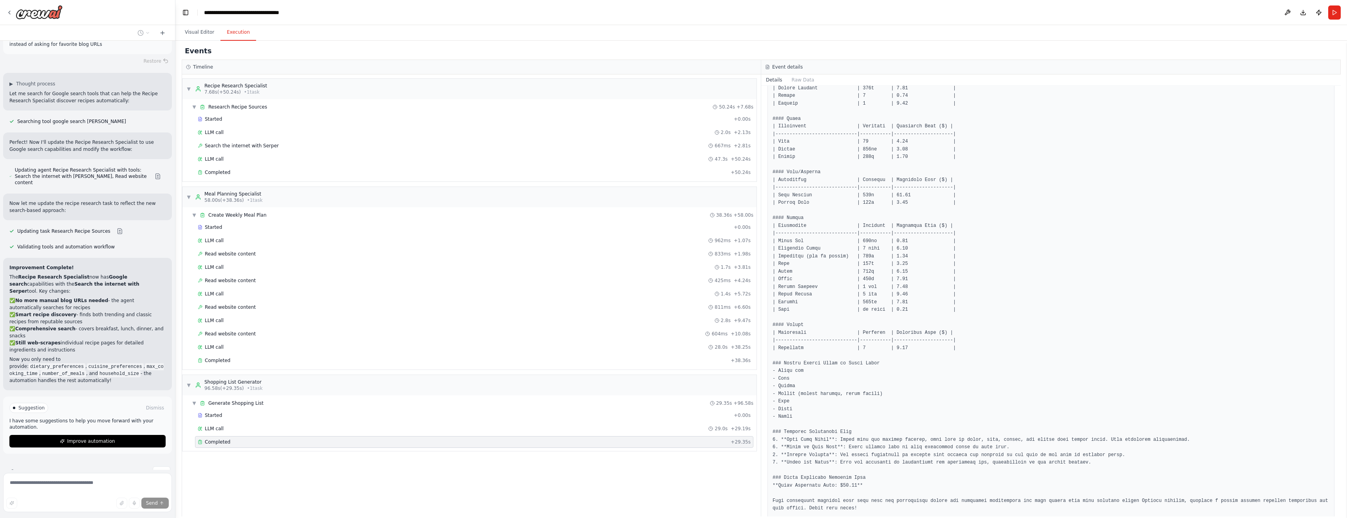
scroll to position [238, 0]
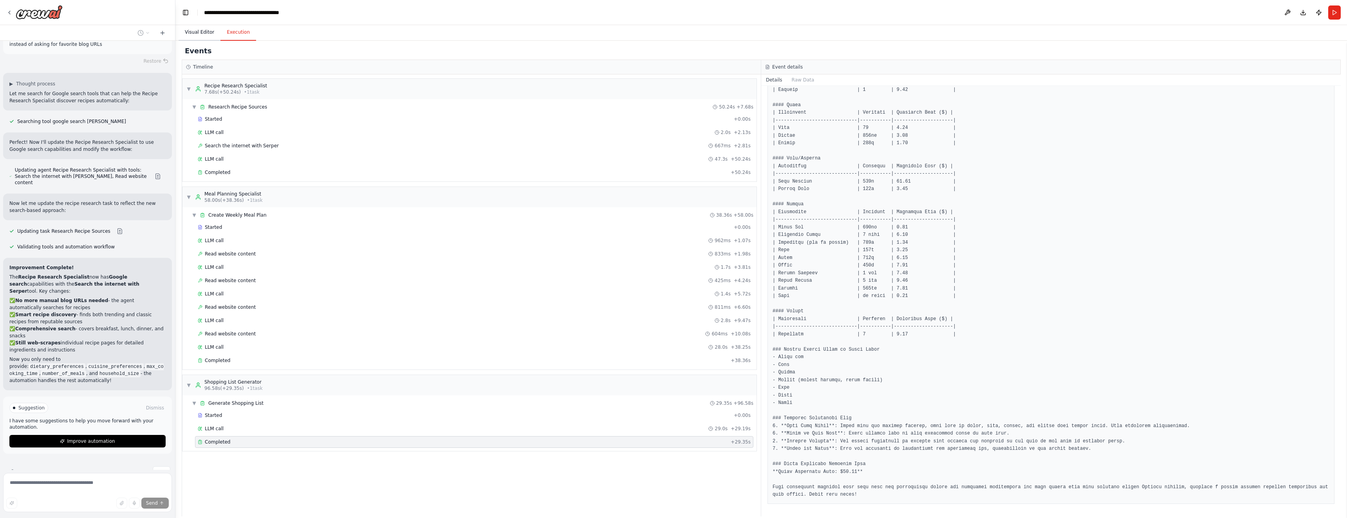
click at [200, 28] on button "Visual Editor" at bounding box center [200, 32] width 42 height 16
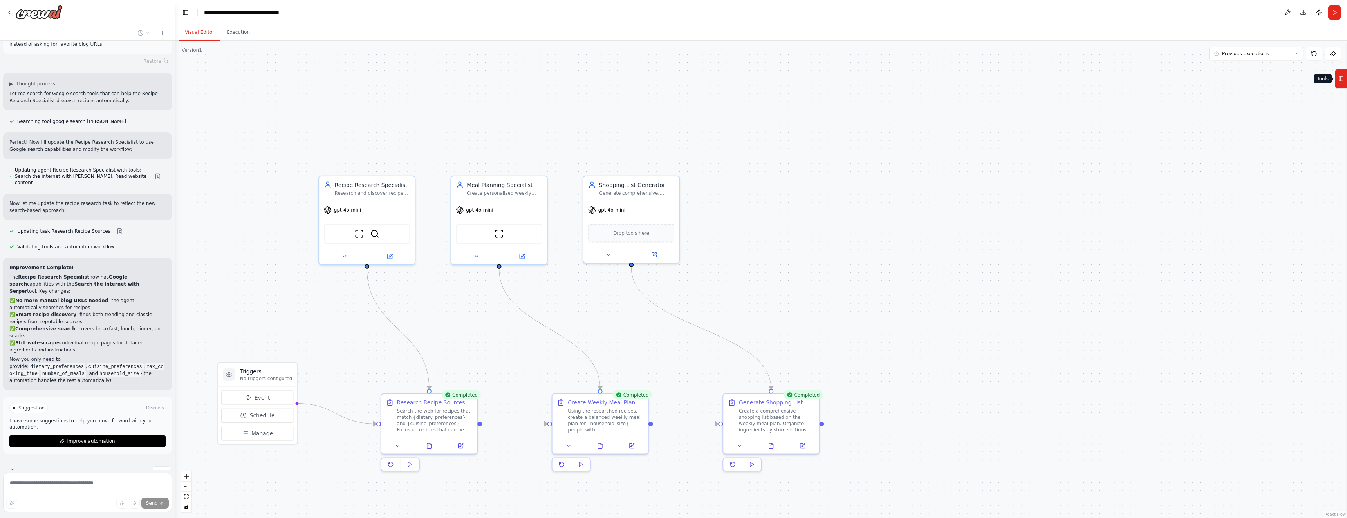
click at [1342, 80] on icon at bounding box center [1340, 78] width 5 height 13
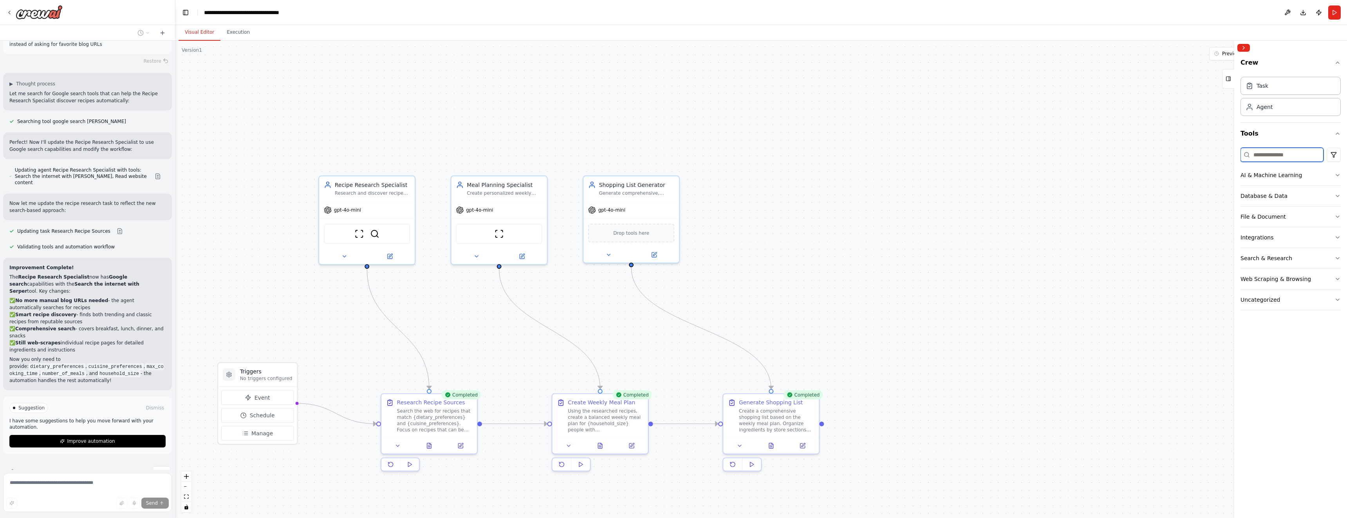
click at [1272, 153] on input at bounding box center [1281, 155] width 83 height 14
click at [1283, 195] on div "Database & Data" at bounding box center [1263, 196] width 47 height 8
click at [1275, 169] on button "AI & Machine Learning" at bounding box center [1290, 175] width 100 height 20
click at [1274, 171] on div "AI & Machine Learning" at bounding box center [1270, 175] width 61 height 8
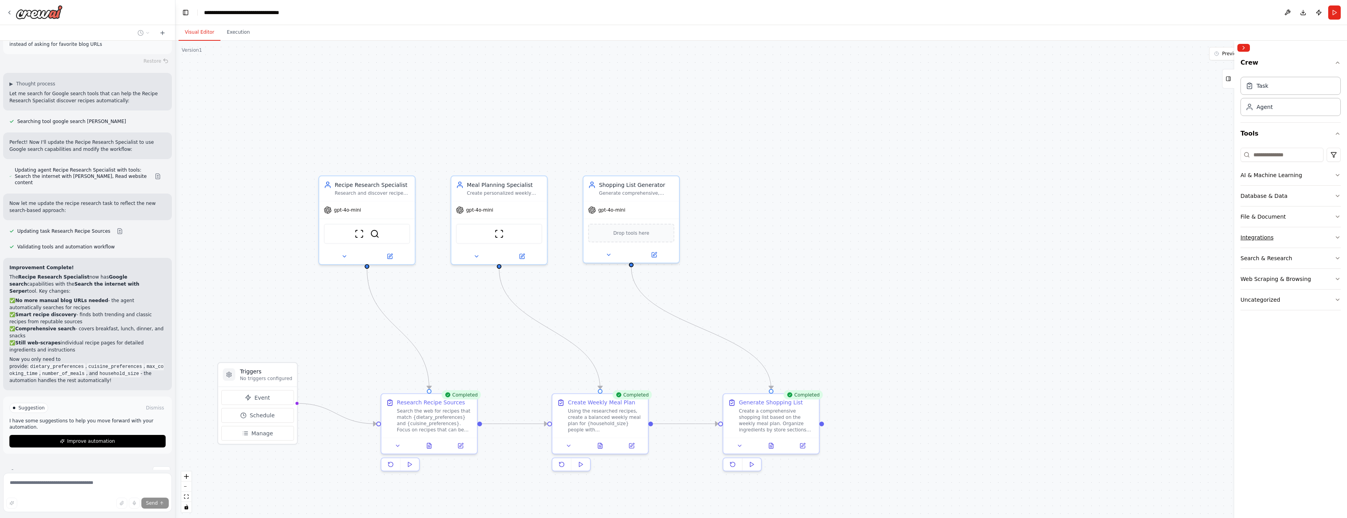
click at [1267, 238] on div "Integrations" at bounding box center [1256, 237] width 33 height 8
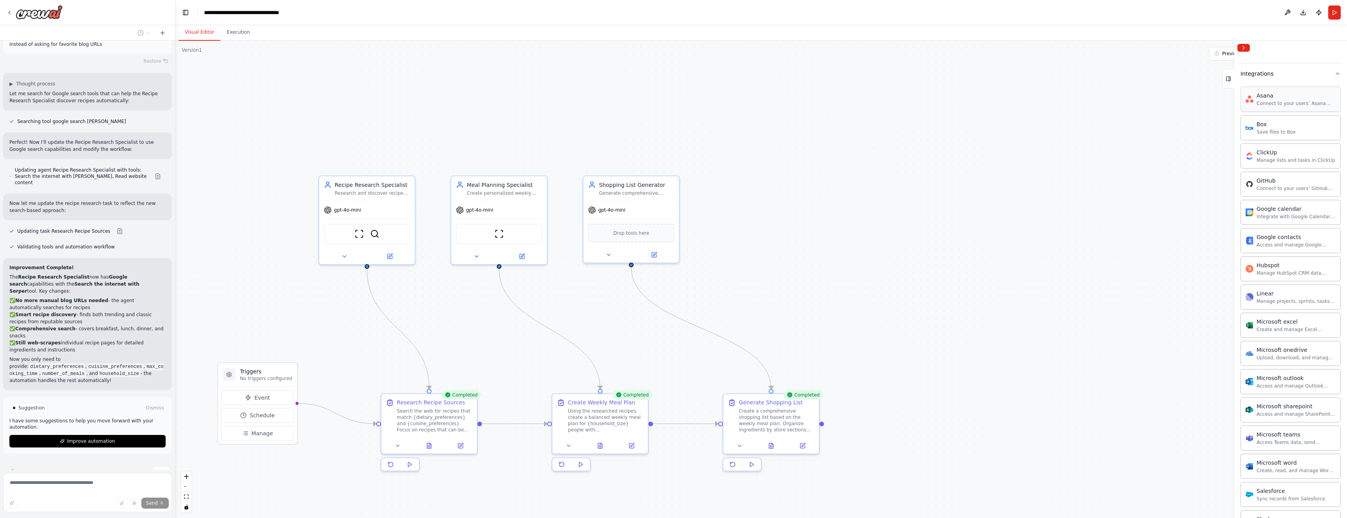
scroll to position [0, 0]
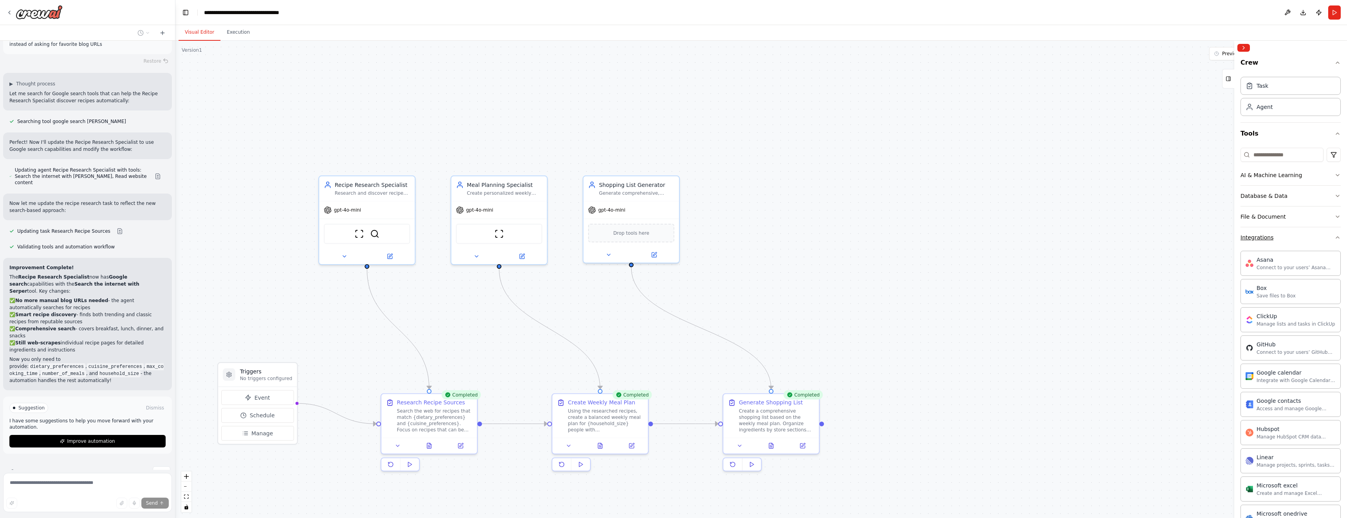
click at [1268, 240] on div "Integrations" at bounding box center [1256, 237] width 33 height 8
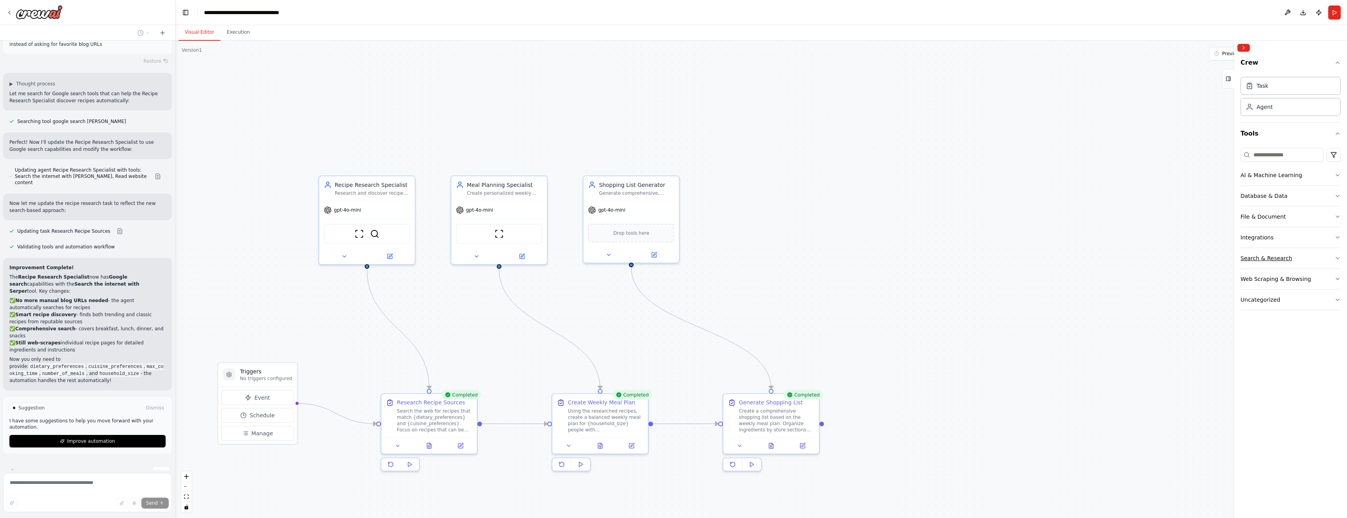
click at [1273, 255] on div "Search & Research" at bounding box center [1266, 258] width 52 height 8
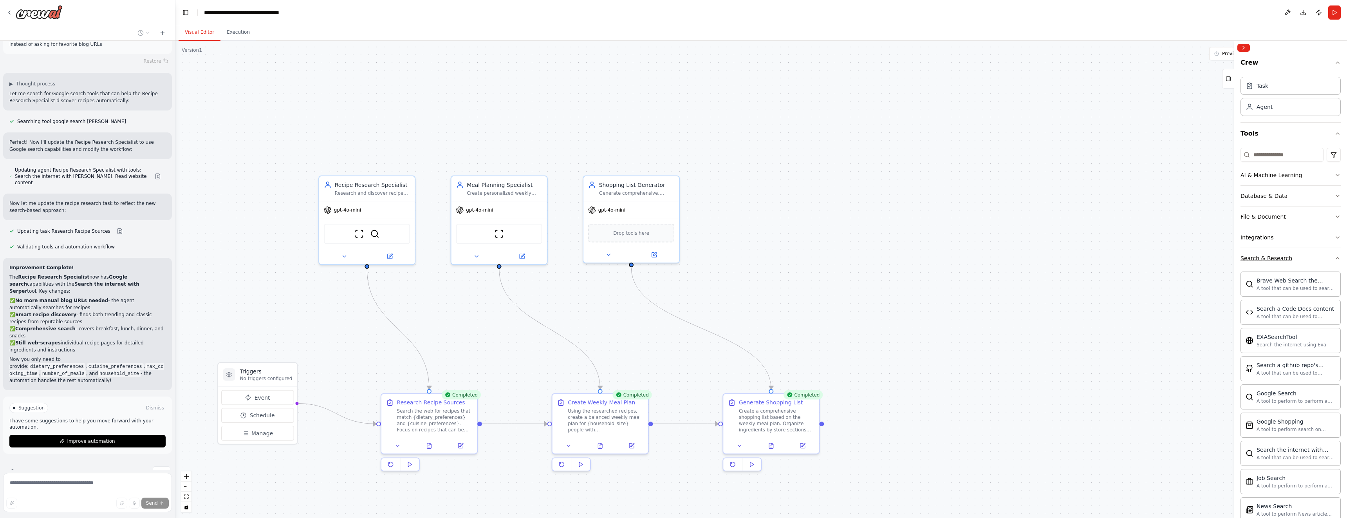
click at [1273, 255] on div "Search & Research" at bounding box center [1266, 258] width 52 height 8
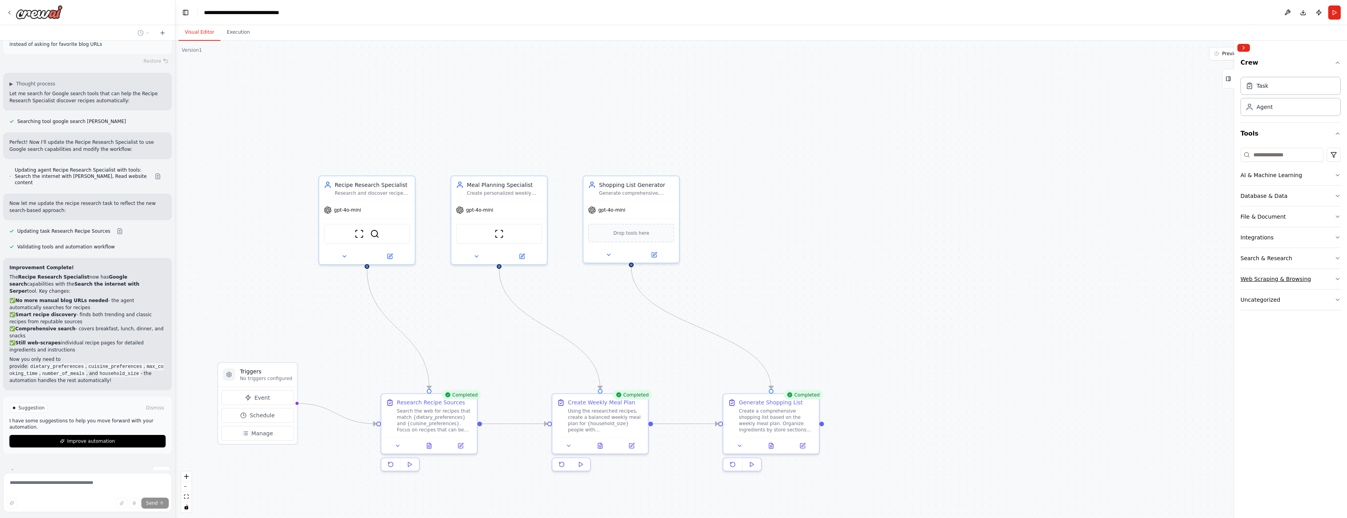
click at [1262, 279] on div "Web Scraping & Browsing" at bounding box center [1275, 279] width 70 height 8
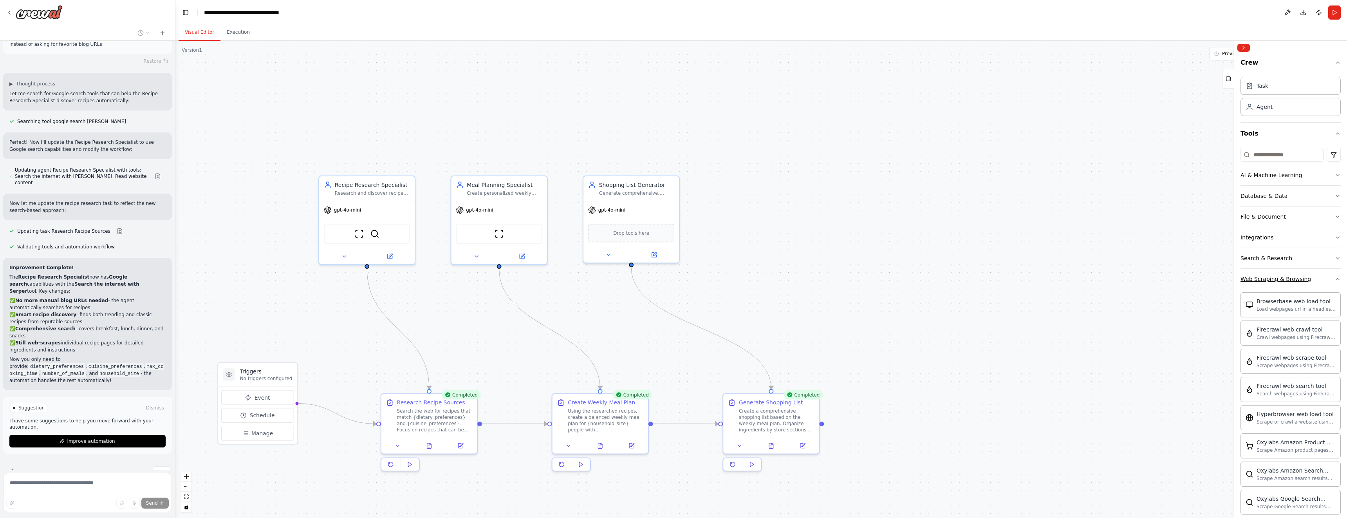
click at [1262, 279] on div "Web Scraping & Browsing" at bounding box center [1275, 279] width 70 height 8
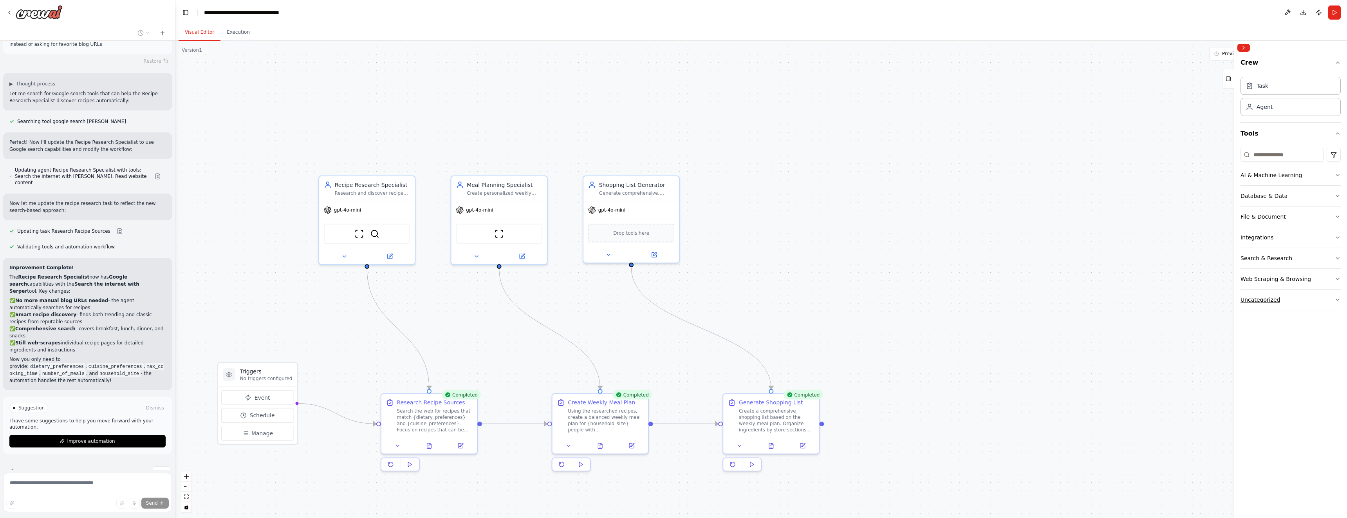
click at [1264, 298] on div "Uncategorized" at bounding box center [1260, 300] width 40 height 8
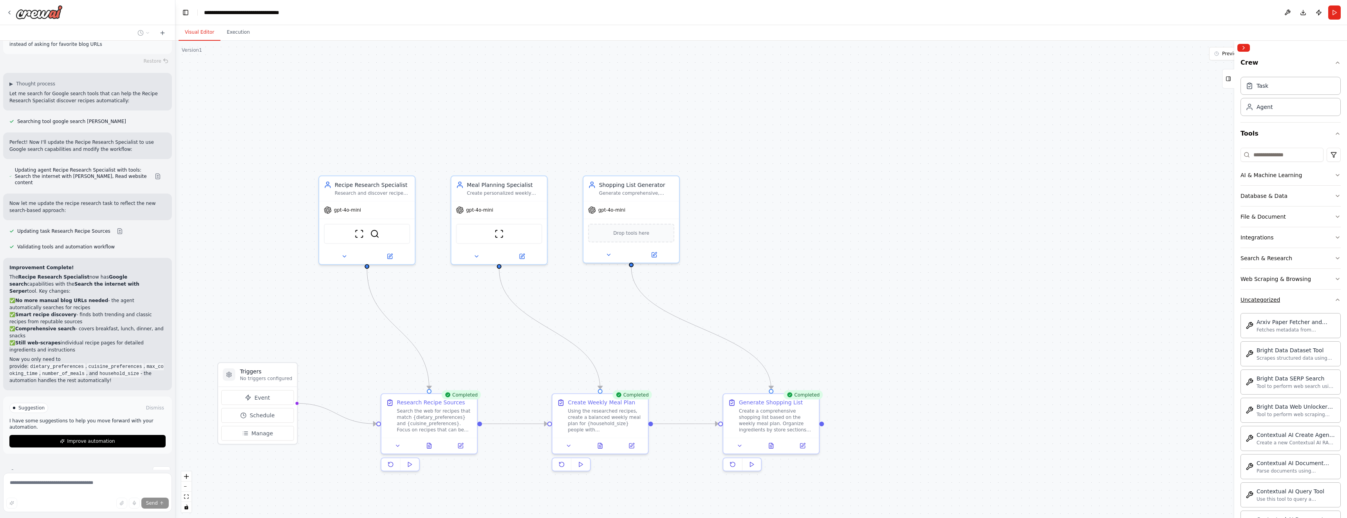
click at [1264, 297] on div "Uncategorized" at bounding box center [1260, 300] width 40 height 8
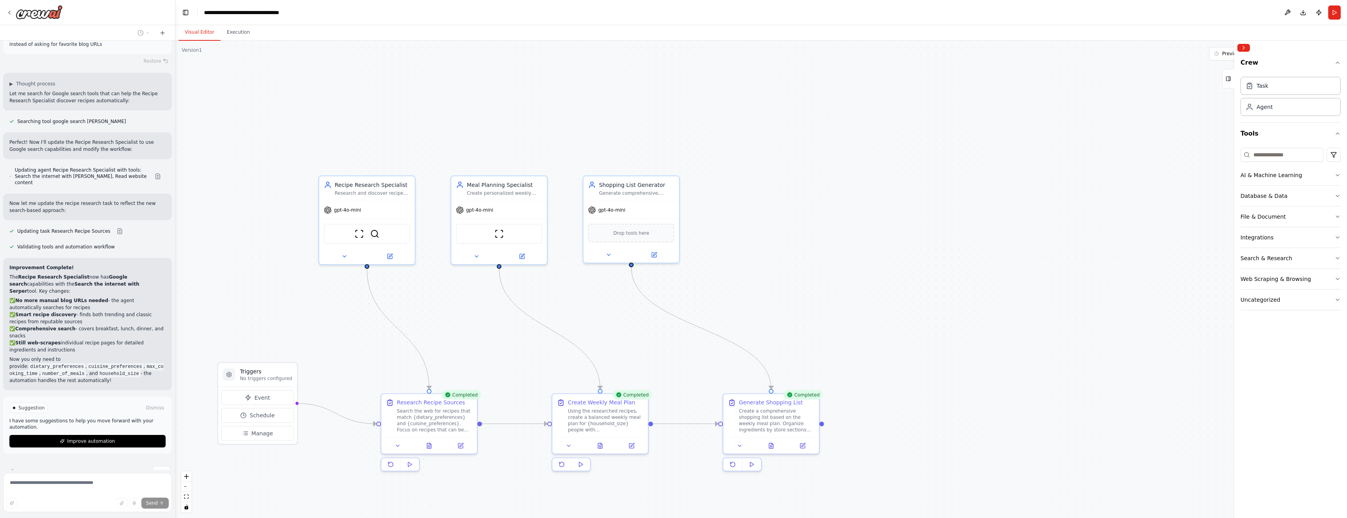
drag, startPoint x: 1086, startPoint y: 190, endPoint x: 1077, endPoint y: 190, distance: 8.6
click at [1086, 190] on div ".deletable-edge-delete-btn { width: 20px; height: 20px; border: 0px solid #ffff…" at bounding box center [761, 279] width 1172 height 477
click at [1229, 83] on icon at bounding box center [1228, 78] width 5 height 13
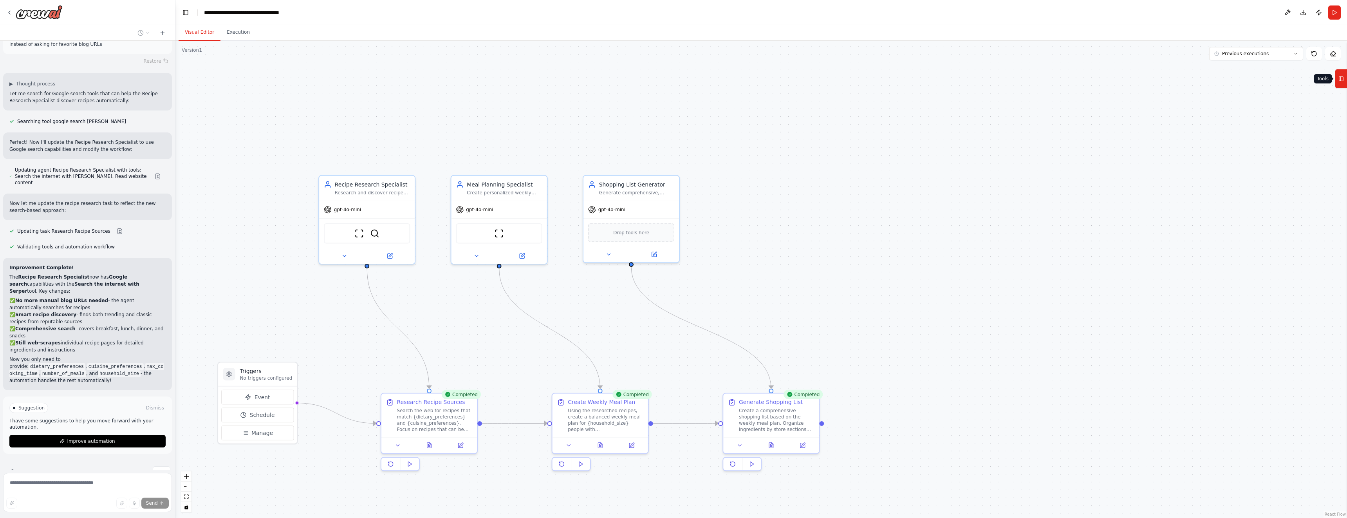
click at [1342, 78] on icon at bounding box center [1340, 78] width 5 height 13
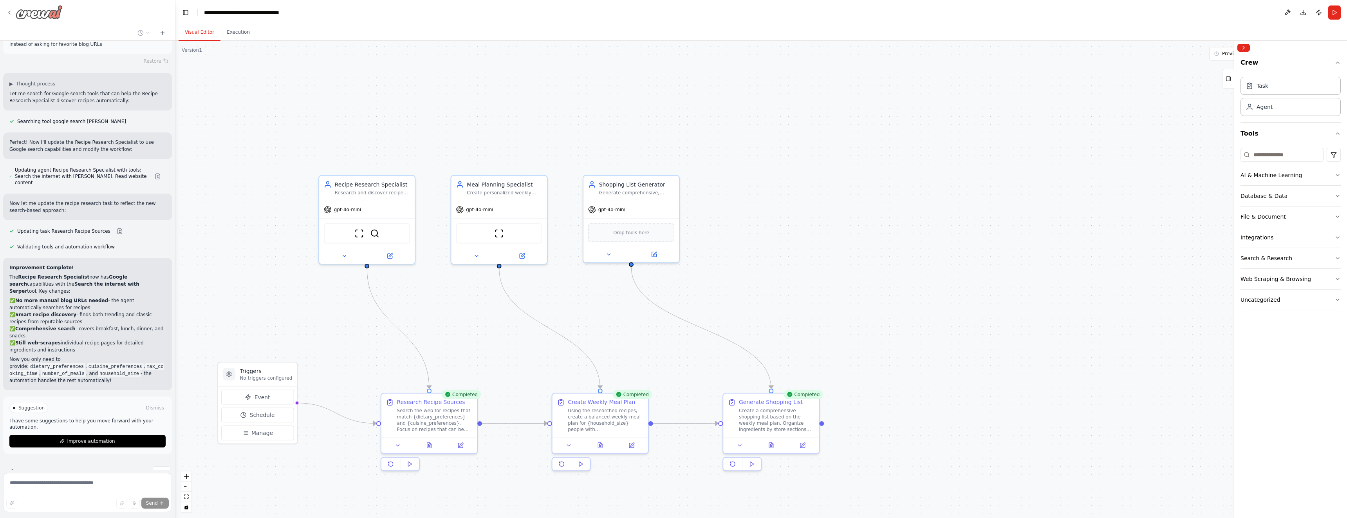
click at [8, 12] on icon at bounding box center [9, 12] width 6 height 6
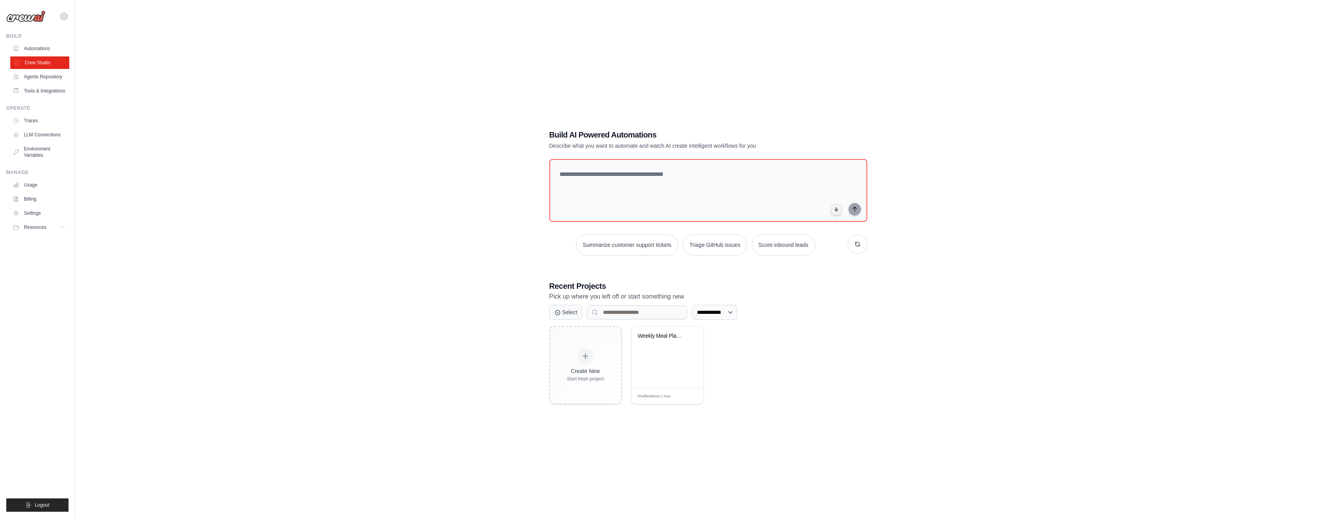
click at [36, 61] on link "Crew Studio" at bounding box center [39, 62] width 59 height 13
click at [856, 244] on icon "button" at bounding box center [857, 244] width 6 height 6
click at [858, 245] on icon "button" at bounding box center [857, 244] width 6 height 6
